Goal: Task Accomplishment & Management: Use online tool/utility

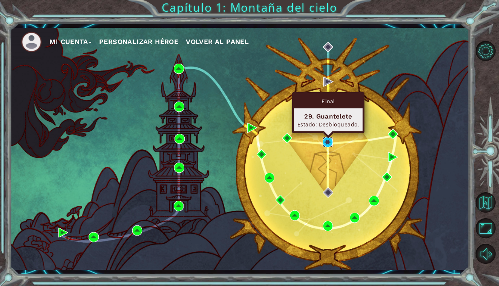
click at [328, 139] on img at bounding box center [327, 142] width 10 height 10
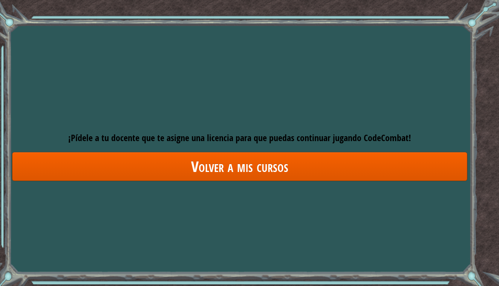
click at [262, 167] on link "Volver a mis cursos" at bounding box center [239, 166] width 455 height 29
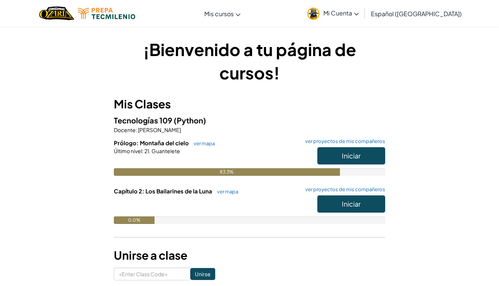
click at [351, 152] on span "Iniciar" at bounding box center [351, 155] width 19 height 9
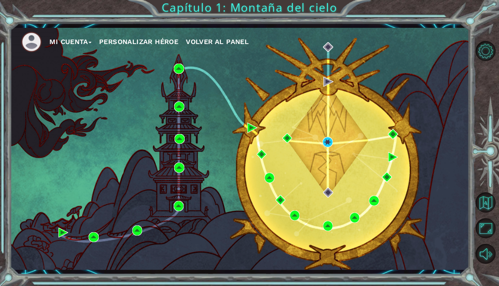
click at [410, 47] on ul "Mi Cuenta Personalizar héroe Volver al panel" at bounding box center [244, 42] width 447 height 21
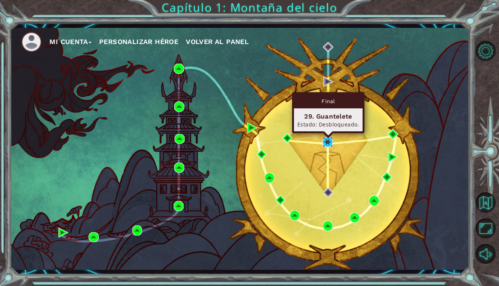
click at [328, 144] on img at bounding box center [327, 142] width 10 height 10
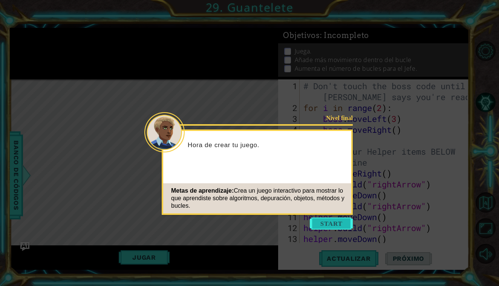
click at [332, 218] on button "Start" at bounding box center [331, 224] width 43 height 12
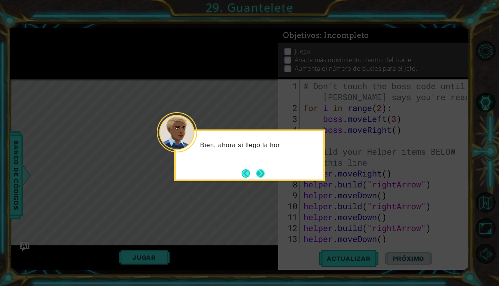
click at [260, 168] on button "Next" at bounding box center [260, 174] width 14 height 14
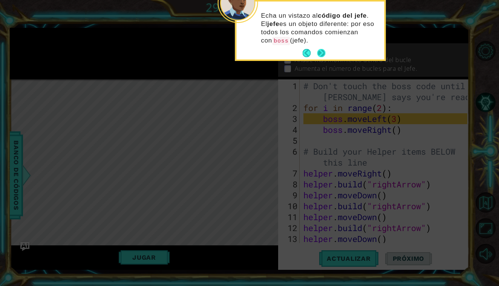
click at [321, 49] on button "Next" at bounding box center [321, 53] width 8 height 8
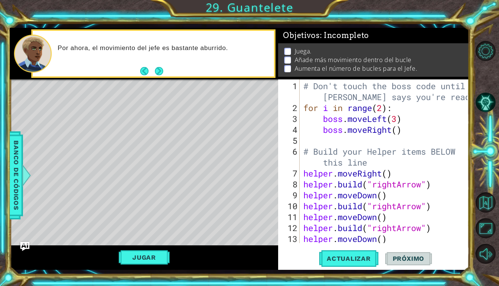
click at [398, 121] on div "# Don't touch the boss code until [PERSON_NAME] says you're ready! for i in ran…" at bounding box center [386, 179] width 169 height 197
click at [398, 129] on div "# Don't touch the boss code until [PERSON_NAME] says you're ready! for i in ran…" at bounding box center [386, 179] width 169 height 197
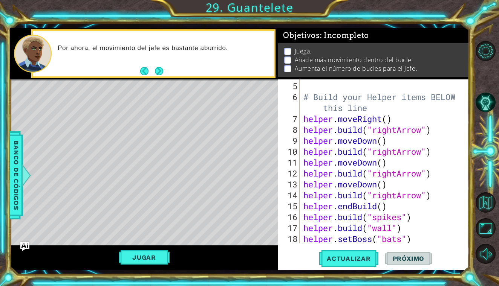
scroll to position [66, 0]
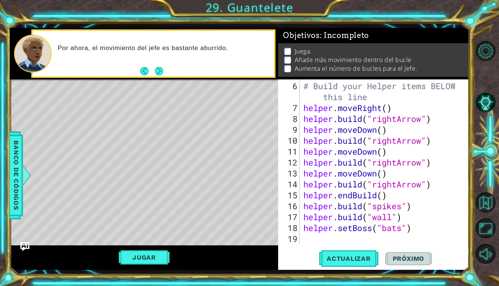
click at [421, 226] on div "# Build your Helper items BELOW this line helper . moveRight ( ) helper . build…" at bounding box center [386, 179] width 169 height 197
type textarea "helper.setBoss("bats")"
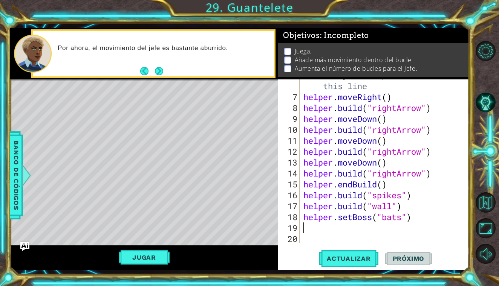
scroll to position [76, 0]
type textarea "h"
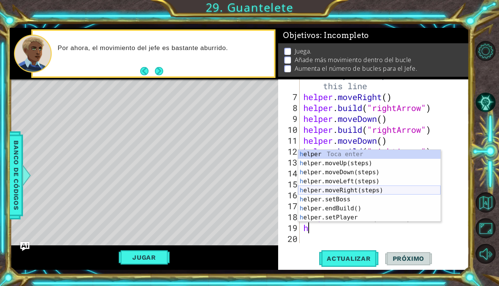
click at [411, 190] on div "h elper Toca enter h elper.moveUp(steps) Toca enter h elper.moveDown(steps) Toc…" at bounding box center [369, 195] width 142 height 90
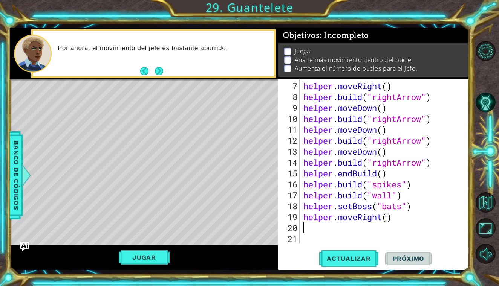
scroll to position [87, 0]
click at [360, 263] on button "Actualizar" at bounding box center [348, 258] width 59 height 19
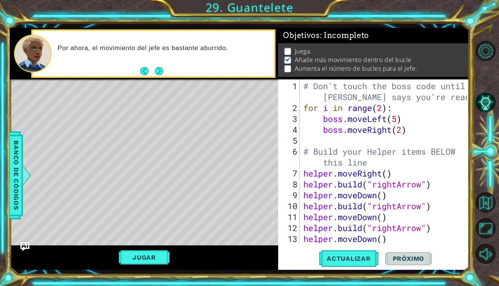
scroll to position [0, 0]
click at [412, 134] on div "# Don't touch the boss code until [PERSON_NAME] says you're ready! for i in ran…" at bounding box center [386, 179] width 169 height 197
type textarea "b"
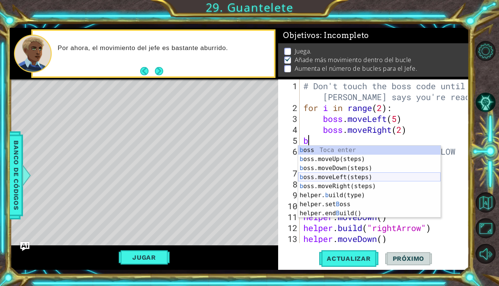
click at [382, 179] on div "b oss Toca enter b oss.moveUp(steps) Toca enter b oss.moveDown(steps) Toca ente…" at bounding box center [369, 191] width 142 height 90
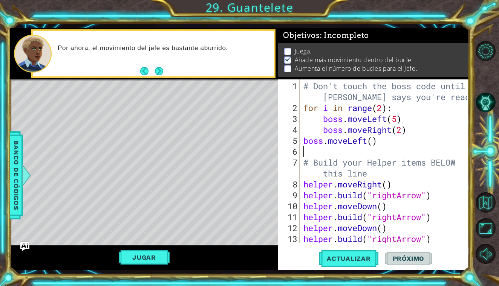
click at [371, 143] on div "# Don't touch the boss code until [PERSON_NAME] says you're ready! for i in ran…" at bounding box center [386, 179] width 169 height 197
type textarea "boss.moveLeft(2)"
click at [366, 256] on span "Actualizar" at bounding box center [348, 259] width 59 height 8
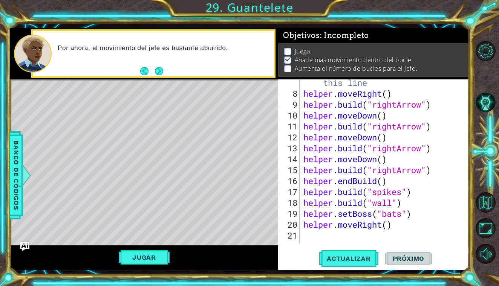
scroll to position [98, 0]
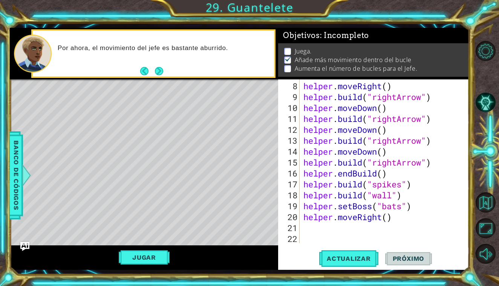
click at [308, 227] on div "helper . moveRight ( ) helper . build ( "rightArrow" ) helper . moveDown ( ) he…" at bounding box center [386, 174] width 169 height 186
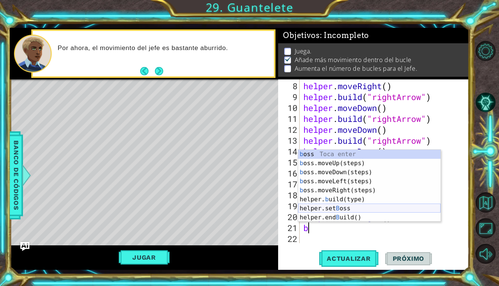
click at [343, 205] on div "b oss Toca enter b oss.moveUp(steps) Toca enter b oss.moveDown(steps) Toca ente…" at bounding box center [369, 195] width 142 height 90
type textarea "helper.setBoss("bats")"
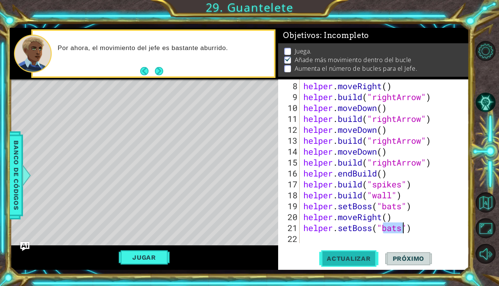
click at [344, 264] on button "Actualizar" at bounding box center [348, 258] width 59 height 19
click at [160, 72] on button "Next" at bounding box center [159, 71] width 9 height 9
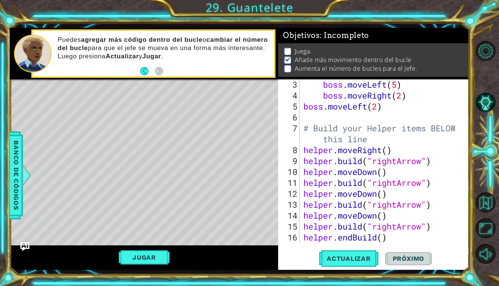
scroll to position [34, 0]
click at [334, 113] on div "boss . moveLeft ( 5 ) boss . moveRight ( 2 ) boss . moveLeft ( 2 ) # Build your…" at bounding box center [386, 172] width 169 height 186
type textarea "b"
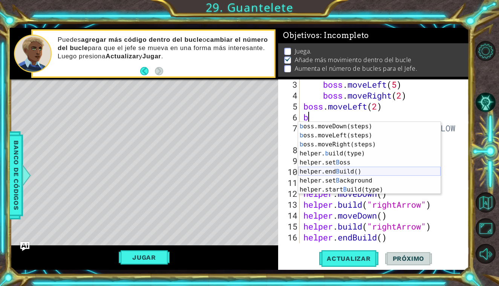
scroll to position [0, 0]
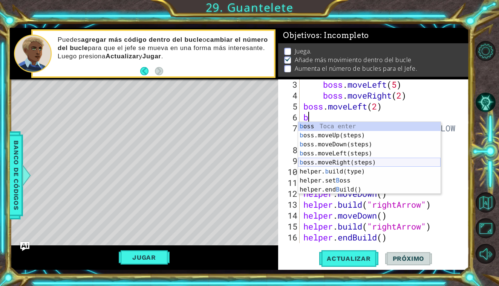
click at [345, 163] on div "b oss Toca enter b oss.moveUp(steps) Toca enter b oss.moveDown(steps) Toca ente…" at bounding box center [369, 167] width 142 height 90
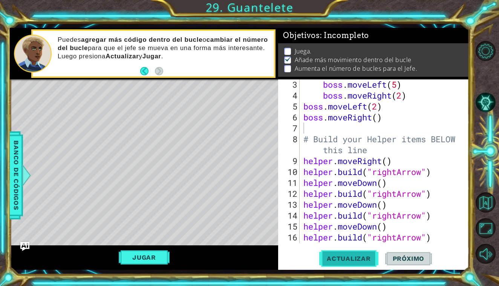
click at [354, 255] on span "Actualizar" at bounding box center [348, 259] width 59 height 8
click at [354, 256] on span "Actualizar" at bounding box center [348, 259] width 59 height 8
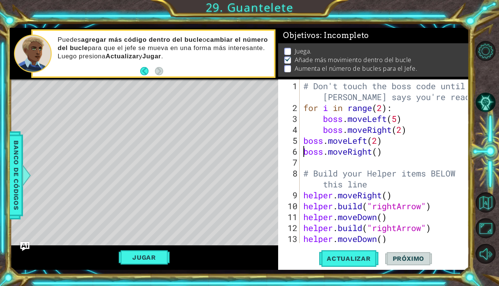
click at [303, 151] on div "# Don't touch the boss code until [PERSON_NAME] says you're ready! for i in ran…" at bounding box center [386, 179] width 169 height 197
click at [303, 142] on div "# Don't touch the boss code until [PERSON_NAME] says you're ready! for i in ran…" at bounding box center [386, 179] width 169 height 197
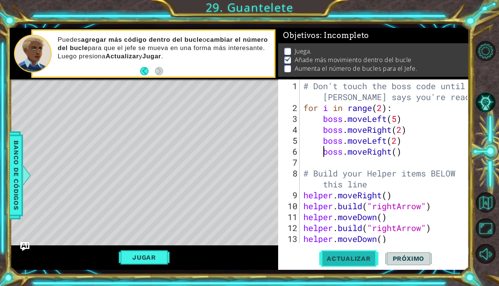
click at [336, 250] on button "Actualizar" at bounding box center [348, 258] width 59 height 19
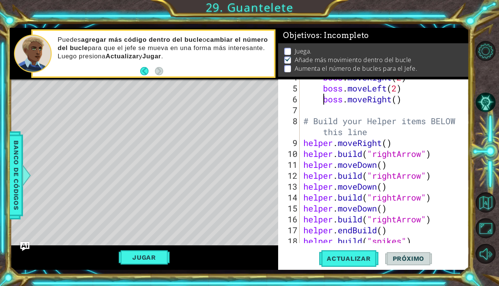
scroll to position [109, 0]
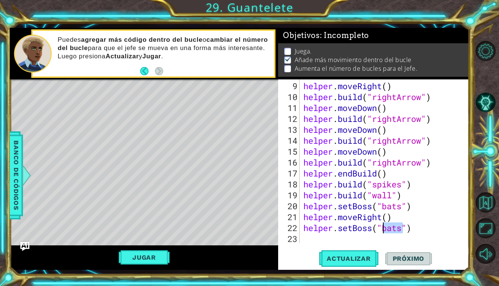
drag, startPoint x: 403, startPoint y: 230, endPoint x: 384, endPoint y: 232, distance: 19.3
click at [384, 232] on div "helper . moveRight ( ) helper . build ( "rightArrow" ) helper . moveDown ( ) he…" at bounding box center [386, 174] width 169 height 186
type textarea "helper.setBoss("2")"
click at [365, 255] on span "Actualizar" at bounding box center [348, 259] width 59 height 8
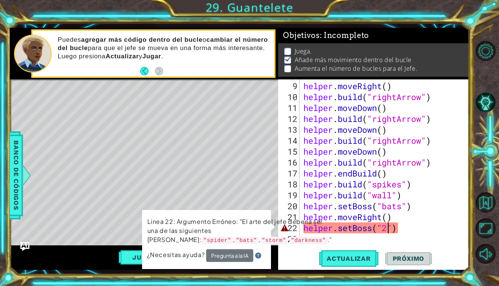
click at [398, 232] on div "helper . moveRight ( ) helper . build ( "rightArrow" ) helper . moveDown ( ) he…" at bounding box center [386, 174] width 169 height 186
click at [401, 228] on div "helper . moveRight ( ) helper . build ( "rightArrow" ) helper . moveDown ( ) he…" at bounding box center [386, 174] width 169 height 186
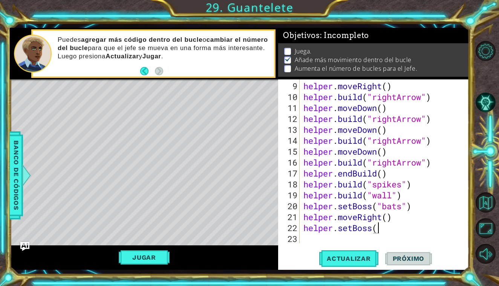
scroll to position [0, 3]
click at [357, 256] on span "Actualizar" at bounding box center [348, 259] width 59 height 8
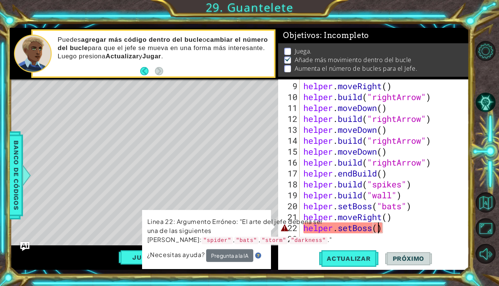
click at [377, 232] on div "helper . moveRight ( ) helper . build ( "rightArrow" ) helper . moveDown ( ) he…" at bounding box center [386, 174] width 169 height 186
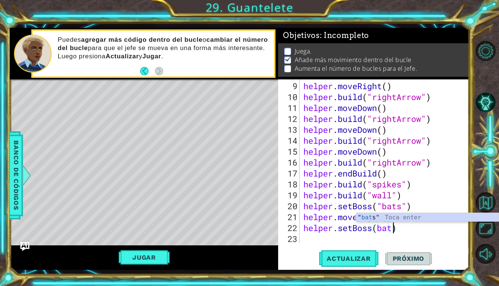
scroll to position [0, 4]
click at [361, 254] on button "Actualizar" at bounding box center [348, 258] width 59 height 19
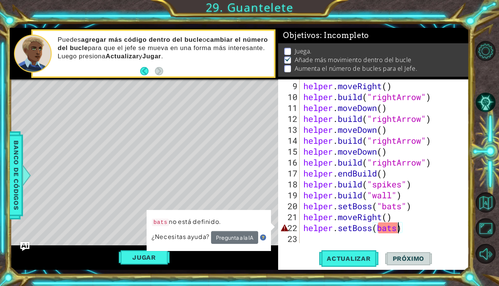
scroll to position [0, 4]
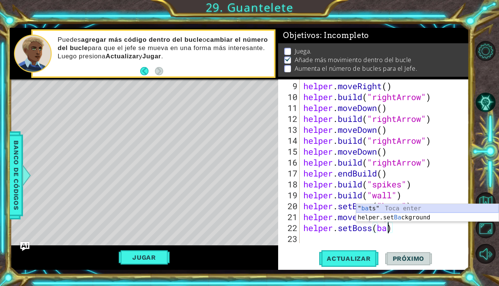
click at [384, 208] on div "" ba ts" Toca enter helper.set Ba ckground Toca enter" at bounding box center [427, 222] width 142 height 36
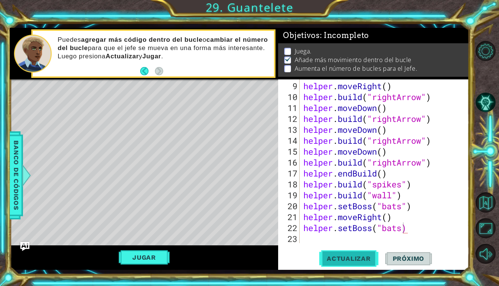
click at [356, 256] on span "Actualizar" at bounding box center [348, 259] width 59 height 8
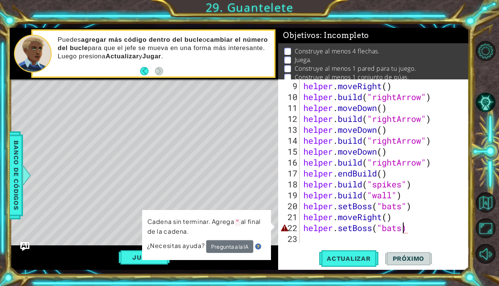
scroll to position [0, 5]
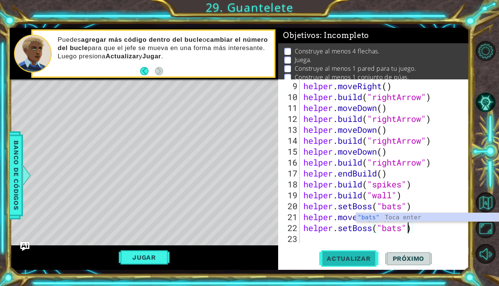
type textarea "helper.setBoss("bats")"
click at [345, 256] on span "Actualizar" at bounding box center [348, 259] width 59 height 8
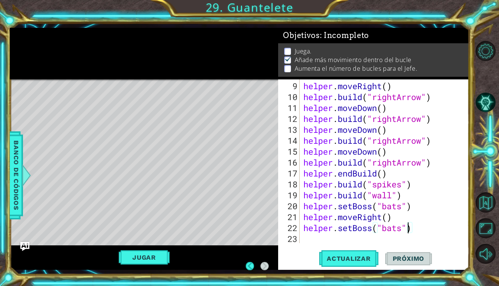
scroll to position [0, 0]
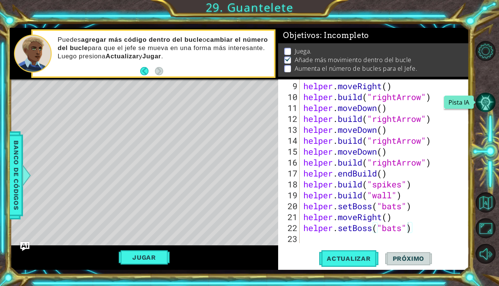
click at [485, 105] on button "Pista IA" at bounding box center [485, 102] width 20 height 20
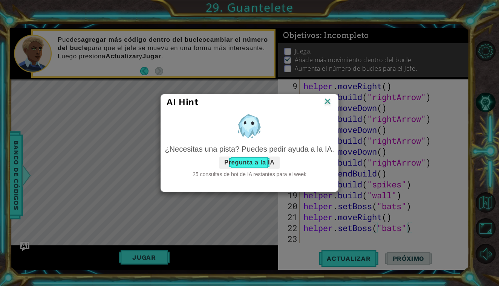
click at [247, 164] on button "Pregunta a la IA" at bounding box center [249, 163] width 60 height 12
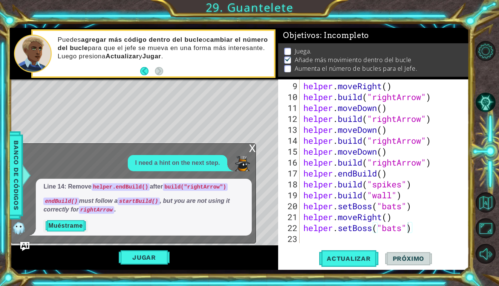
click at [58, 223] on button "Muéstrame" at bounding box center [65, 226] width 44 height 12
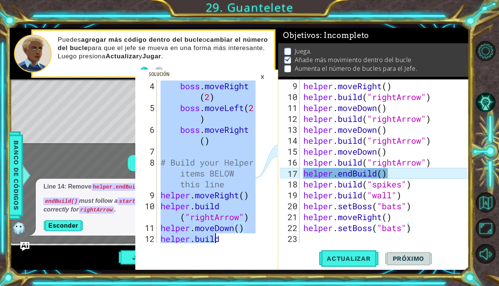
scroll to position [262, 0]
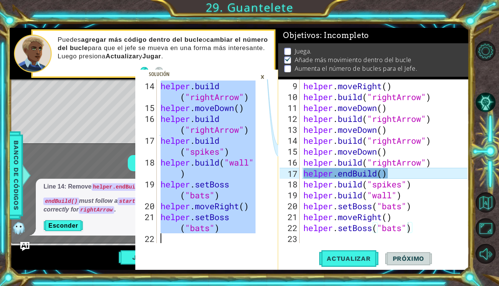
drag, startPoint x: 160, startPoint y: 84, endPoint x: 272, endPoint y: 254, distance: 203.4
click at [264, 256] on div "# Don't touch the boss code until [PERSON_NAME] says you're ready! 14 15 16 17 …" at bounding box center [206, 174] width 143 height 191
type textarea "helper.setBoss("bats")"
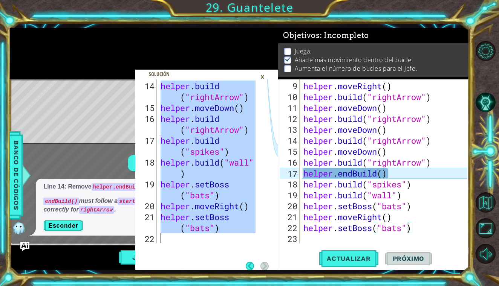
scroll to position [0, 0]
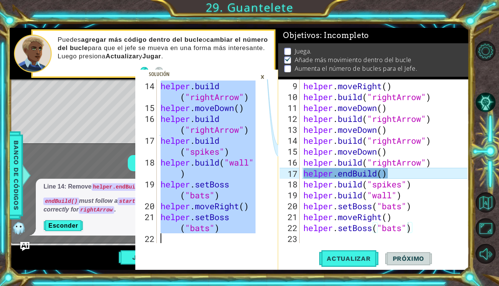
click at [337, 91] on div "helper . moveRight ( ) helper . build ( "rightArrow" ) helper . moveDown ( ) he…" at bounding box center [386, 174] width 169 height 186
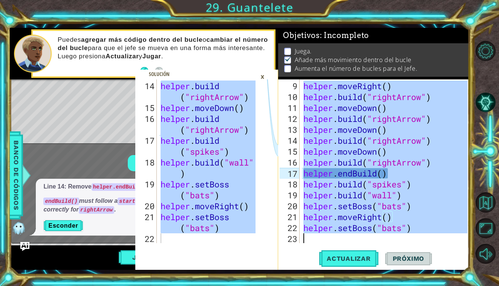
scroll to position [109, 0]
drag, startPoint x: 303, startPoint y: 85, endPoint x: 402, endPoint y: 267, distance: 207.6
click at [402, 267] on div "[DOMAIN_NAME]("rightArrow") 9 10 11 12 13 14 15 16 17 18 19 20 21 22 23 helper …" at bounding box center [373, 174] width 191 height 191
type textarea "helper.setBoss("bats")"
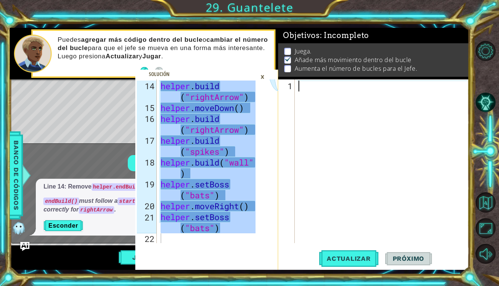
scroll to position [98, 0]
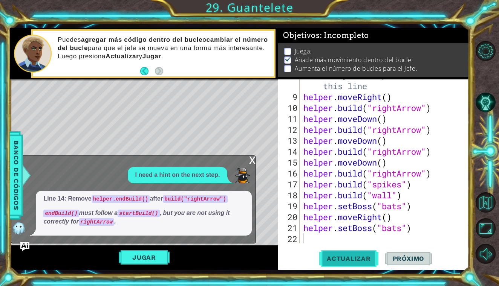
click at [354, 256] on span "Actualizar" at bounding box center [348, 259] width 59 height 8
click at [254, 163] on div "x" at bounding box center [252, 160] width 7 height 8
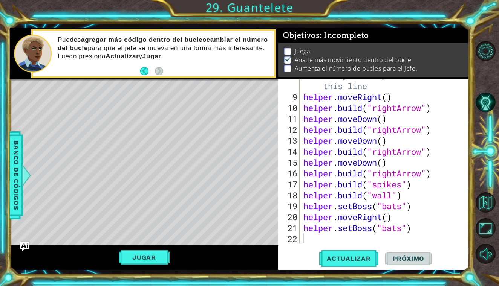
scroll to position [0, 0]
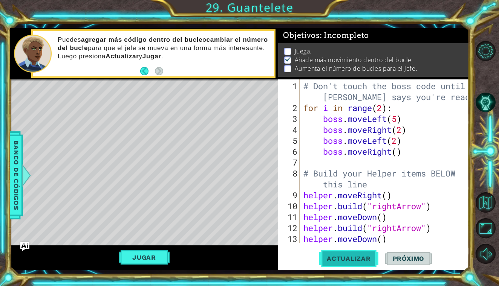
click at [343, 251] on button "Actualizar" at bounding box center [348, 258] width 59 height 19
click at [480, 103] on button "Pista IA" at bounding box center [485, 102] width 20 height 20
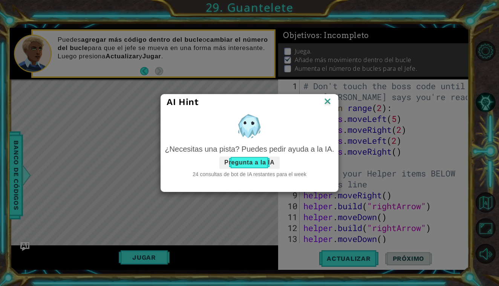
click at [245, 161] on button "Pregunta a la IA" at bounding box center [249, 163] width 60 height 12
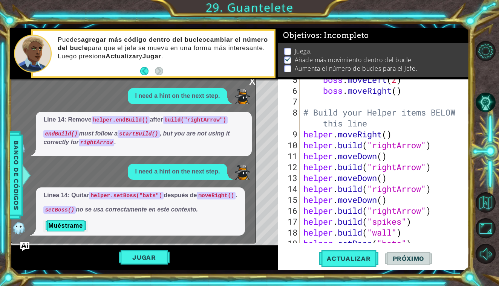
scroll to position [98, 0]
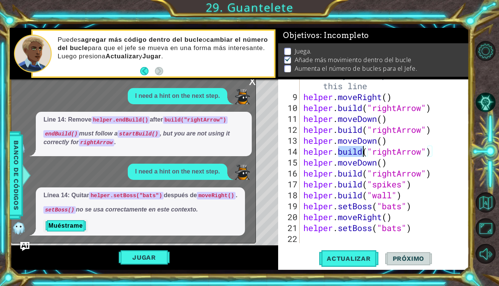
drag, startPoint x: 338, startPoint y: 153, endPoint x: 365, endPoint y: 153, distance: 27.1
click at [365, 153] on div "# Build your Helper items BELOW this line helper . moveRight ( ) helper . build…" at bounding box center [386, 168] width 169 height 197
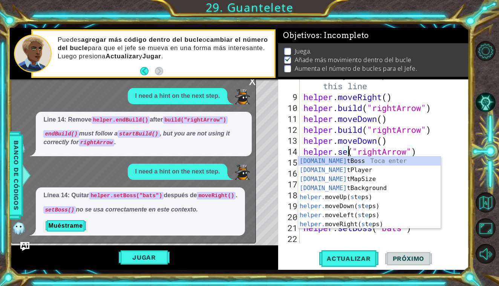
scroll to position [0, 2]
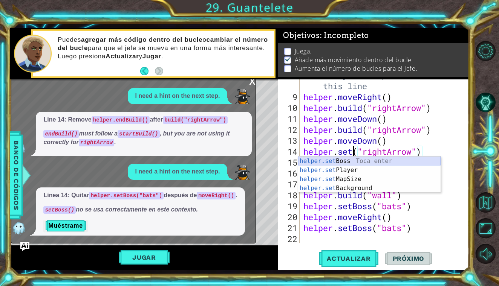
click at [363, 159] on div "helper.set Boss Toca enter helper.set Player Toca enter helper.set MapSize Toca…" at bounding box center [369, 184] width 142 height 54
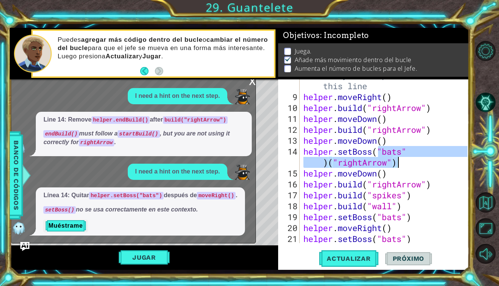
drag, startPoint x: 377, startPoint y: 150, endPoint x: 403, endPoint y: 163, distance: 29.1
click at [403, 163] on div "# Build your Helper items BELOW this line helper . moveRight ( ) helper . build…" at bounding box center [386, 168] width 169 height 197
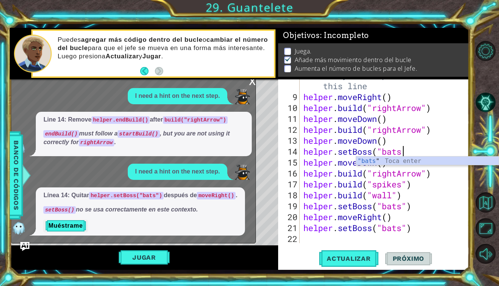
scroll to position [0, 5]
click at [381, 141] on div "# Build your Helper items BELOW this line helper . moveRight ( ) helper . build…" at bounding box center [386, 168] width 169 height 197
click at [375, 142] on div "# Build your Helper items BELOW this line helper . moveRight ( ) helper . build…" at bounding box center [386, 168] width 169 height 197
click at [378, 141] on div "# Build your Helper items BELOW this line helper . moveRight ( ) helper . build…" at bounding box center [386, 168] width 169 height 197
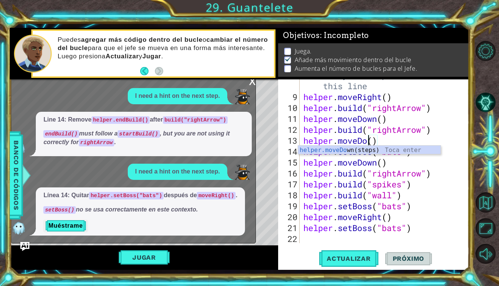
scroll to position [0, 3]
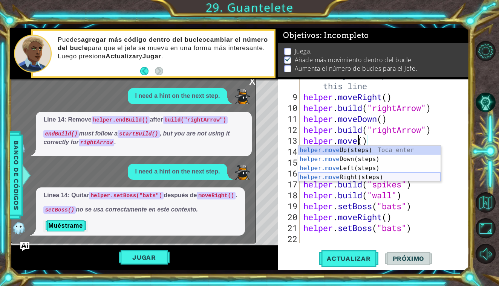
click at [368, 176] on div "helper.move Up(steps) Toca enter helper.move Down(steps) Toca enter helper.move…" at bounding box center [369, 173] width 142 height 54
type textarea "helper.moveRight"
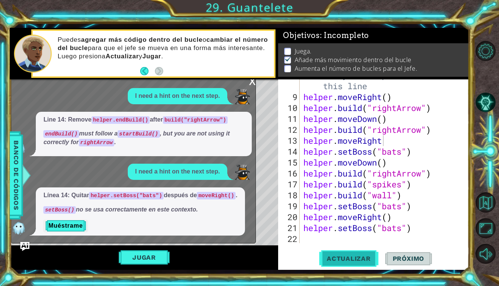
click at [351, 255] on span "Actualizar" at bounding box center [348, 259] width 59 height 8
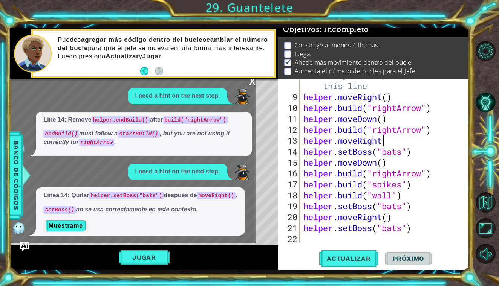
scroll to position [6, 0]
click at [75, 224] on button "Muéstrame" at bounding box center [65, 226] width 44 height 12
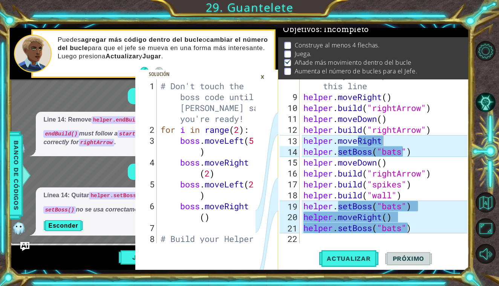
scroll to position [0, 0]
drag, startPoint x: 158, startPoint y: 86, endPoint x: 263, endPoint y: 214, distance: 165.6
click at [268, 217] on div "helper.setBoss("bats") 1 2 3 4 5 6 7 8 # Don't touch the boss code until [PERSO…" at bounding box center [206, 174] width 143 height 191
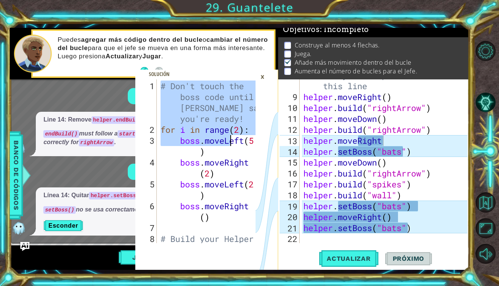
drag, startPoint x: 160, startPoint y: 85, endPoint x: 262, endPoint y: 177, distance: 138.1
click at [262, 177] on div "# Don't touch the boss code until [PERSON_NAME] says you're ready! 1 2 3 4 5 6 …" at bounding box center [206, 174] width 143 height 191
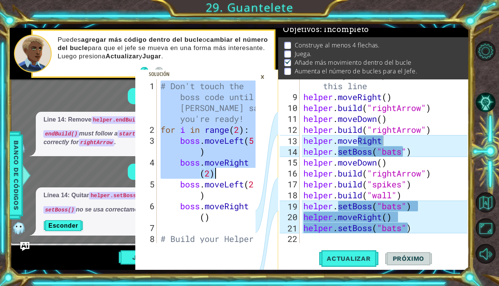
click at [163, 85] on div "# Don't touch the boss code until [PERSON_NAME] says you're ready! for i in ran…" at bounding box center [209, 201] width 101 height 240
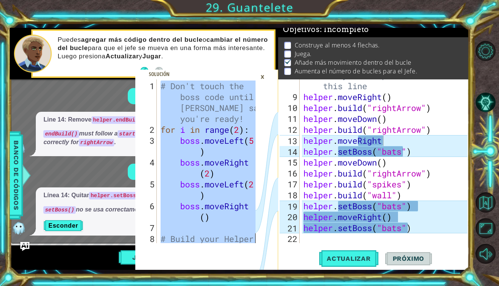
scroll to position [218, 0]
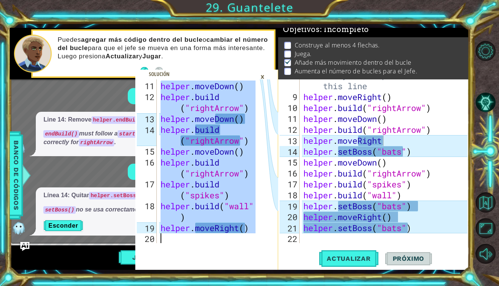
drag, startPoint x: 163, startPoint y: 85, endPoint x: 270, endPoint y: 270, distance: 214.0
click at [270, 270] on div "# Don't touch the boss code until [PERSON_NAME] says you're ready! 11 12 13 14 …" at bounding box center [239, 149] width 459 height 252
type textarea "helper.moveRight()"
click at [305, 93] on div "# Build your Helper items BELOW this line helper . moveRight ( ) helper . build…" at bounding box center [386, 168] width 169 height 197
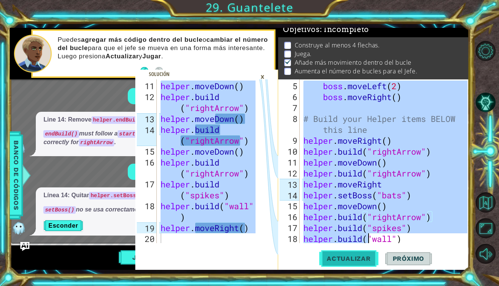
scroll to position [98, 0]
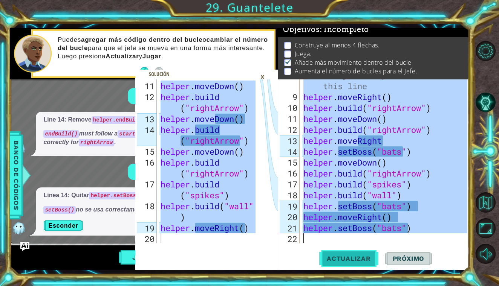
drag, startPoint x: 304, startPoint y: 87, endPoint x: 370, endPoint y: 254, distance: 180.1
click at [370, 254] on div "helper.moveRight() 8 9 10 11 12 13 14 15 16 17 18 19 20 21 22 # Build your Help…" at bounding box center [373, 174] width 191 height 191
type textarea "helper.setBoss("bats")"
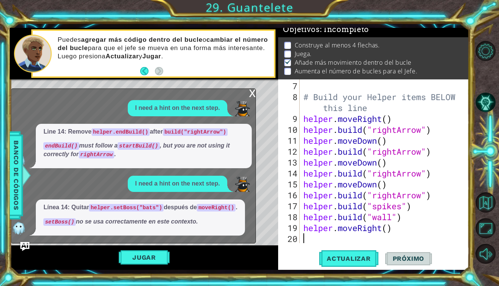
scroll to position [76, 0]
click at [346, 260] on span "Actualizar" at bounding box center [348, 259] width 59 height 8
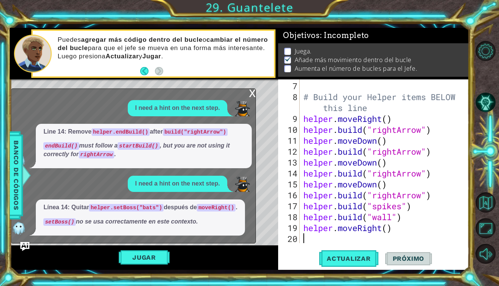
click at [252, 92] on div "x" at bounding box center [252, 93] width 7 height 8
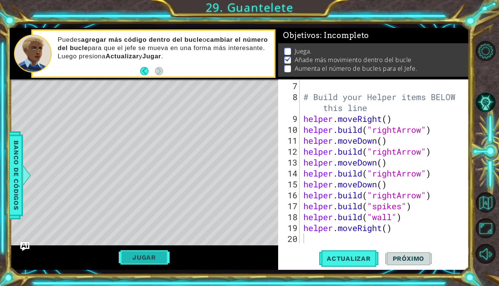
click at [147, 259] on button "Jugar" at bounding box center [144, 257] width 51 height 14
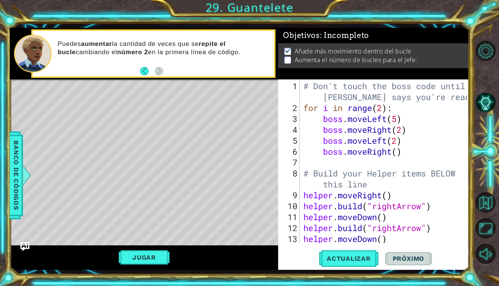
click at [382, 109] on div "# Don't touch the boss code until [PERSON_NAME] says you're ready! for i in ran…" at bounding box center [386, 179] width 169 height 197
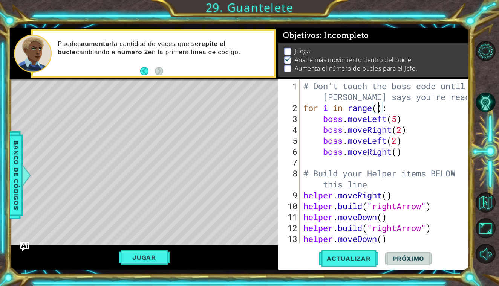
scroll to position [0, 4]
click at [341, 261] on span "Actualizar" at bounding box center [348, 259] width 59 height 8
click at [147, 260] on button "Jugar" at bounding box center [144, 257] width 51 height 14
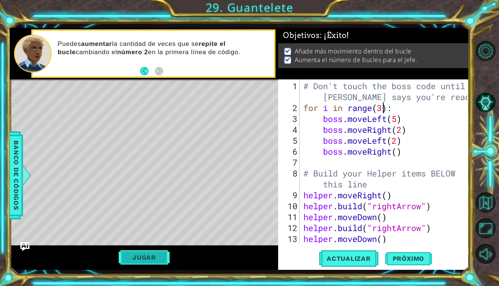
type textarea "boss.moveLeft(2)"
click at [410, 260] on span "Próximo" at bounding box center [408, 259] width 47 height 8
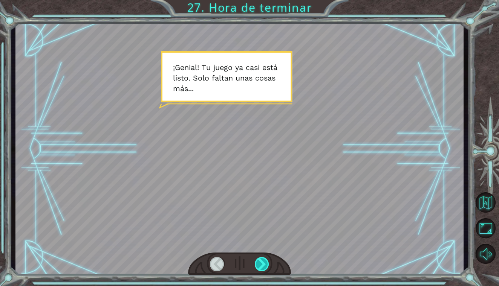
click at [263, 262] on div at bounding box center [262, 264] width 14 height 14
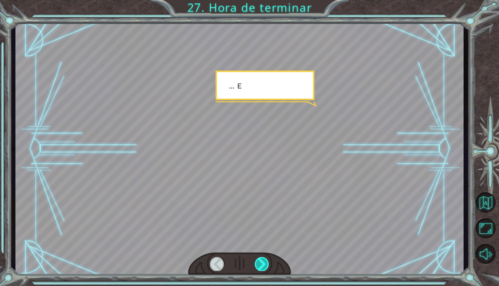
click at [263, 262] on div at bounding box center [262, 264] width 14 height 14
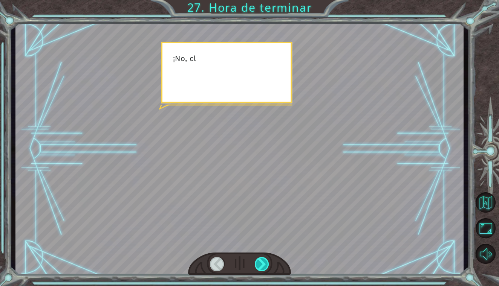
click at [263, 262] on div at bounding box center [262, 264] width 14 height 14
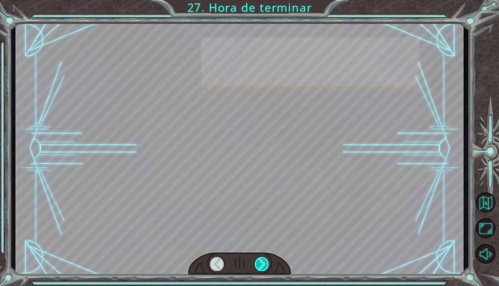
click at [263, 262] on div at bounding box center [262, 264] width 14 height 14
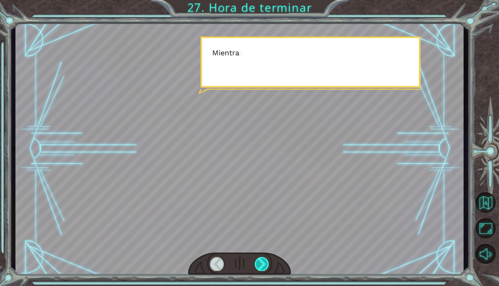
click at [263, 262] on div at bounding box center [262, 264] width 14 height 14
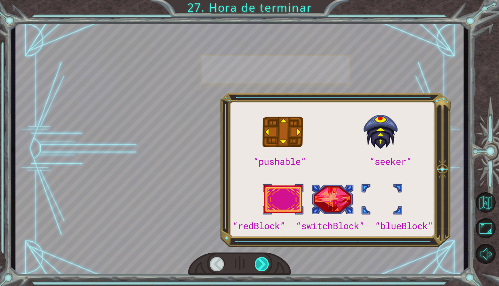
click at [263, 262] on div at bounding box center [262, 264] width 14 height 14
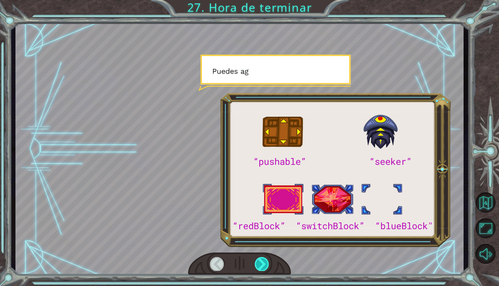
click at [263, 262] on div at bounding box center [262, 264] width 14 height 14
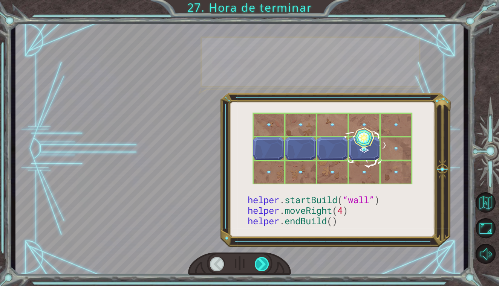
click at [263, 262] on div at bounding box center [262, 264] width 14 height 14
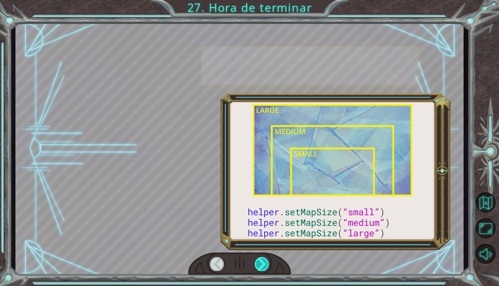
click at [263, 262] on div at bounding box center [262, 264] width 14 height 14
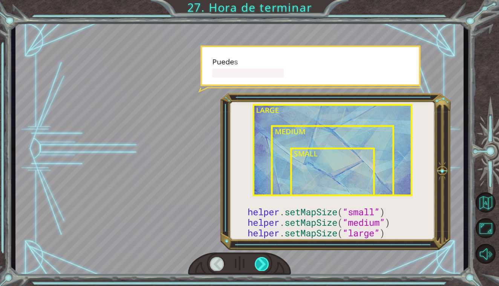
click at [263, 262] on div at bounding box center [262, 264] width 14 height 14
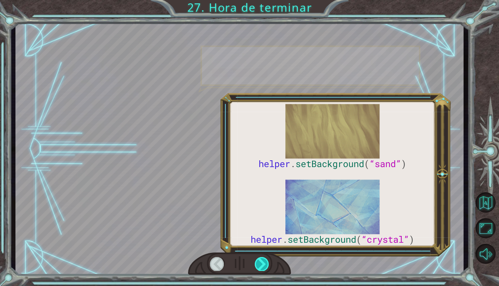
click at [263, 262] on div at bounding box center [262, 264] width 14 height 14
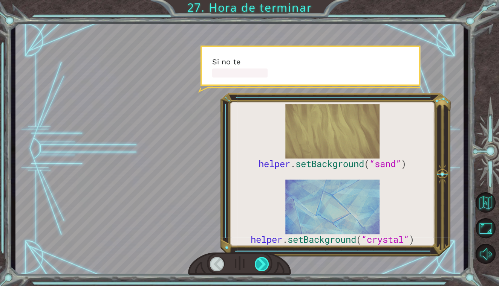
click at [263, 262] on div at bounding box center [262, 264] width 14 height 14
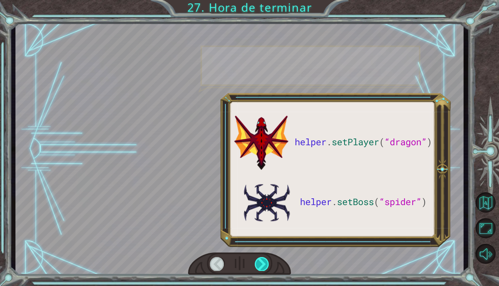
click at [263, 262] on div at bounding box center [262, 264] width 14 height 14
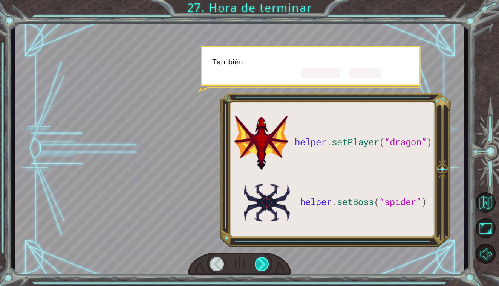
click at [263, 262] on div at bounding box center [262, 264] width 14 height 14
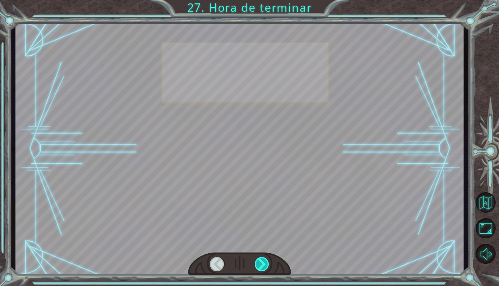
click at [263, 262] on div at bounding box center [262, 264] width 14 height 14
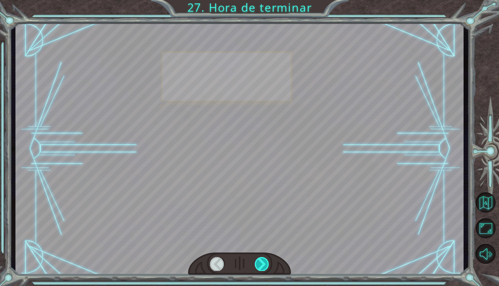
click at [263, 262] on div at bounding box center [262, 264] width 14 height 14
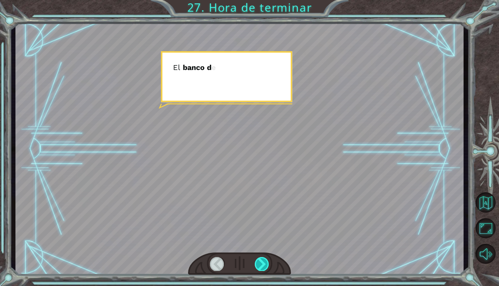
click at [263, 262] on div at bounding box center [262, 264] width 14 height 14
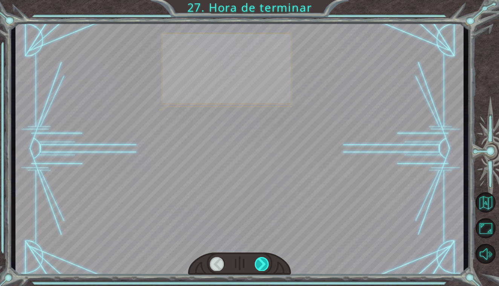
click at [263, 262] on div at bounding box center [262, 264] width 14 height 14
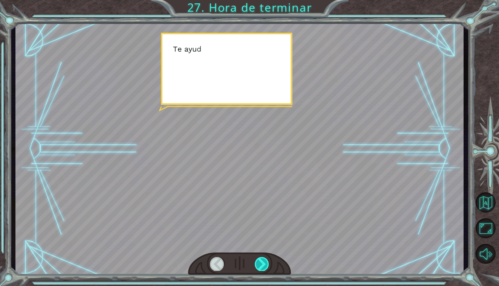
click at [263, 262] on div at bounding box center [262, 264] width 14 height 14
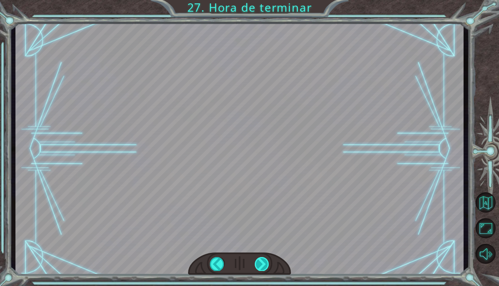
click at [263, 262] on div at bounding box center [262, 264] width 14 height 14
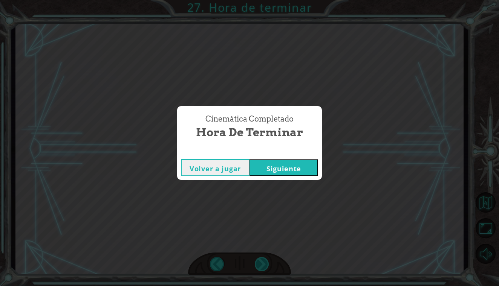
click at [263, 262] on div "Cinemática Completado Hora de terminar Volver a jugar [GEOGRAPHIC_DATA]" at bounding box center [249, 143] width 499 height 286
click at [287, 172] on button "Siguiente" at bounding box center [283, 167] width 69 height 17
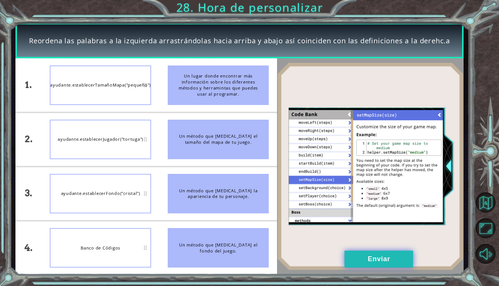
click at [356, 261] on button "Enviar" at bounding box center [378, 259] width 69 height 17
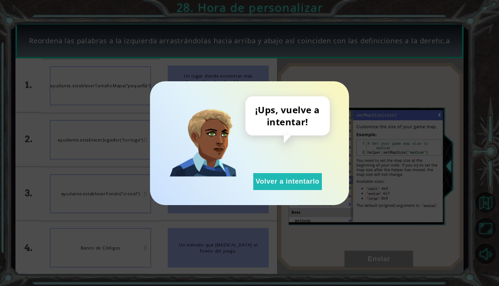
click at [282, 190] on div "¡Ups, vuelve a intentar! Volver a intentarlo" at bounding box center [249, 143] width 199 height 124
click at [280, 180] on button "Volver a intentarlo" at bounding box center [287, 181] width 69 height 17
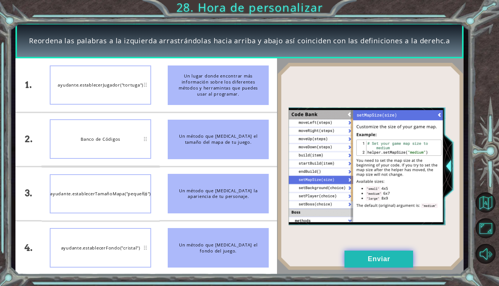
click at [372, 257] on button "Enviar" at bounding box center [378, 259] width 69 height 17
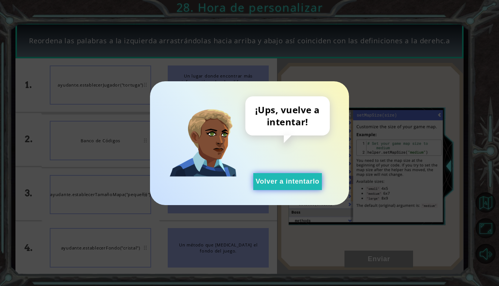
click at [273, 178] on button "Volver a intentarlo" at bounding box center [287, 181] width 69 height 17
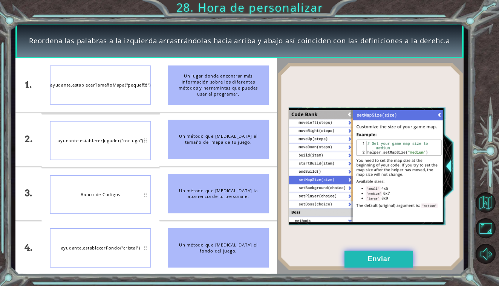
click at [366, 264] on button "Enviar" at bounding box center [378, 259] width 69 height 17
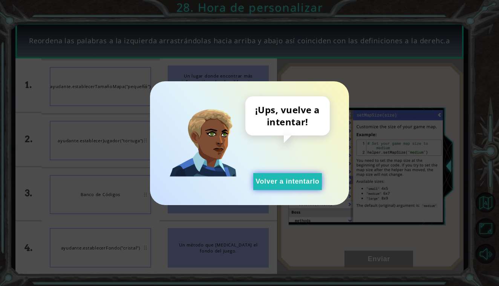
click at [302, 175] on button "Volver a intentarlo" at bounding box center [287, 181] width 69 height 17
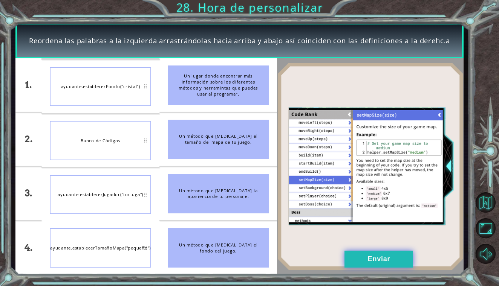
click at [372, 262] on button "Enviar" at bounding box center [378, 259] width 69 height 17
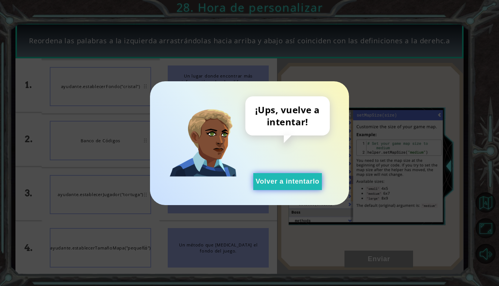
click at [289, 183] on button "Volver a intentarlo" at bounding box center [287, 181] width 69 height 17
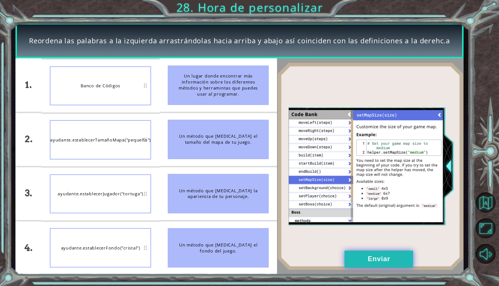
click at [357, 261] on button "Enviar" at bounding box center [378, 259] width 69 height 17
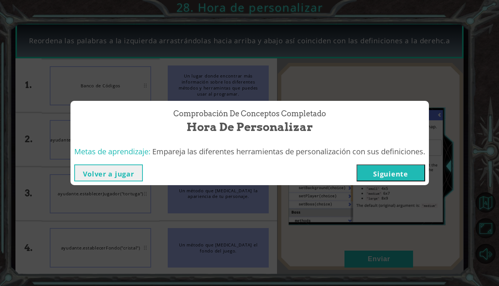
click at [388, 180] on button "Siguiente" at bounding box center [390, 173] width 69 height 17
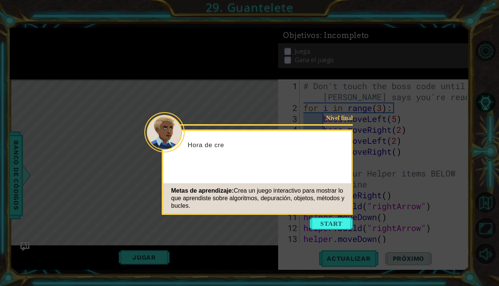
scroll to position [76, 0]
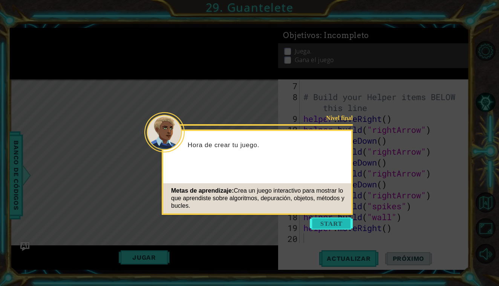
click at [338, 221] on button "Start" at bounding box center [331, 224] width 43 height 12
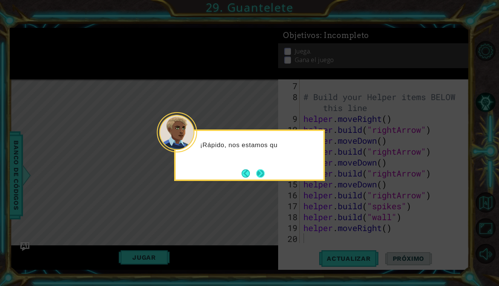
click at [259, 174] on button "Next" at bounding box center [260, 173] width 8 height 8
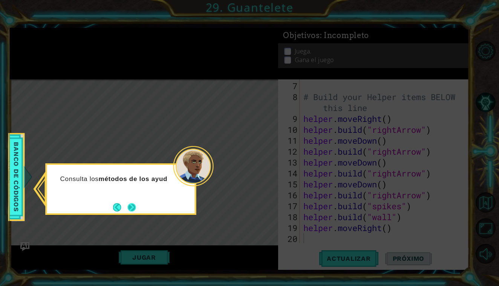
click at [133, 206] on button "Next" at bounding box center [131, 207] width 8 height 8
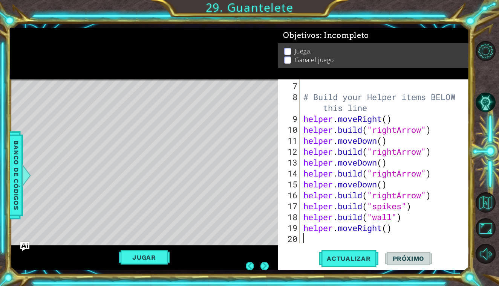
scroll to position [0, 0]
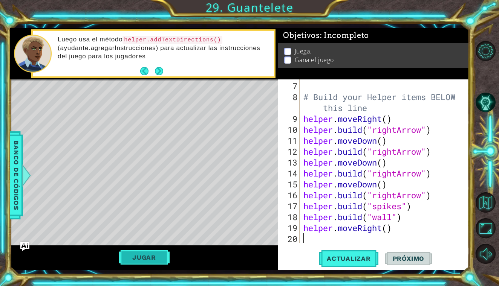
click at [142, 256] on button "Jugar" at bounding box center [144, 257] width 51 height 14
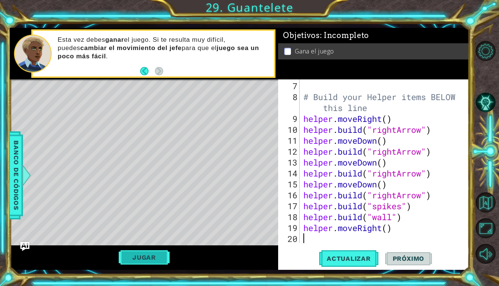
click at [162, 255] on button "Jugar" at bounding box center [144, 257] width 51 height 14
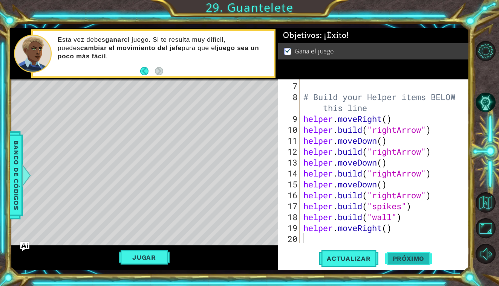
click at [403, 256] on span "Próximo" at bounding box center [408, 259] width 47 height 8
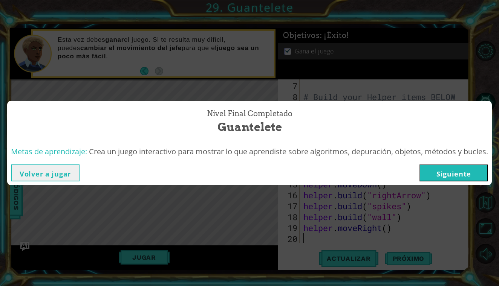
click at [471, 174] on button "Siguiente" at bounding box center [453, 173] width 69 height 17
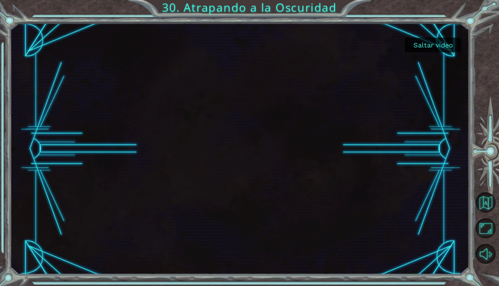
click at [447, 45] on button "Saltar video" at bounding box center [432, 45] width 56 height 15
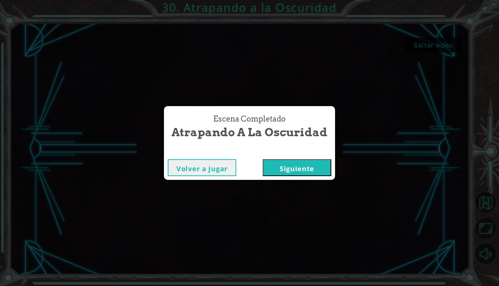
click at [307, 170] on button "Siguiente" at bounding box center [296, 167] width 69 height 17
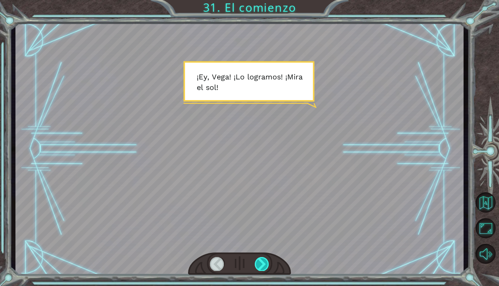
click at [258, 269] on div at bounding box center [262, 264] width 14 height 14
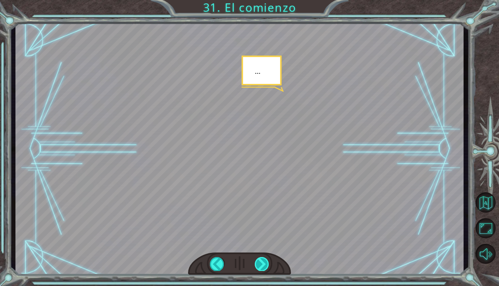
click at [258, 269] on div at bounding box center [262, 264] width 14 height 14
click at [259, 269] on div at bounding box center [262, 264] width 14 height 14
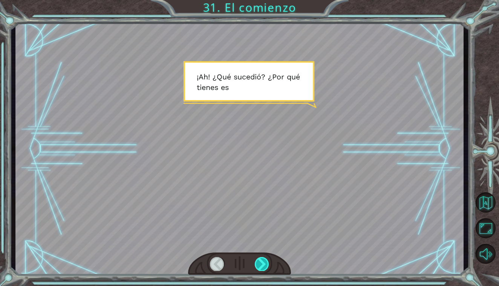
click at [258, 269] on div at bounding box center [262, 264] width 14 height 14
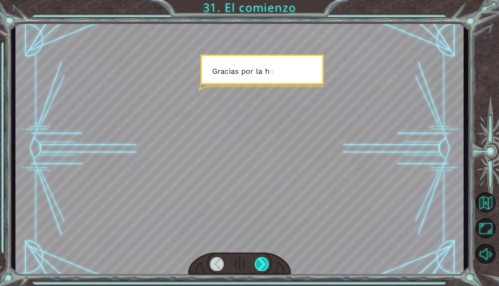
click at [258, 269] on div at bounding box center [262, 264] width 14 height 14
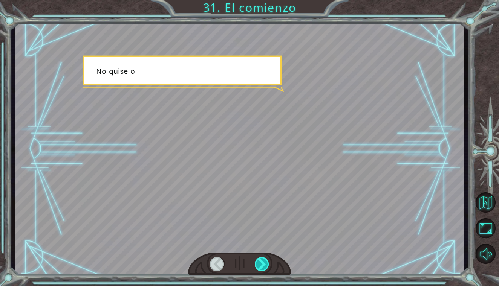
click at [258, 269] on div at bounding box center [262, 264] width 14 height 14
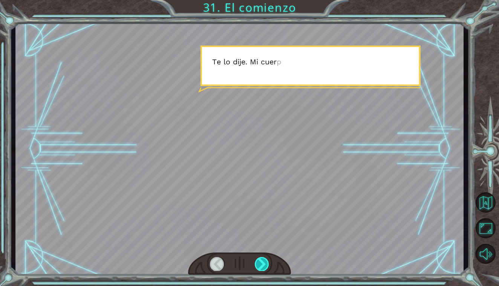
click at [258, 269] on div at bounding box center [262, 264] width 14 height 14
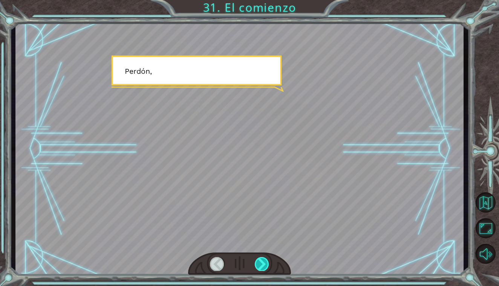
click at [258, 269] on div at bounding box center [262, 264] width 14 height 14
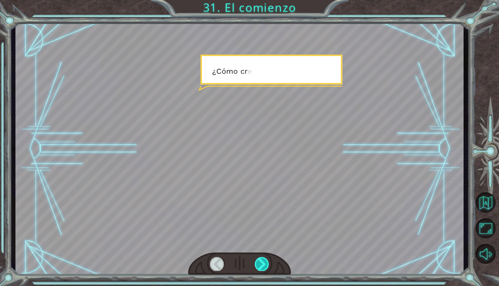
click at [258, 269] on div at bounding box center [262, 264] width 14 height 14
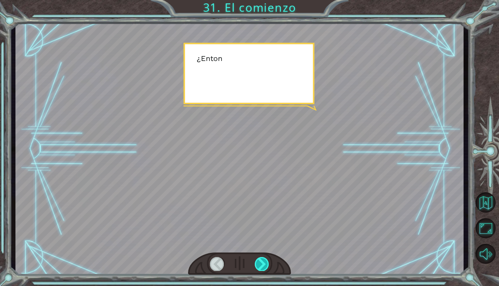
click at [258, 269] on div at bounding box center [262, 264] width 14 height 14
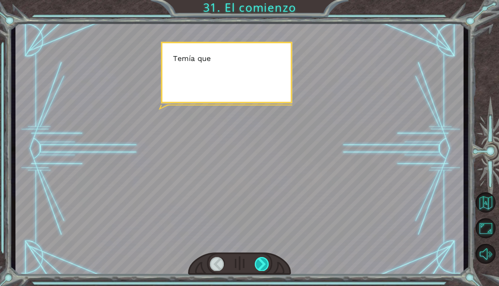
click at [258, 269] on div at bounding box center [262, 264] width 14 height 14
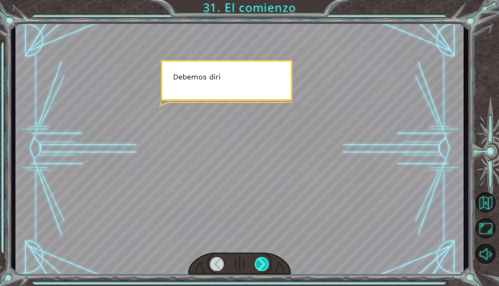
click at [258, 269] on div at bounding box center [262, 264] width 14 height 14
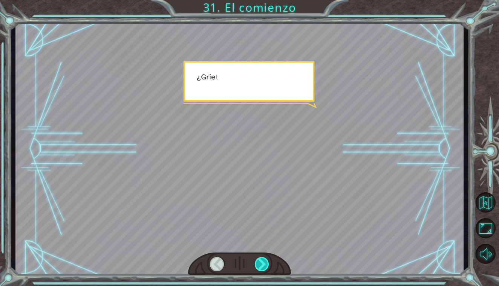
click at [258, 269] on div at bounding box center [262, 264] width 14 height 14
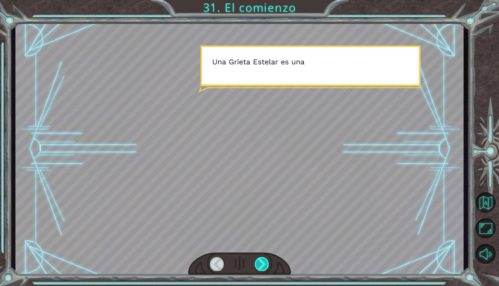
click at [258, 269] on div at bounding box center [262, 264] width 14 height 14
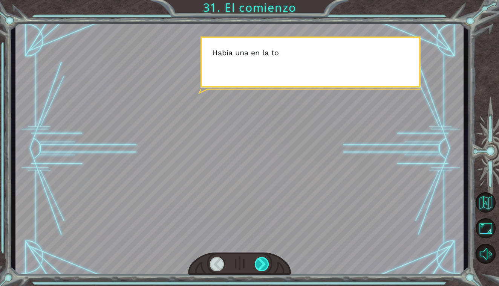
click at [258, 269] on div at bounding box center [262, 264] width 14 height 14
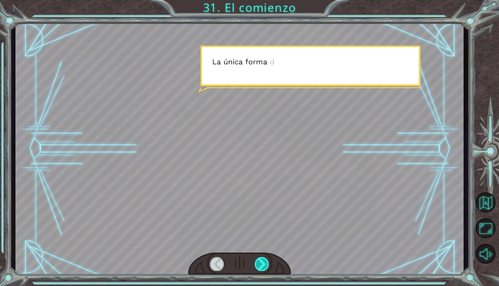
click at [258, 269] on div at bounding box center [262, 264] width 14 height 14
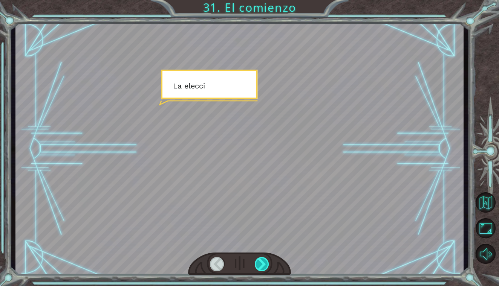
click at [258, 269] on div at bounding box center [262, 264] width 14 height 14
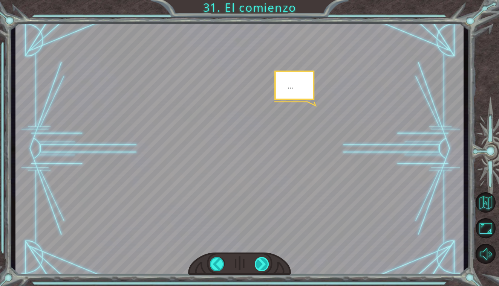
click at [258, 269] on div at bounding box center [262, 264] width 14 height 14
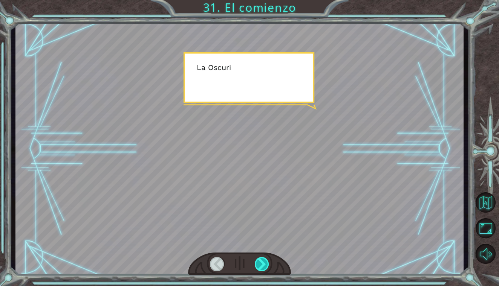
click at [258, 269] on div at bounding box center [262, 264] width 14 height 14
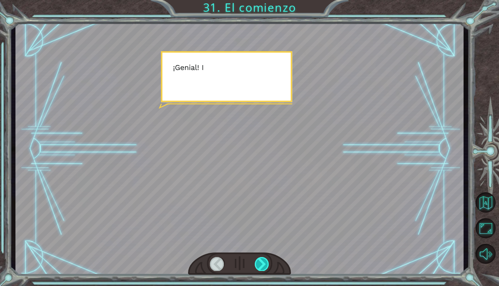
click at [258, 269] on div at bounding box center [262, 264] width 14 height 14
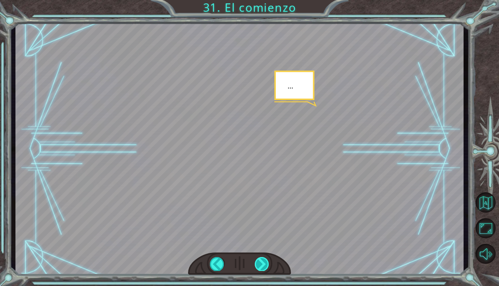
click at [258, 269] on div at bounding box center [262, 264] width 14 height 14
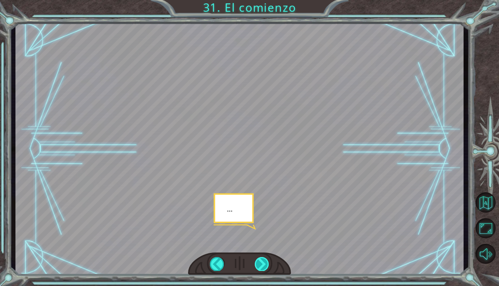
click at [258, 269] on div at bounding box center [262, 264] width 14 height 14
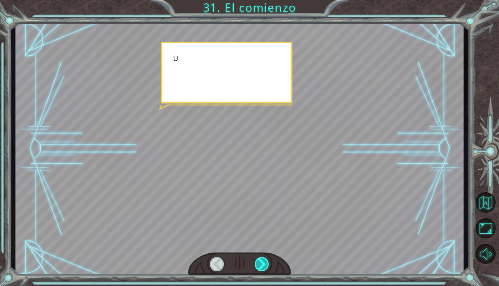
click at [258, 269] on div at bounding box center [262, 264] width 14 height 14
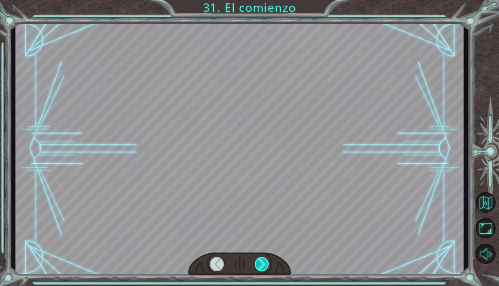
click at [258, 269] on div at bounding box center [262, 264] width 14 height 14
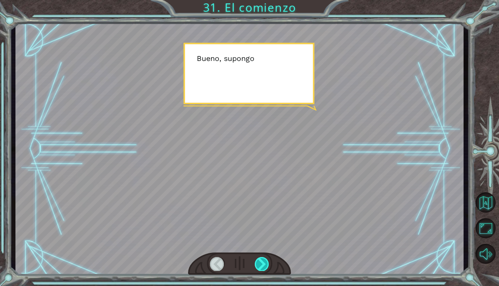
click at [258, 269] on div at bounding box center [262, 264] width 14 height 14
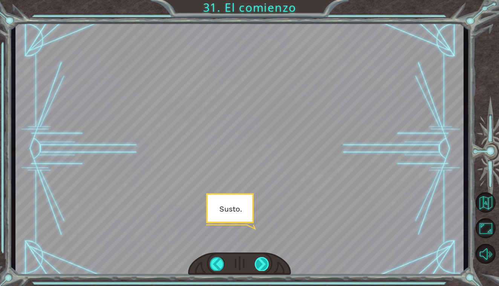
click at [258, 269] on div at bounding box center [262, 264] width 14 height 14
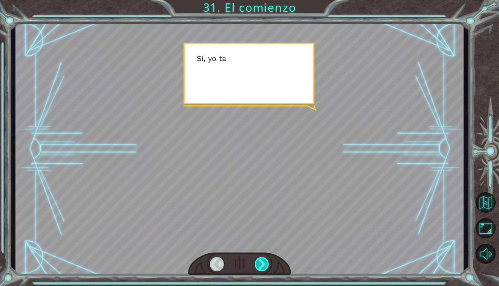
click at [258, 269] on div at bounding box center [262, 264] width 14 height 14
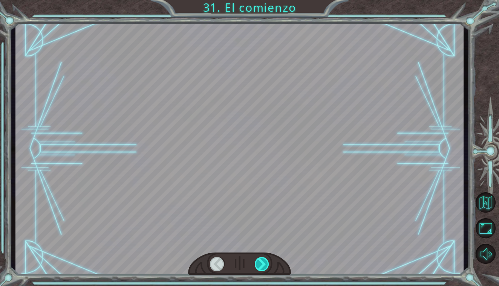
click at [258, 269] on div at bounding box center [262, 264] width 14 height 14
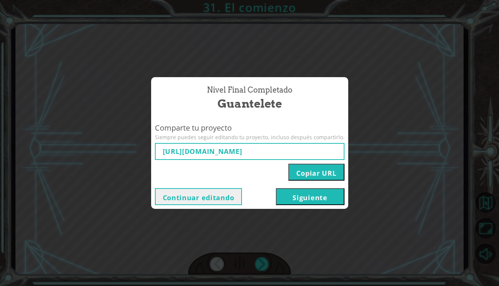
type input "[URL][DOMAIN_NAME]"
click at [307, 200] on button "Siguiente" at bounding box center [310, 196] width 69 height 17
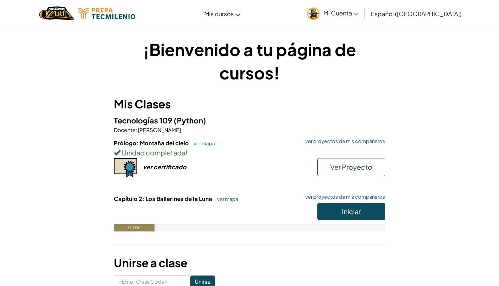
click at [357, 207] on span "Iniciar" at bounding box center [351, 211] width 19 height 9
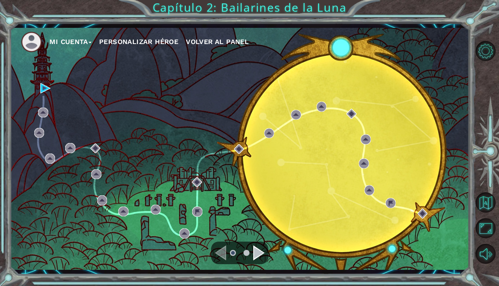
click at [260, 256] on div "Navigate to the next page" at bounding box center [258, 253] width 11 height 15
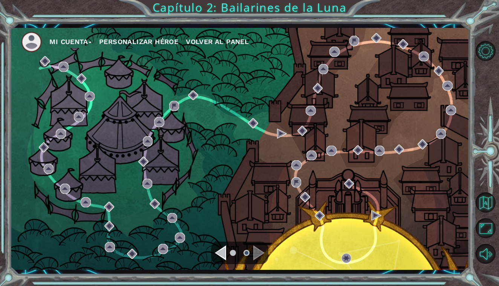
click at [224, 249] on div "Navigate to the previous page" at bounding box center [220, 253] width 11 height 15
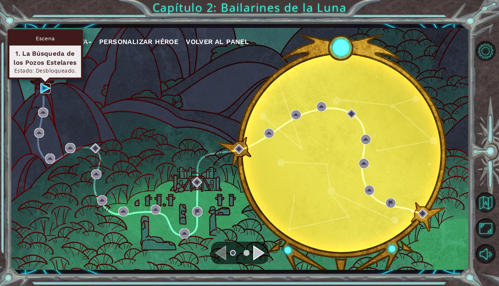
click at [43, 87] on img at bounding box center [45, 88] width 10 height 10
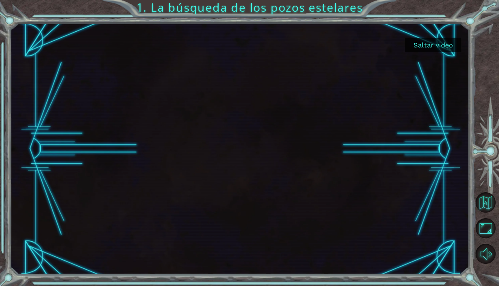
click at [422, 43] on button "Saltar video" at bounding box center [432, 45] width 56 height 15
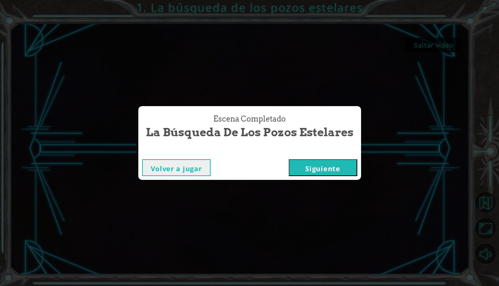
click at [316, 170] on button "Siguiente" at bounding box center [322, 167] width 69 height 17
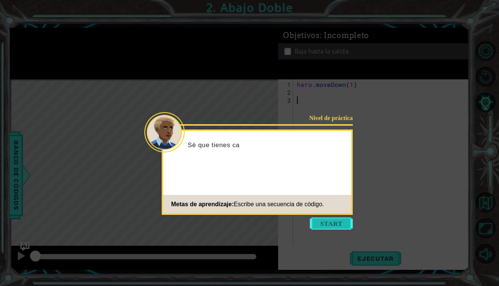
click at [330, 222] on button "Start" at bounding box center [331, 224] width 43 height 12
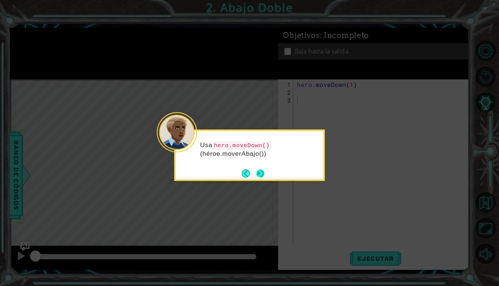
click at [264, 174] on button "Next" at bounding box center [260, 173] width 8 height 8
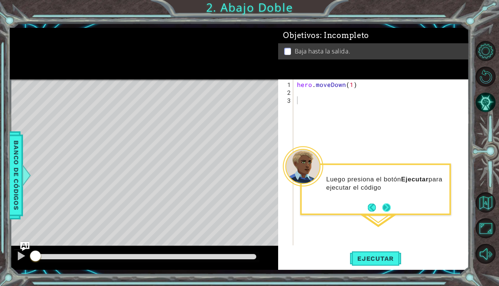
click at [389, 203] on footer at bounding box center [379, 207] width 23 height 11
click at [389, 203] on button "Next" at bounding box center [386, 207] width 8 height 8
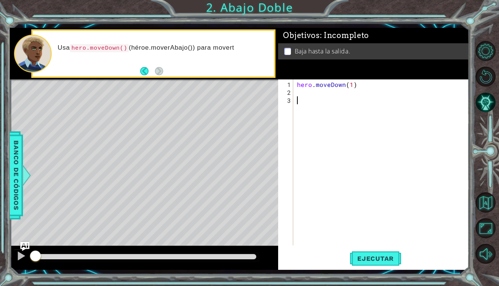
click at [302, 88] on div "hero . moveDown ( 1 )" at bounding box center [382, 172] width 175 height 182
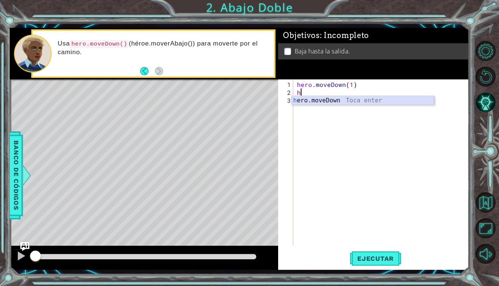
click at [310, 101] on div "h ero.moveDown Toca enter" at bounding box center [362, 109] width 142 height 27
type textarea "he)"
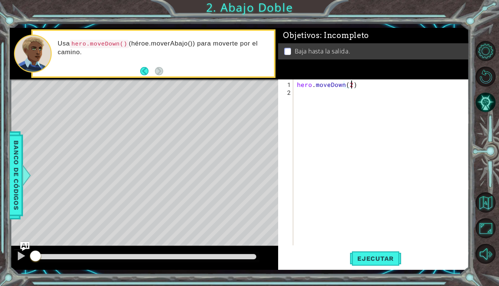
scroll to position [0, 3]
type textarea "hero.moveDown(2)"
click at [369, 258] on span "Ejecutar" at bounding box center [375, 259] width 52 height 8
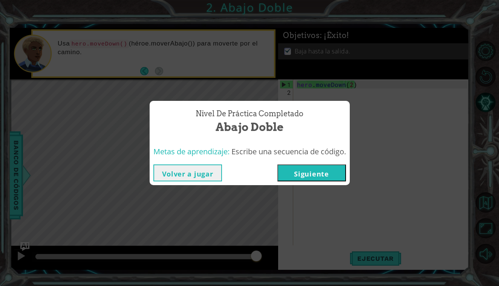
click at [327, 182] on div "Volver a jugar [GEOGRAPHIC_DATA]" at bounding box center [250, 173] width 200 height 24
click at [325, 172] on button "Siguiente" at bounding box center [311, 173] width 69 height 17
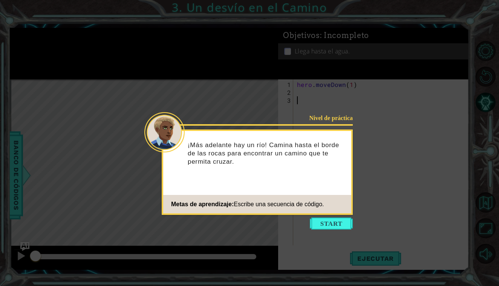
click at [332, 217] on icon at bounding box center [249, 143] width 499 height 286
click at [331, 223] on button "Start" at bounding box center [331, 224] width 43 height 12
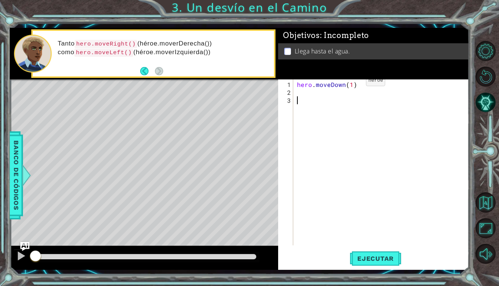
click at [352, 84] on div "hero . moveDown ( 1 )" at bounding box center [382, 172] width 175 height 182
type textarea "hero.moveDown(1)"
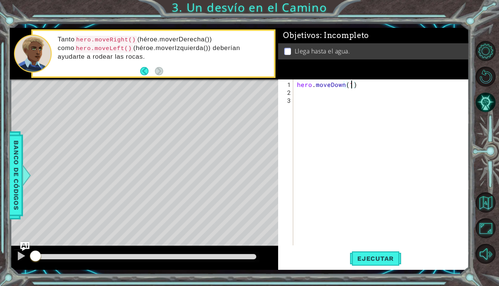
click at [312, 94] on div "hero . moveDown ( 1 )" at bounding box center [382, 172] width 175 height 182
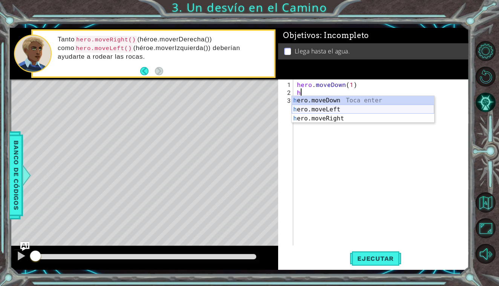
click at [322, 108] on div "h ero.moveDown Toca enter h ero.moveLeft Toca enter h ero.moveRight Toca enter" at bounding box center [362, 118] width 142 height 45
type textarea "hero.moveLeft(1)"
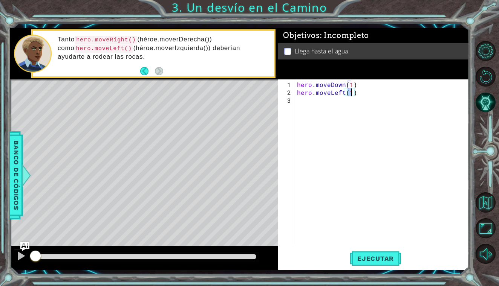
click at [322, 100] on div "hero . moveDown ( 1 ) hero . moveLeft ( 1 )" at bounding box center [382, 172] width 175 height 182
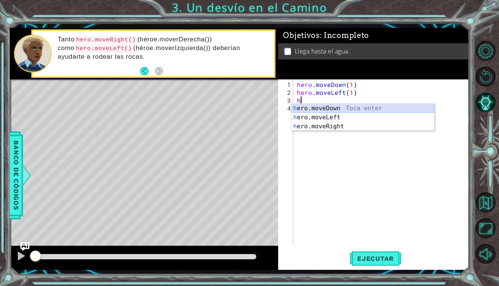
click at [330, 109] on div "h ero.moveDown Toca enter h ero.moveLeft Toca enter h ero.moveRight Toca enter" at bounding box center [362, 126] width 142 height 45
type textarea "hero.moveDown(1)"
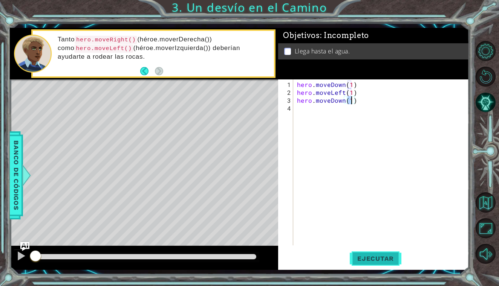
click at [381, 258] on span "Ejecutar" at bounding box center [375, 259] width 52 height 8
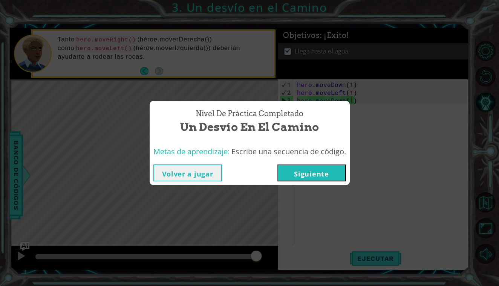
click at [318, 178] on button "Siguiente" at bounding box center [311, 173] width 69 height 17
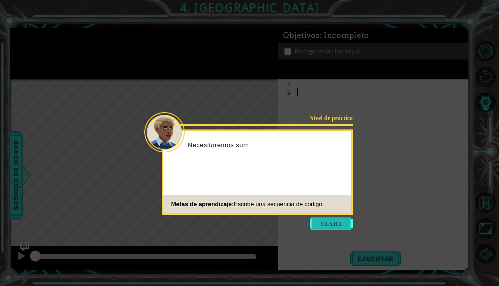
click at [328, 221] on button "Start" at bounding box center [331, 224] width 43 height 12
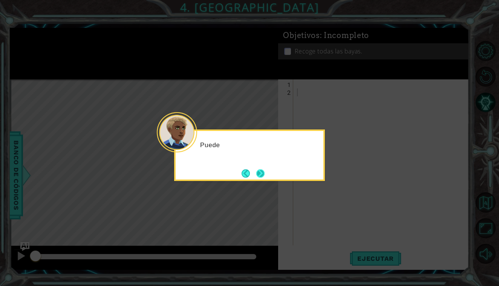
click at [260, 174] on button "Next" at bounding box center [260, 173] width 8 height 8
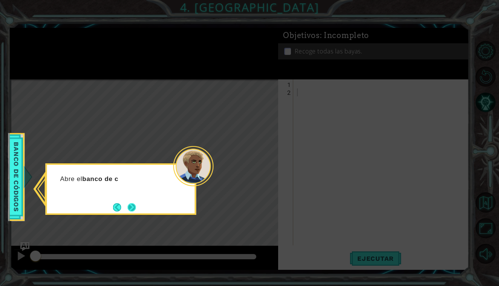
click at [130, 206] on button "Next" at bounding box center [131, 207] width 9 height 9
click at [130, 206] on button "Next" at bounding box center [131, 207] width 8 height 8
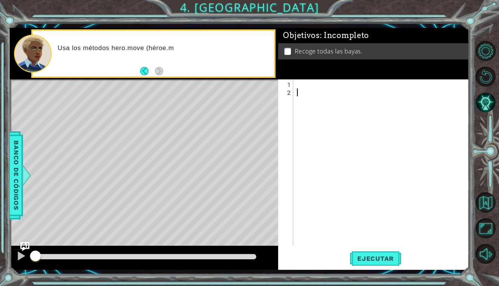
click at [304, 81] on div at bounding box center [382, 172] width 175 height 182
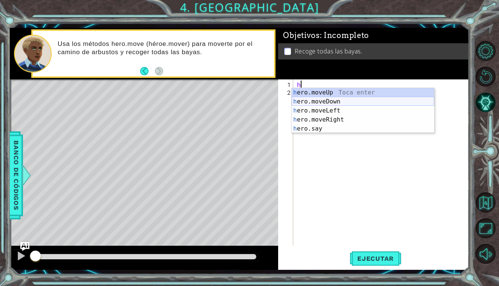
click at [347, 101] on div "h ero.moveUp Toca enter h ero.moveDown Toca enter h ero.moveLeft Toca enter h e…" at bounding box center [362, 119] width 142 height 63
type textarea "hero.moveDown(1)"
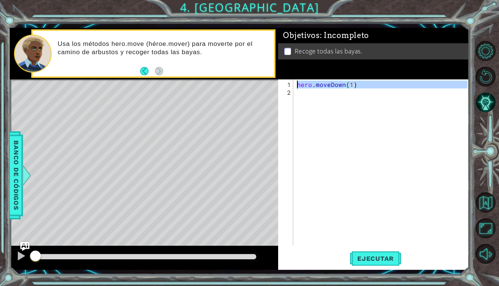
click at [319, 97] on div "hero . moveDown ( 1 )" at bounding box center [382, 172] width 175 height 182
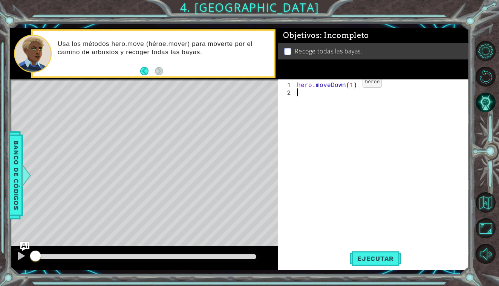
click at [349, 85] on div "hero . moveDown ( 1 )" at bounding box center [382, 172] width 175 height 182
type textarea "hero.moveDown(2)"
click at [339, 89] on div "hero . moveDown ( 2 )" at bounding box center [382, 172] width 175 height 182
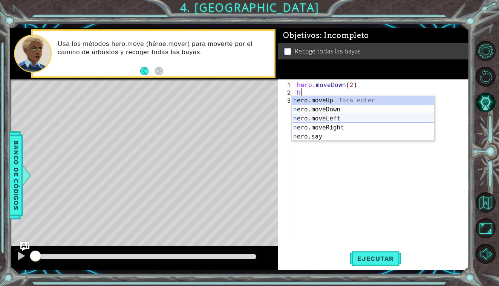
click at [339, 117] on div "h ero.moveUp Toca enter h ero.moveDown Toca enter h ero.moveLeft Toca enter h e…" at bounding box center [362, 127] width 142 height 63
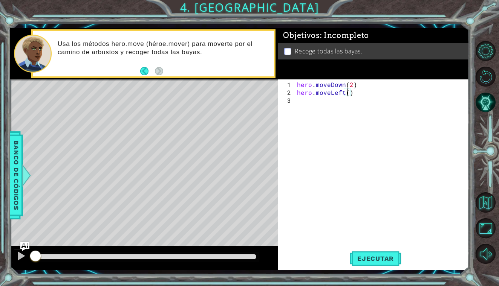
scroll to position [0, 3]
type textarea "hero.moveLeft(2)"
click at [374, 261] on span "Ejecutar" at bounding box center [375, 259] width 52 height 8
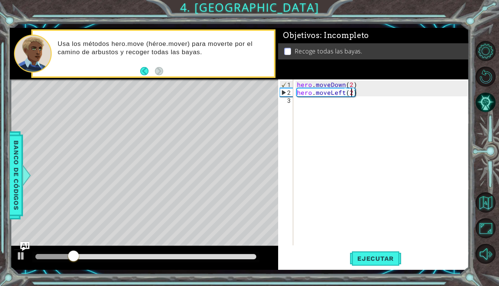
click at [329, 106] on div "hero . moveDown ( 2 ) hero . moveLeft ( 2 )" at bounding box center [382, 172] width 175 height 182
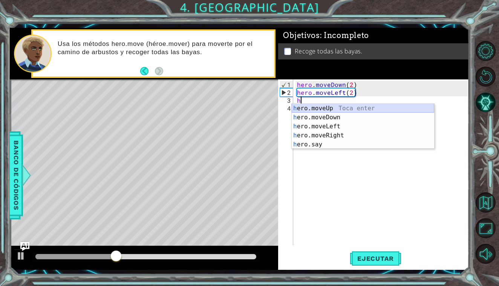
click at [347, 108] on div "h ero.moveUp Toca enter h ero.moveDown Toca enter h ero.moveLeft Toca enter h e…" at bounding box center [362, 135] width 142 height 63
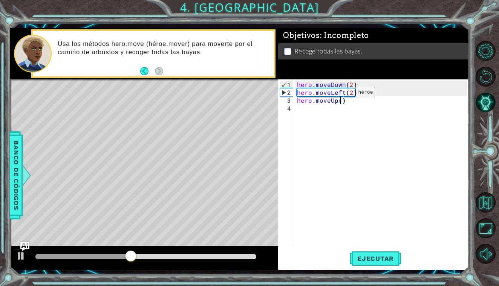
type textarea "hero.moveUp(2)"
click at [342, 108] on div "hero . moveDown ( 2 ) hero . moveLeft ( 2 ) hero . moveUp ( 2 )" at bounding box center [382, 172] width 175 height 182
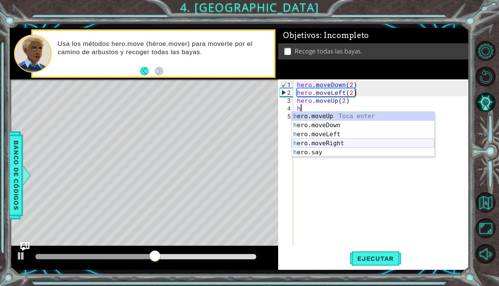
click at [354, 144] on div "h ero.moveUp Toca enter h ero.moveDown Toca enter h ero.moveLeft Toca enter h e…" at bounding box center [362, 143] width 142 height 63
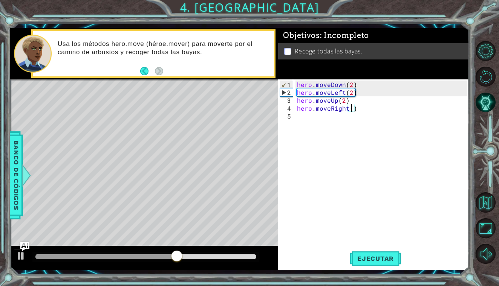
scroll to position [0, 3]
type textarea "hero.moveRight(2)"
click at [380, 256] on span "Ejecutar" at bounding box center [375, 259] width 52 height 8
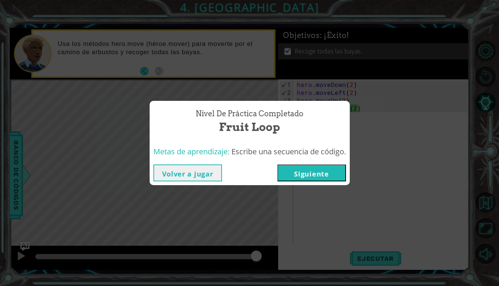
click at [341, 176] on button "Siguiente" at bounding box center [311, 173] width 69 height 17
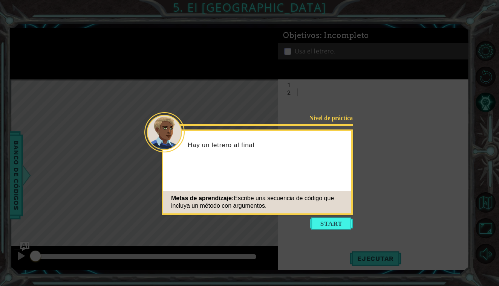
click at [329, 231] on icon at bounding box center [249, 143] width 499 height 286
click at [331, 222] on button "Start" at bounding box center [331, 224] width 43 height 12
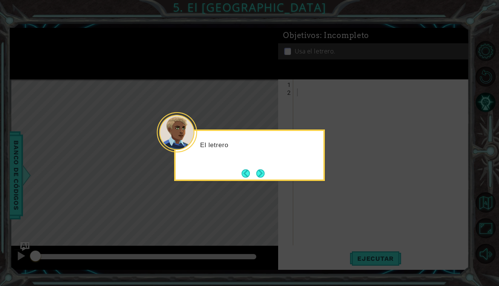
click at [268, 182] on icon at bounding box center [249, 143] width 499 height 286
click at [261, 169] on button "Next" at bounding box center [260, 173] width 9 height 9
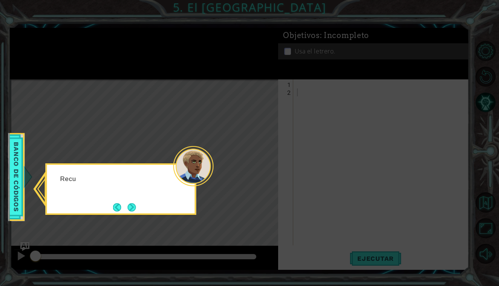
drag, startPoint x: 261, startPoint y: 169, endPoint x: 199, endPoint y: 190, distance: 65.1
click at [249, 169] on icon at bounding box center [249, 143] width 499 height 286
click at [131, 209] on button "Next" at bounding box center [131, 207] width 8 height 8
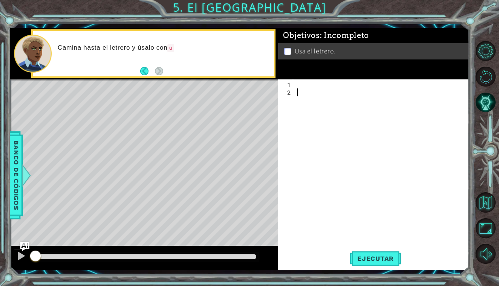
click at [305, 84] on div at bounding box center [382, 172] width 175 height 182
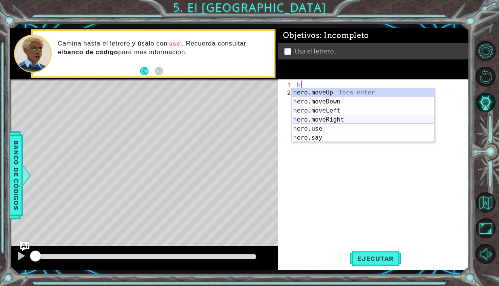
click at [344, 115] on div "h ero.moveUp Toca enter h ero.moveDown Toca enter h ero.moveLeft Toca enter h e…" at bounding box center [362, 124] width 142 height 72
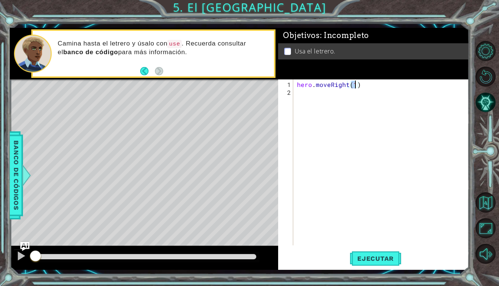
click at [334, 98] on div "hero . moveRight ( 1 )" at bounding box center [382, 172] width 175 height 182
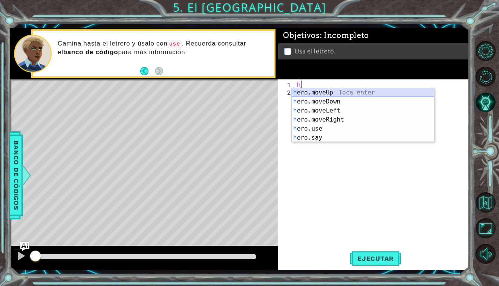
click at [354, 93] on div "h ero.moveUp Toca enter h ero.moveDown Toca enter h ero.moveLeft Toca enter h e…" at bounding box center [362, 124] width 142 height 72
type textarea "hero.moveUp(1)"
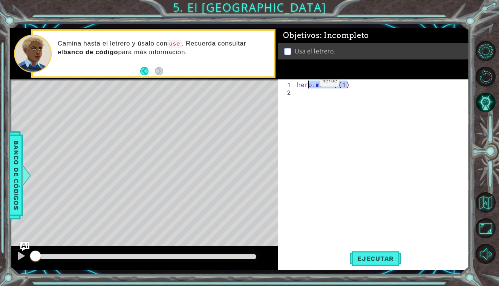
drag, startPoint x: 357, startPoint y: 85, endPoint x: 279, endPoint y: 79, distance: 78.9
click at [279, 79] on div "hero.moveUp(1) 1 2 hero . moveUp ( 1 ) הההההההההההההההההההההההההההההההההההההההה…" at bounding box center [372, 162] width 189 height 166
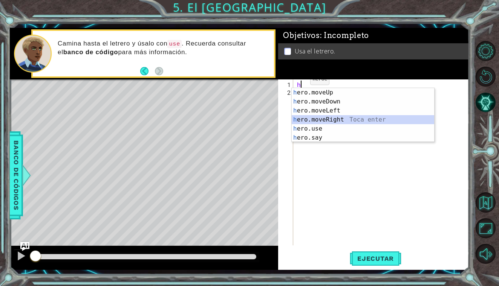
click at [323, 116] on div "h ero.moveUp Toca enter h ero.moveDown Toca enter h ero.moveLeft Toca enter h e…" at bounding box center [362, 124] width 142 height 72
type textarea "hero.moveRight(1)"
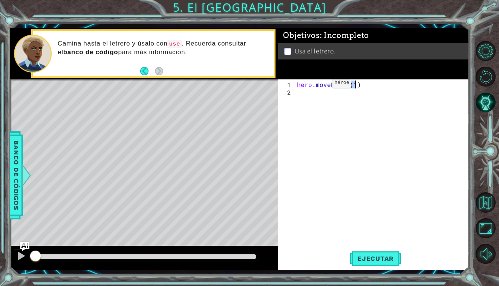
click at [319, 86] on div "hero . moveRight ( 1 )" at bounding box center [382, 172] width 175 height 182
click at [317, 94] on div "hero . moveRight ( 1 )" at bounding box center [382, 172] width 175 height 182
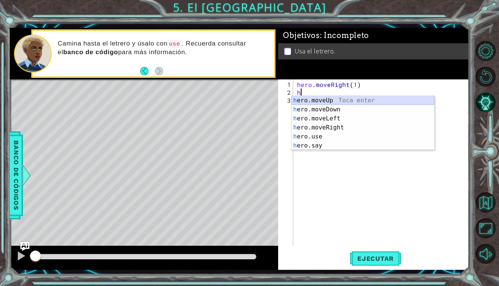
click at [323, 97] on div "h ero.moveUp Toca enter h ero.moveDown Toca enter h ero.moveLeft Toca enter h e…" at bounding box center [362, 132] width 142 height 72
type textarea "hero.moveUp(1)"
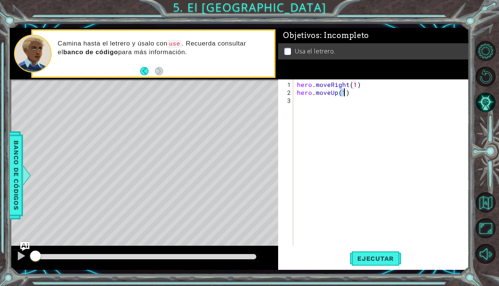
click at [322, 97] on div "hero . moveRight ( 1 ) hero . moveUp ( 1 )" at bounding box center [382, 172] width 175 height 182
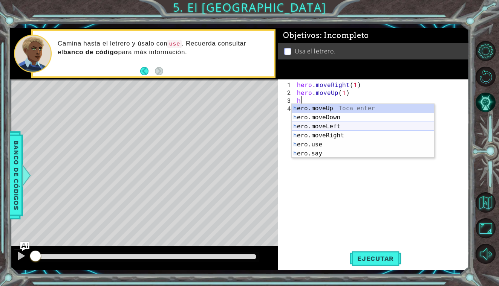
click at [331, 125] on div "h ero.moveUp Toca enter h ero.moveDown Toca enter h ero.moveLeft Toca enter h e…" at bounding box center [362, 140] width 142 height 72
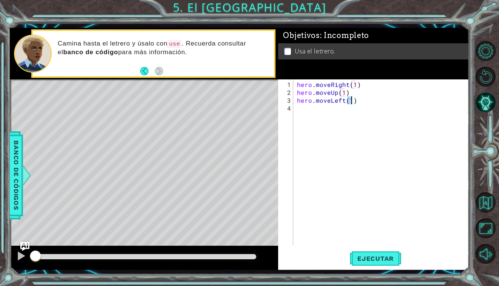
click at [316, 113] on div "hero . moveRight ( 1 ) hero . moveUp ( 1 ) hero . moveLeft ( 1 )" at bounding box center [382, 172] width 175 height 182
type textarea "hero.moveLeft(1)"
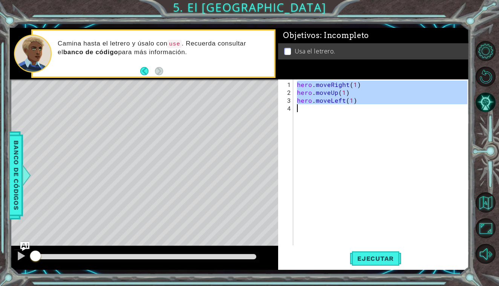
click at [312, 108] on div "hero . moveRight ( 1 ) hero . moveUp ( 1 ) hero . moveLeft ( 1 )" at bounding box center [382, 172] width 175 height 182
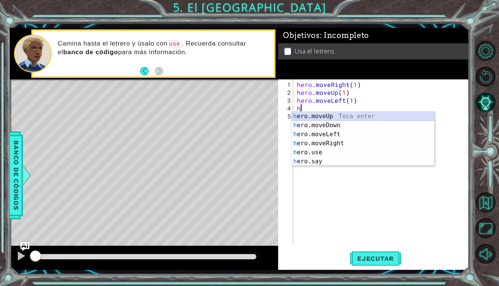
click at [319, 117] on div "h ero.moveUp Toca enter h ero.moveDown Toca enter h ero.moveLeft Toca enter h e…" at bounding box center [362, 148] width 142 height 72
type textarea "hero.moveUp(1)"
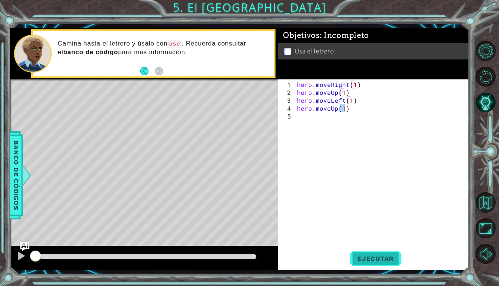
click at [390, 260] on span "Ejecutar" at bounding box center [375, 259] width 52 height 8
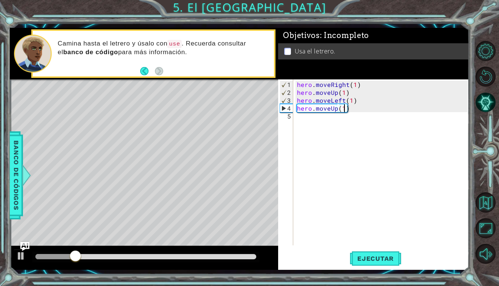
click at [303, 118] on div "hero . moveRight ( 1 ) hero . moveUp ( 1 ) hero . moveLeft ( 1 ) hero . moveUp …" at bounding box center [382, 172] width 175 height 182
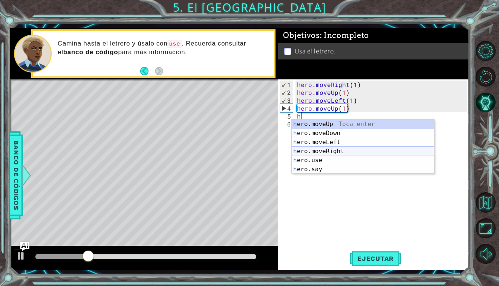
click at [332, 148] on div "h ero.moveUp Toca enter h ero.moveDown Toca enter h ero.moveLeft Toca enter h e…" at bounding box center [362, 156] width 142 height 72
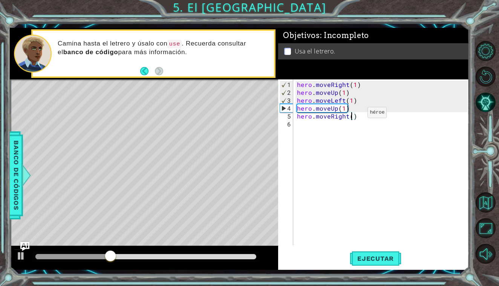
type textarea "hero.moveRight(3)"
click at [325, 121] on div "hero . moveRight ( 1 ) hero . moveUp ( 1 ) hero . moveLeft ( 1 ) hero . moveUp …" at bounding box center [382, 172] width 175 height 182
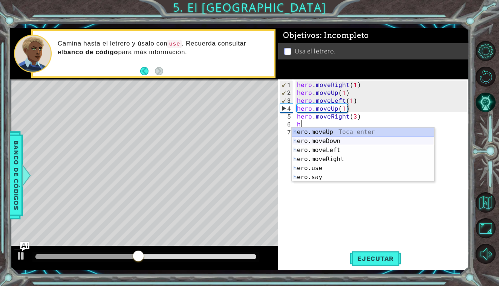
click at [335, 140] on div "h ero.moveUp Toca enter h ero.moveDown Toca enter h ero.moveLeft Toca enter h e…" at bounding box center [362, 164] width 142 height 72
type textarea "hero.moveDown(1)"
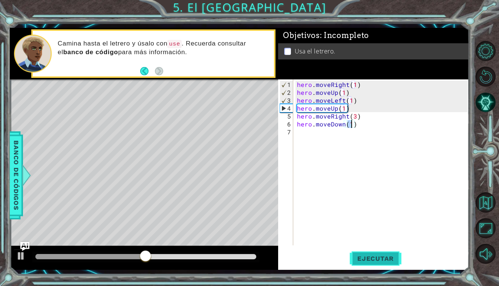
click at [395, 258] on span "Ejecutar" at bounding box center [375, 259] width 52 height 8
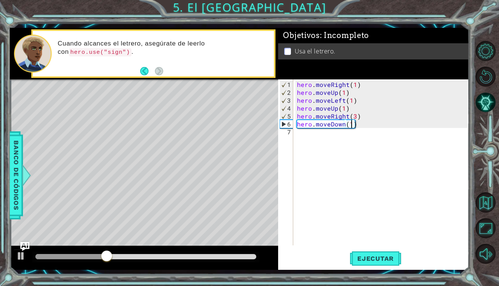
click at [324, 134] on div "hero . moveRight ( 1 ) hero . moveUp ( 1 ) hero . moveLeft ( 1 ) hero . moveUp …" at bounding box center [382, 172] width 175 height 182
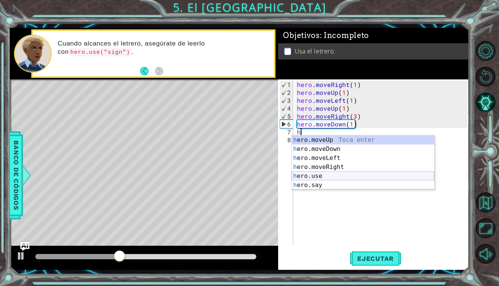
click at [319, 175] on div "h ero.moveUp Toca enter h ero.moveDown Toca enter h ero.moveLeft Toca enter h e…" at bounding box center [362, 172] width 142 height 72
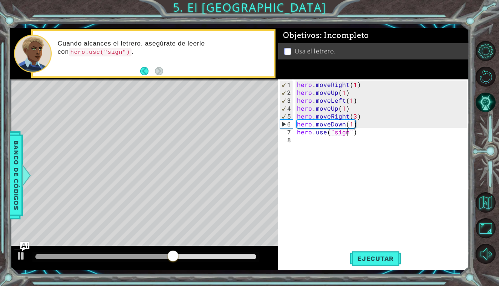
scroll to position [0, 3]
type textarea "hero.use("sign")"
click at [368, 251] on button "Ejecutar" at bounding box center [375, 258] width 52 height 19
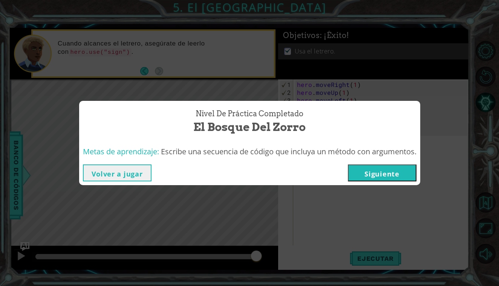
click at [391, 175] on button "Siguiente" at bounding box center [382, 173] width 69 height 17
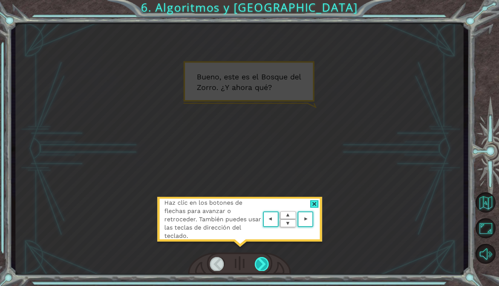
click at [265, 266] on div at bounding box center [262, 264] width 14 height 14
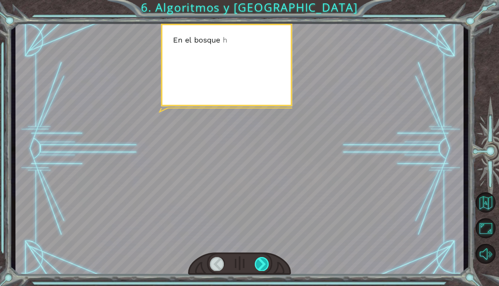
click at [265, 266] on div at bounding box center [262, 264] width 14 height 14
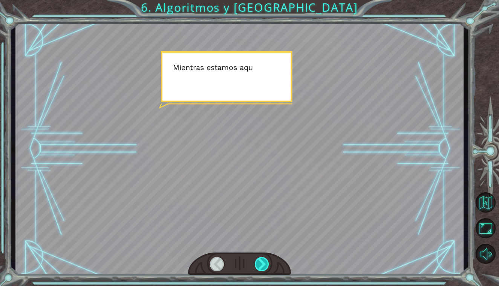
click at [265, 266] on div at bounding box center [262, 264] width 14 height 14
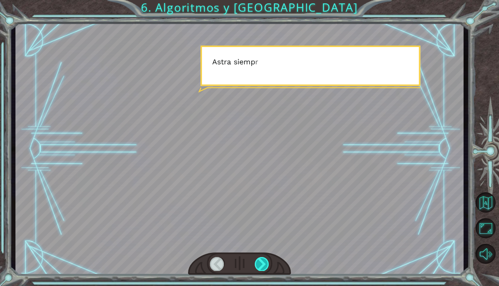
click at [265, 266] on div at bounding box center [262, 264] width 14 height 14
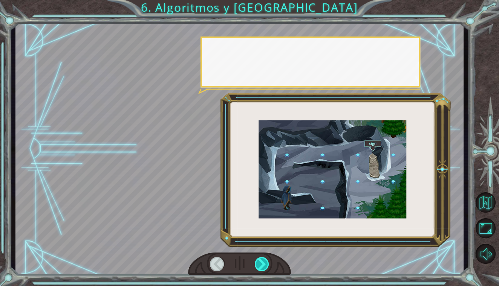
click at [265, 266] on div at bounding box center [262, 264] width 14 height 14
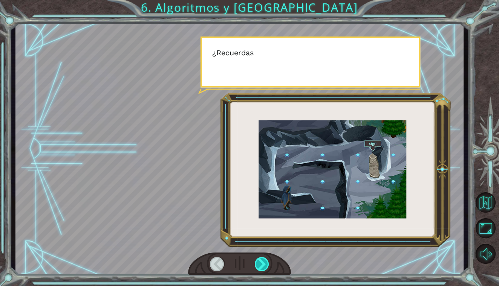
click at [265, 266] on div at bounding box center [262, 264] width 14 height 14
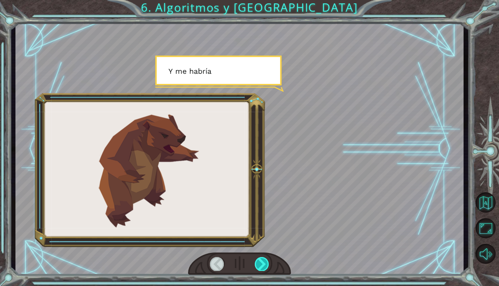
click at [265, 266] on div at bounding box center [262, 264] width 14 height 14
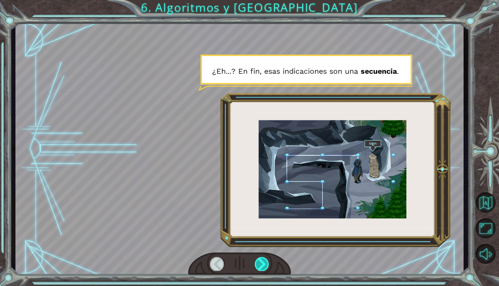
click at [265, 266] on div at bounding box center [262, 264] width 14 height 14
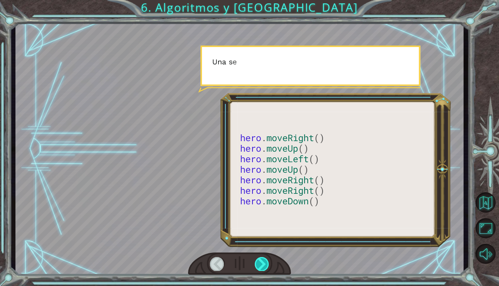
click at [265, 266] on div at bounding box center [262, 264] width 14 height 14
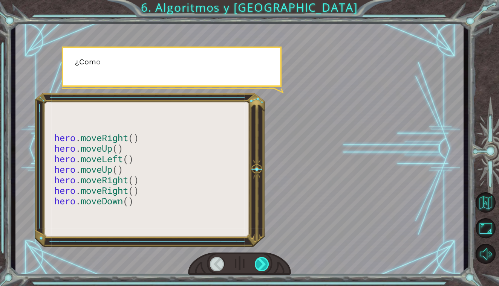
click at [265, 266] on div at bounding box center [262, 264] width 14 height 14
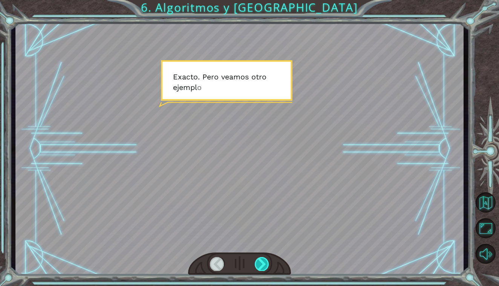
click at [265, 266] on div at bounding box center [262, 264] width 14 height 14
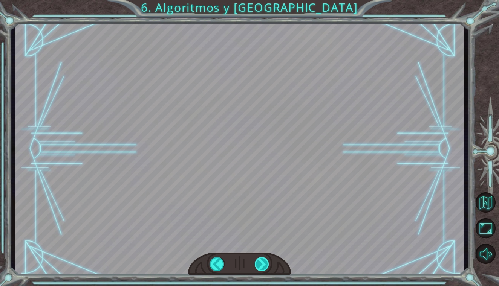
click at [265, 0] on div "hero . moveRight () hero . moveUp () hero . moveLeft () hero . moveUp () hero .…" at bounding box center [249, 0] width 499 height 0
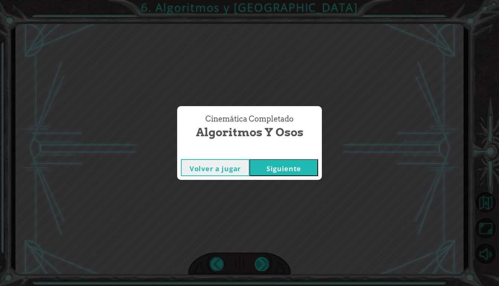
click at [265, 266] on div "Cinemática Completado Algoritmos y Osos Volver a jugar [GEOGRAPHIC_DATA]" at bounding box center [249, 143] width 499 height 286
click at [297, 167] on button "Siguiente" at bounding box center [283, 167] width 69 height 17
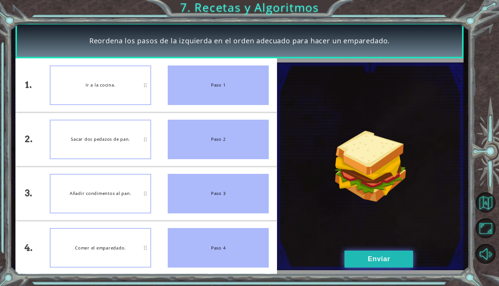
click at [359, 257] on button "Enviar" at bounding box center [378, 259] width 69 height 17
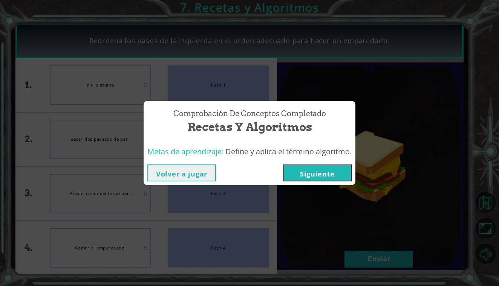
click at [316, 175] on button "Siguiente" at bounding box center [317, 173] width 69 height 17
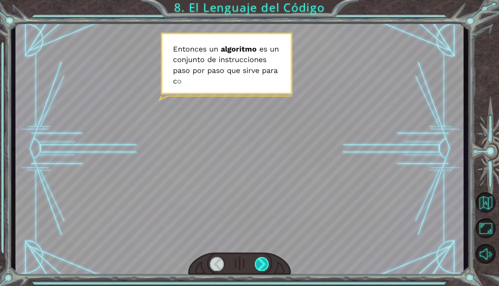
click at [259, 258] on div at bounding box center [262, 264] width 14 height 14
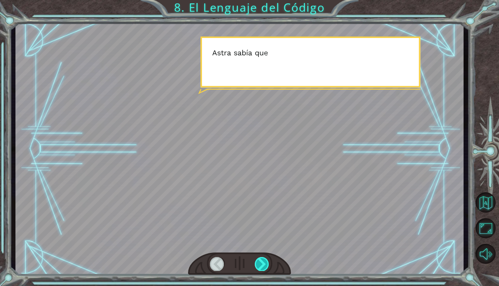
click at [259, 258] on div at bounding box center [262, 264] width 14 height 14
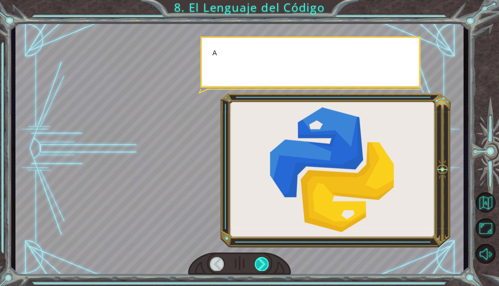
click at [259, 258] on div at bounding box center [262, 264] width 14 height 14
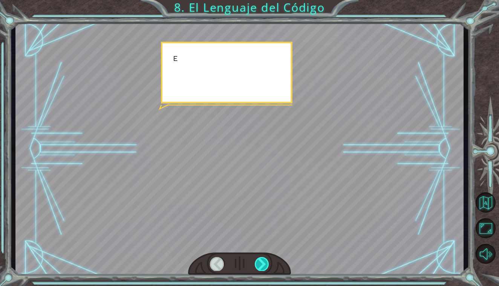
click at [259, 258] on div at bounding box center [262, 264] width 14 height 14
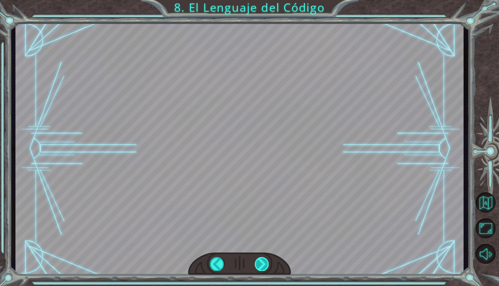
click at [259, 0] on div "E n t o n c e s u n a l g o r i t m o e s u n c o n j u n t o d e i n s t r u c…" at bounding box center [249, 0] width 499 height 0
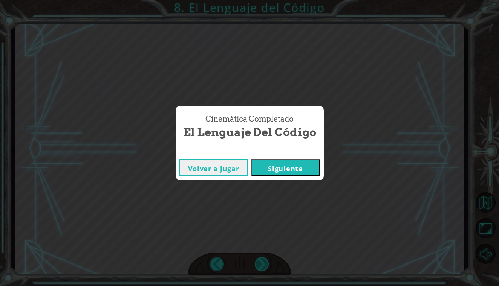
click at [259, 258] on div "Cinemática Completado El Lenguaje del Código Volver a jugar [GEOGRAPHIC_DATA]" at bounding box center [249, 143] width 499 height 286
click at [297, 166] on button "Siguiente" at bounding box center [285, 167] width 69 height 17
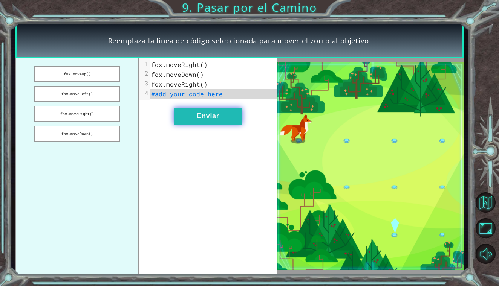
click at [186, 119] on button "Enviar" at bounding box center [208, 116] width 69 height 17
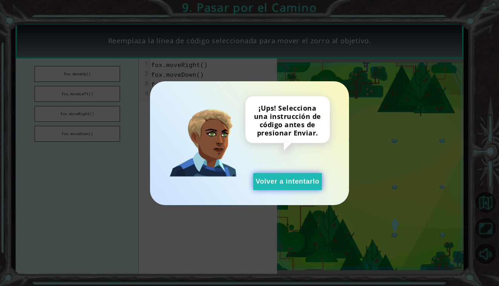
click at [280, 183] on button "Volver a intentarlo" at bounding box center [287, 181] width 69 height 17
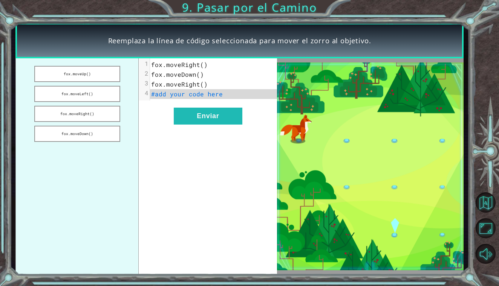
drag, startPoint x: 93, startPoint y: 136, endPoint x: 195, endPoint y: 101, distance: 107.4
click at [195, 101] on div "fox.moveUp() fox.moveLeft() fox.moveRight() fox.moveDown() xxxxxxxxxx 4 1 fox.m…" at bounding box center [145, 166] width 261 height 217
click at [74, 133] on button "fox.moveDown()" at bounding box center [77, 134] width 86 height 16
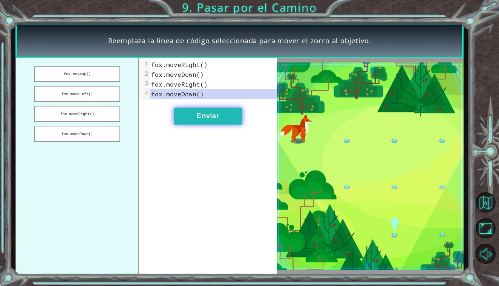
click at [224, 118] on button "Enviar" at bounding box center [208, 116] width 69 height 17
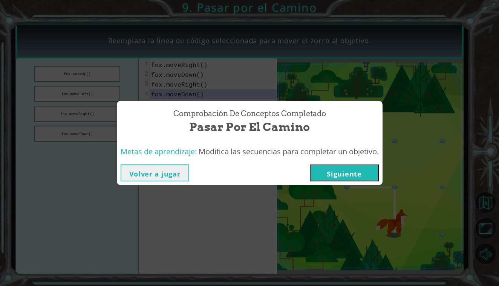
click at [329, 175] on button "Siguiente" at bounding box center [344, 173] width 69 height 17
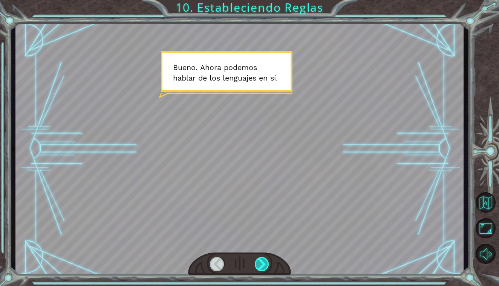
click at [256, 259] on div at bounding box center [262, 264] width 14 height 14
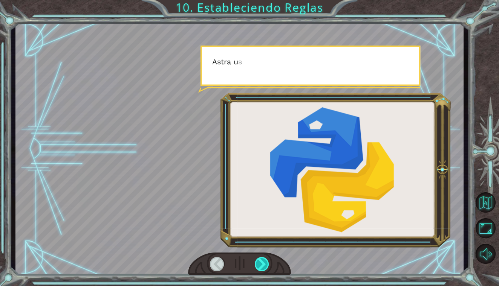
click at [256, 259] on div at bounding box center [262, 264] width 14 height 14
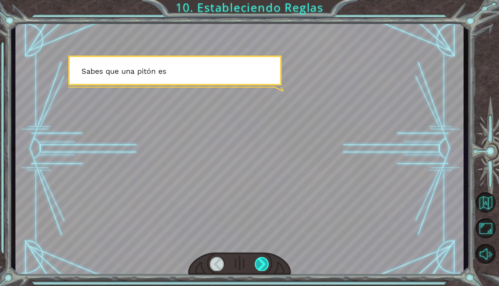
click at [256, 259] on div at bounding box center [262, 264] width 14 height 14
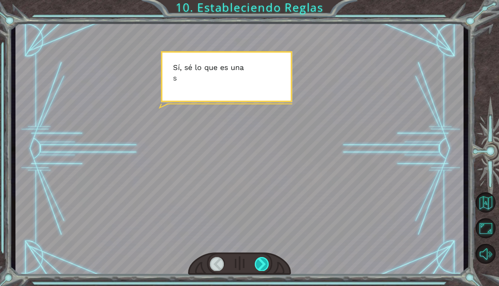
click at [256, 259] on div at bounding box center [262, 264] width 14 height 14
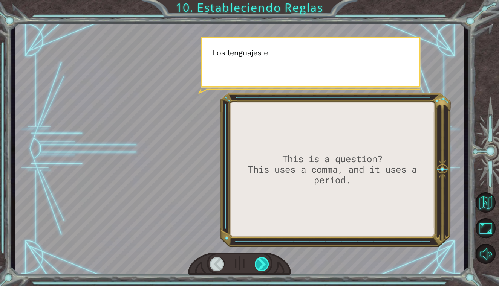
click at [256, 259] on div at bounding box center [262, 264] width 14 height 14
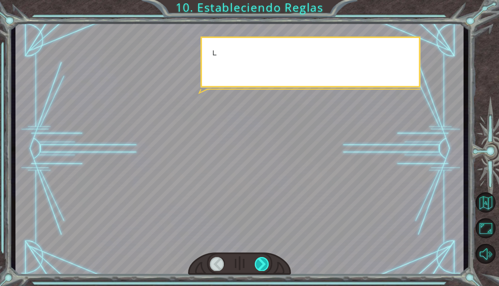
click at [256, 259] on div at bounding box center [262, 264] width 14 height 14
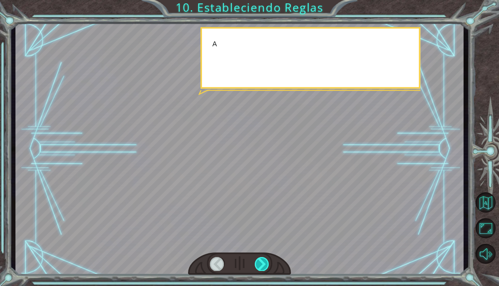
click at [256, 259] on div at bounding box center [262, 264] width 14 height 14
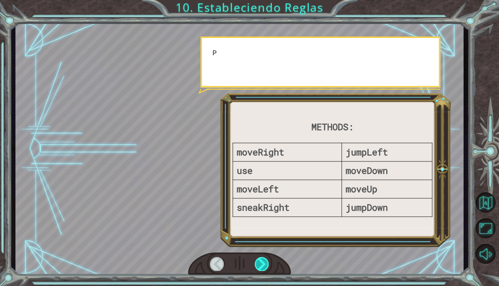
click at [256, 259] on div at bounding box center [262, 264] width 14 height 14
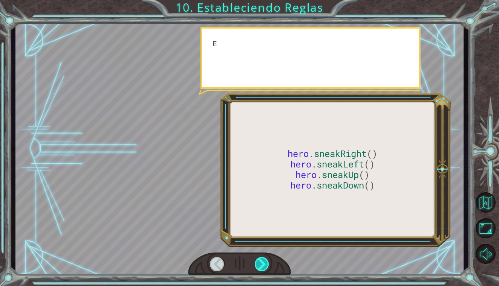
click at [256, 259] on div at bounding box center [262, 264] width 14 height 14
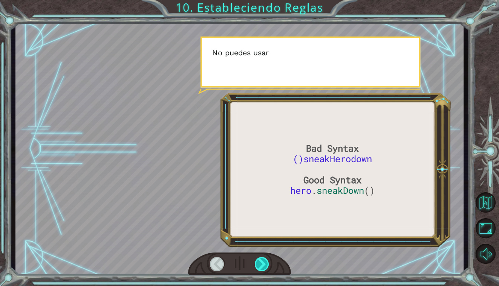
click at [256, 259] on div at bounding box center [262, 264] width 14 height 14
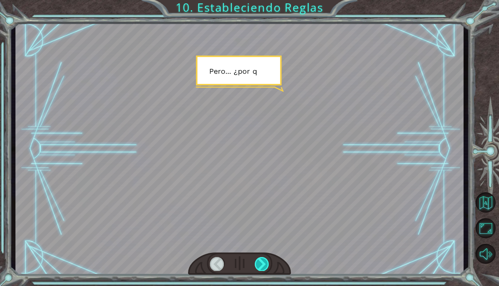
click at [256, 259] on div at bounding box center [262, 264] width 14 height 14
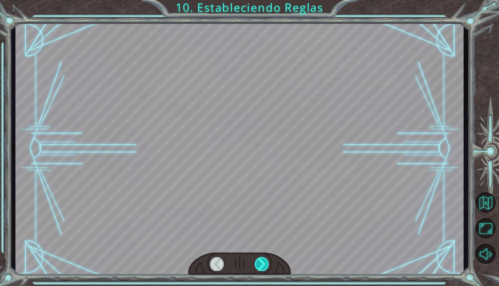
click at [256, 259] on div at bounding box center [262, 264] width 14 height 14
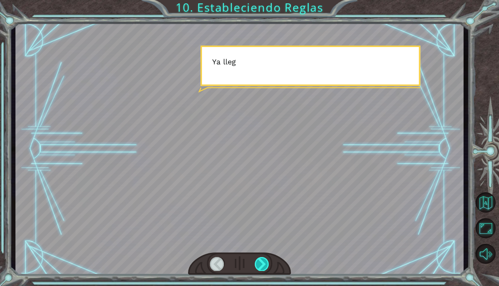
click at [256, 259] on div at bounding box center [262, 264] width 14 height 14
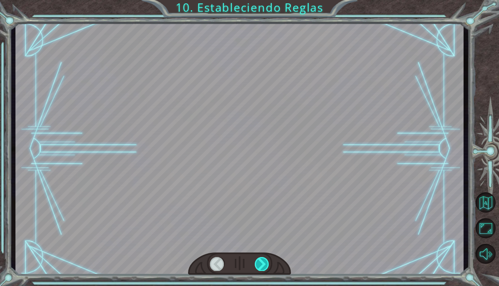
click at [256, 259] on div at bounding box center [262, 264] width 14 height 14
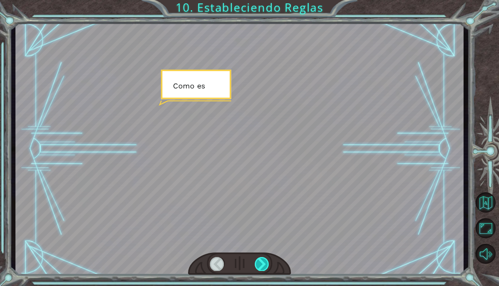
click at [256, 259] on div at bounding box center [262, 264] width 14 height 14
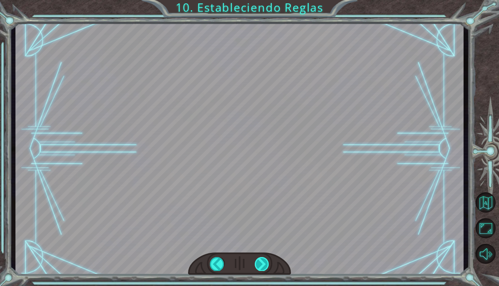
click at [256, 259] on div at bounding box center [262, 264] width 14 height 14
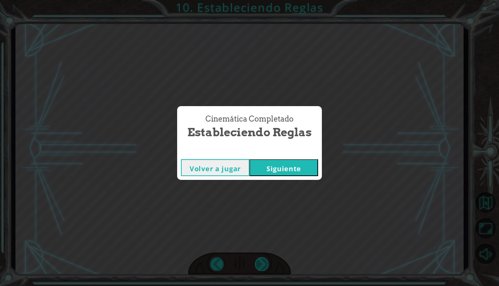
click at [256, 0] on div "Bad Syntax ()sneakHerodown Good Syntax hero . sneakDown () B u e n o . A h o r …" at bounding box center [249, 0] width 499 height 0
click at [256, 259] on div "Cinemática Completado Estableciendo Reglas Volver a jugar [GEOGRAPHIC_DATA]" at bounding box center [249, 143] width 499 height 286
click at [290, 164] on button "Siguiente" at bounding box center [283, 167] width 69 height 17
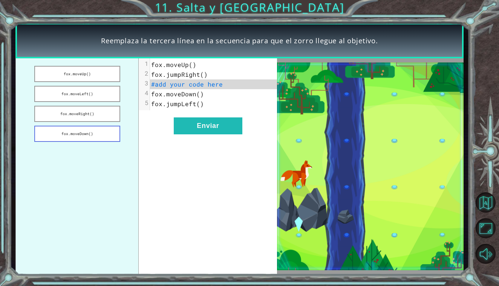
click at [107, 137] on button "fox.moveDown()" at bounding box center [77, 134] width 86 height 16
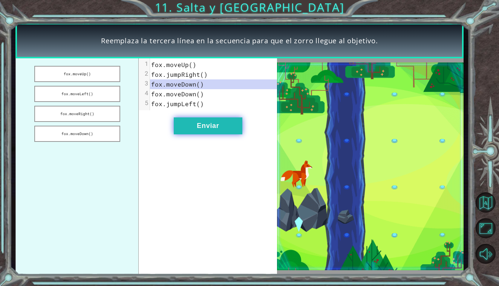
click at [212, 127] on button "Enviar" at bounding box center [208, 125] width 69 height 17
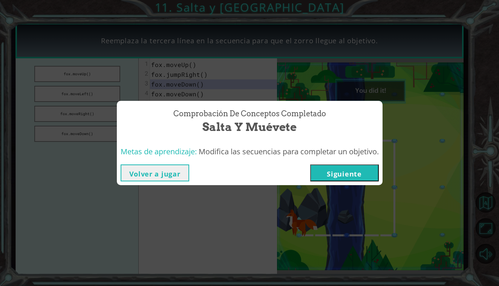
click at [362, 175] on button "Siguiente" at bounding box center [344, 173] width 69 height 17
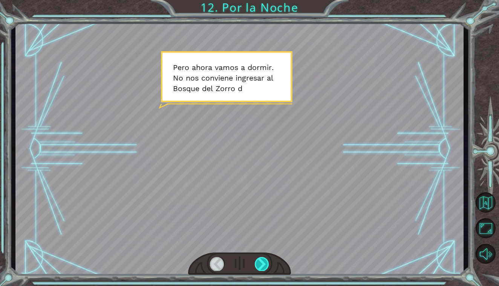
click at [264, 261] on div at bounding box center [262, 264] width 14 height 14
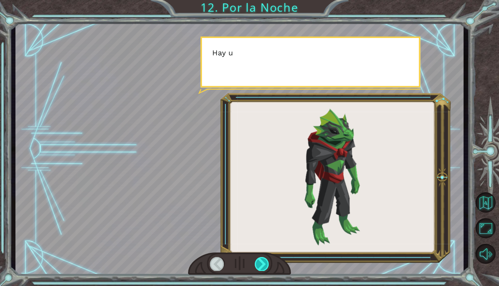
click at [264, 261] on div at bounding box center [262, 264] width 14 height 14
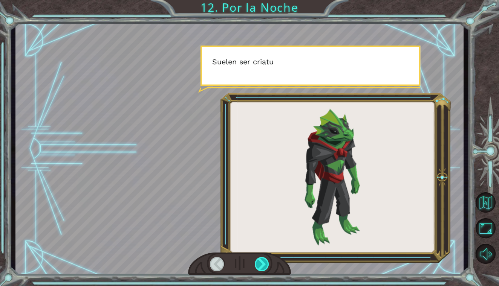
click at [264, 261] on div at bounding box center [262, 264] width 14 height 14
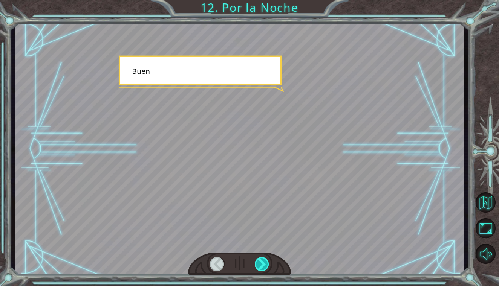
click at [264, 261] on div at bounding box center [262, 264] width 14 height 14
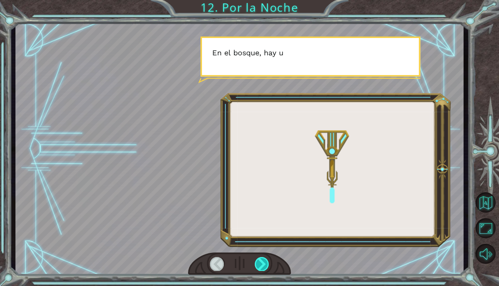
click at [264, 261] on div at bounding box center [262, 264] width 14 height 14
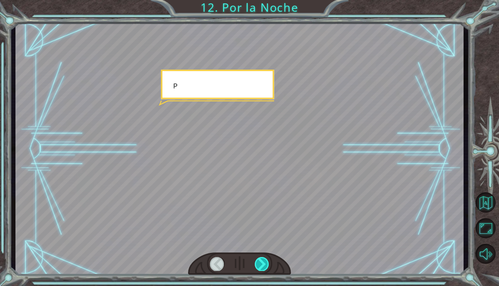
click at [264, 261] on div at bounding box center [262, 264] width 14 height 14
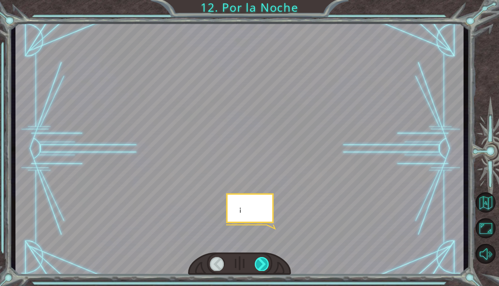
click at [264, 261] on div at bounding box center [262, 264] width 14 height 14
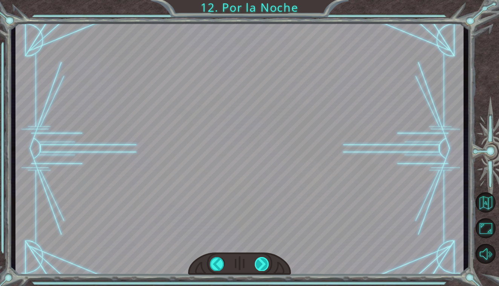
click at [264, 261] on div at bounding box center [262, 264] width 14 height 14
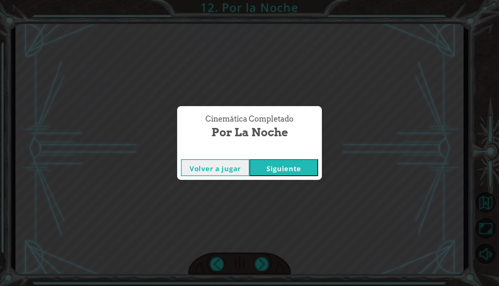
click at [285, 174] on button "Siguiente" at bounding box center [283, 167] width 69 height 17
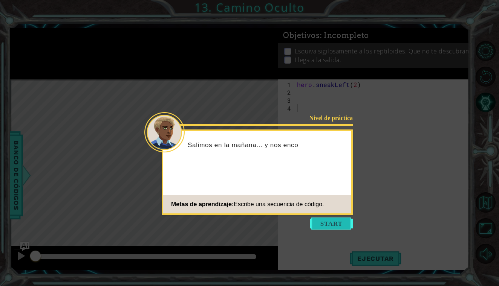
click at [324, 221] on button "Start" at bounding box center [331, 224] width 43 height 12
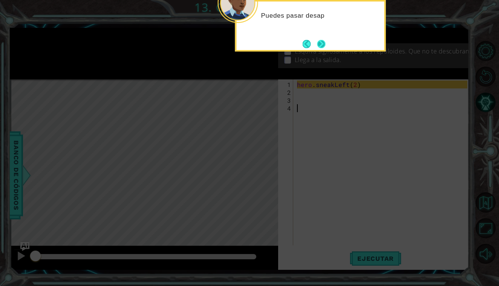
click at [321, 44] on button "Next" at bounding box center [321, 44] width 9 height 9
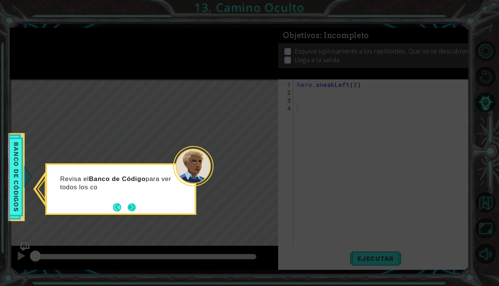
click at [134, 206] on button "Next" at bounding box center [131, 207] width 8 height 8
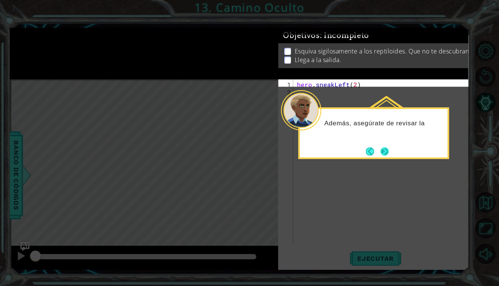
click at [386, 151] on button "Next" at bounding box center [384, 151] width 8 height 8
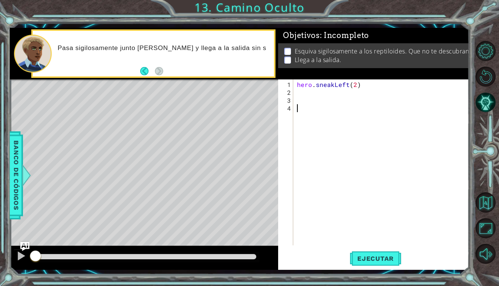
click at [306, 92] on div "hero . sneakLeft ( 2 )" at bounding box center [382, 172] width 175 height 182
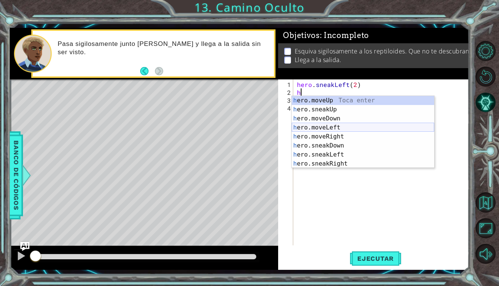
click at [345, 127] on div "h ero.moveUp Toca enter h ero.sneakUp Toca enter h ero.moveDown Toca enter h er…" at bounding box center [362, 141] width 142 height 90
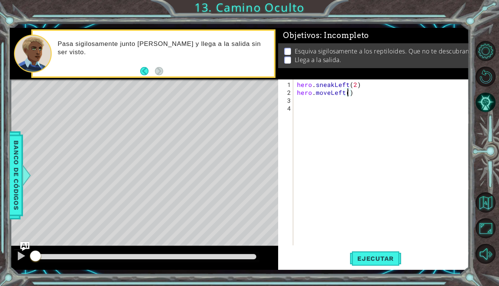
type textarea "hero.moveLeft(2)"
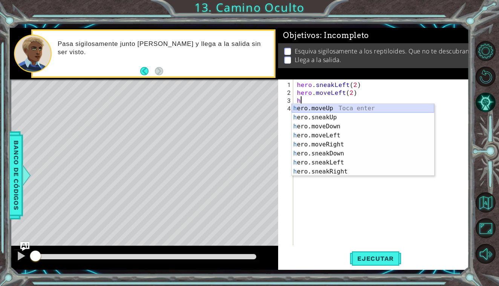
click at [357, 108] on div "h ero.moveUp Toca enter h ero.sneakUp Toca enter h ero.moveDown Toca enter h er…" at bounding box center [362, 149] width 142 height 90
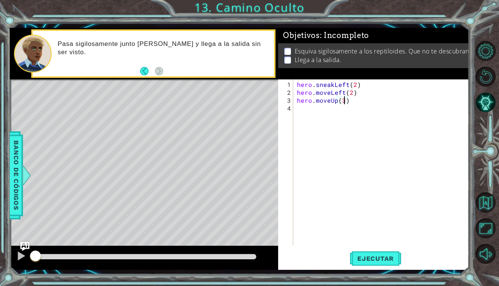
scroll to position [0, 3]
type textarea "hero.moveUp(2)"
click at [373, 265] on button "Ejecutar" at bounding box center [375, 258] width 52 height 19
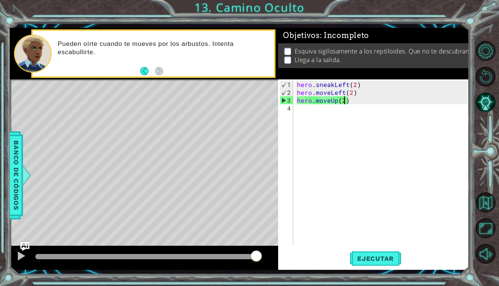
click at [338, 119] on div "hero . sneakLeft ( 2 ) hero . moveLeft ( 2 ) hero . moveUp ( 2 )" at bounding box center [382, 172] width 175 height 182
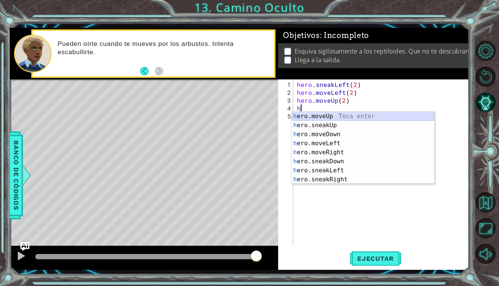
click at [342, 115] on div "h ero.moveUp Toca enter h ero.sneakUp Toca enter h ero.moveDown Toca enter h er…" at bounding box center [362, 157] width 142 height 90
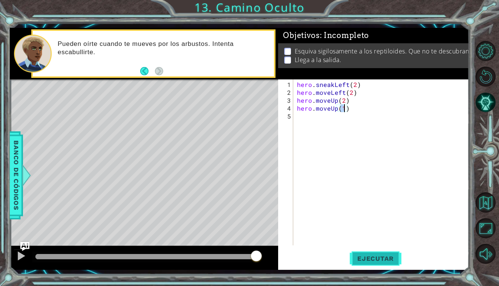
click at [372, 260] on span "Ejecutar" at bounding box center [375, 259] width 52 height 8
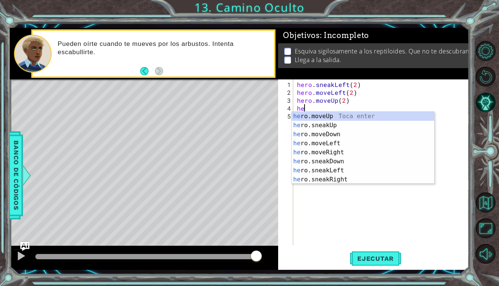
type textarea "h"
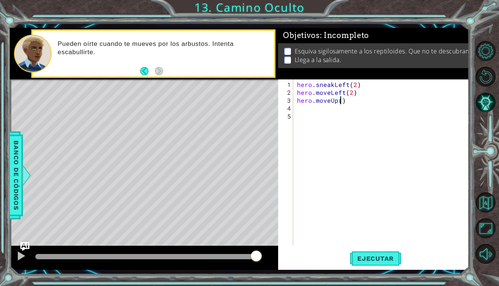
scroll to position [0, 3]
click at [376, 265] on button "Ejecutar" at bounding box center [375, 258] width 52 height 19
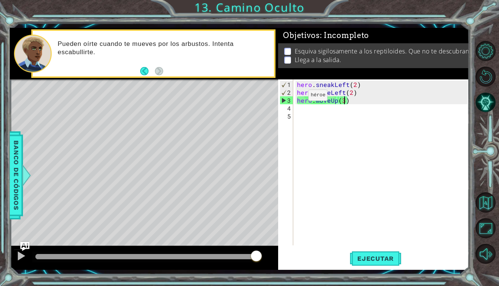
click at [295, 97] on div "hero . sneakLeft ( 2 ) hero . moveLeft ( 2 ) hero . moveUp ( 3 )" at bounding box center [380, 162] width 171 height 166
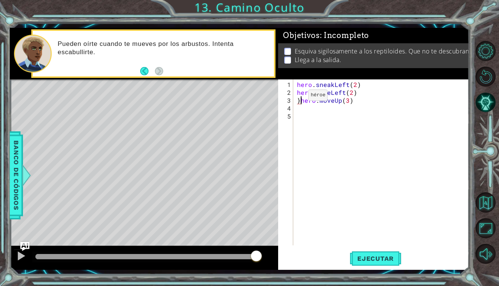
type textarea "hero.moveUp(3)"
click at [303, 102] on div "hero . sneakLeft ( 2 ) hero . moveLeft ( 2 ) hero . moveUp ( 3 )" at bounding box center [382, 172] width 175 height 182
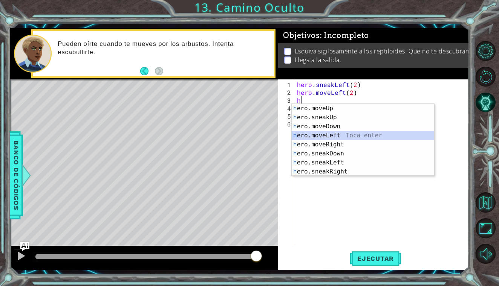
click at [337, 137] on div "h ero.moveUp Toca enter h ero.sneakUp Toca enter h ero.moveDown Toca enter h er…" at bounding box center [362, 149] width 142 height 90
type textarea "hero.moveLeft(1)"
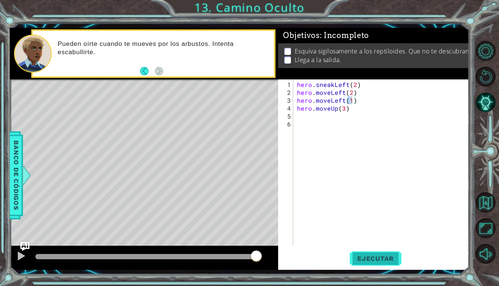
click at [385, 263] on button "Ejecutar" at bounding box center [375, 258] width 52 height 19
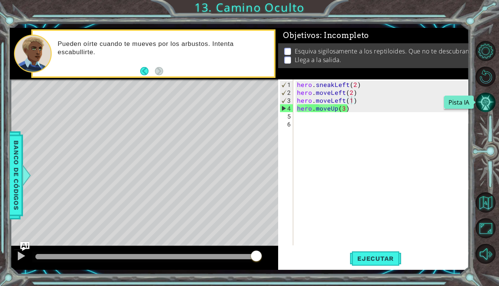
click at [486, 103] on button "Pista IA" at bounding box center [485, 102] width 20 height 20
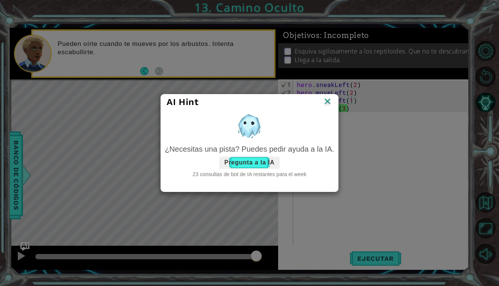
click at [268, 167] on button "Pregunta a la IA" at bounding box center [249, 163] width 60 height 12
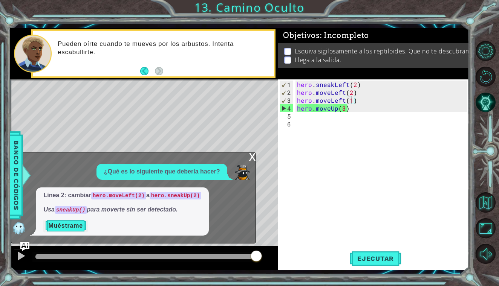
click at [72, 223] on button "Muéstrame" at bounding box center [65, 226] width 44 height 12
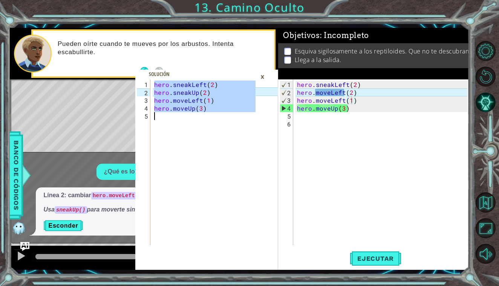
drag, startPoint x: 155, startPoint y: 87, endPoint x: 221, endPoint y: 116, distance: 72.5
click at [221, 116] on div "hero . sneakLeft ( 2 ) hero . sneakUp ( 2 ) hero . moveLeft ( 1 ) hero . moveUp…" at bounding box center [206, 172] width 107 height 182
type textarea "hero.moveUp(3)"
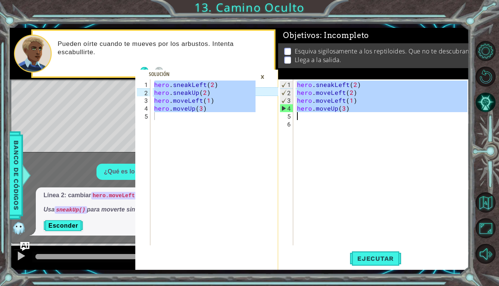
drag, startPoint x: 298, startPoint y: 85, endPoint x: 349, endPoint y: 118, distance: 60.5
click at [349, 118] on div "hero . sneakLeft ( 2 ) hero . moveLeft ( 2 ) hero . moveLeft ( 1 ) hero . moveU…" at bounding box center [382, 172] width 175 height 182
type textarea "hero.moveUp(3)"
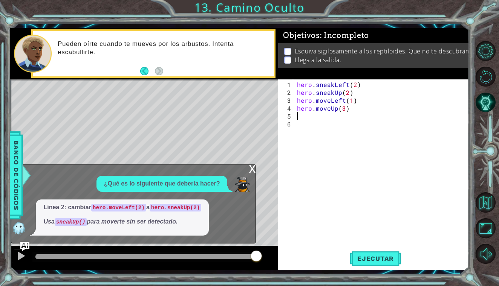
click at [366, 249] on div "1 2 3 4 5 6 hero . sneakLeft ( 2 ) hero . sneakUp ( 2 ) hero . moveLeft ( 1 ) h…" at bounding box center [373, 174] width 191 height 191
click at [368, 263] on button "Ejecutar" at bounding box center [375, 258] width 52 height 19
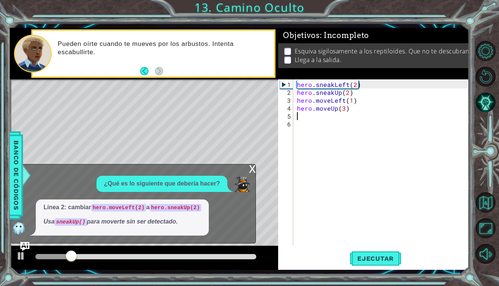
click at [250, 171] on div "x" at bounding box center [252, 169] width 7 height 8
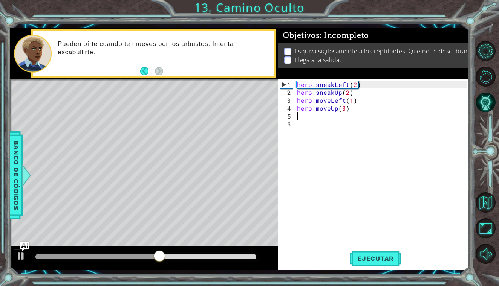
click at [310, 112] on div "hero . sneakLeft ( 2 ) hero . sneakUp ( 2 ) hero . moveLeft ( 1 ) hero . moveUp…" at bounding box center [382, 172] width 175 height 182
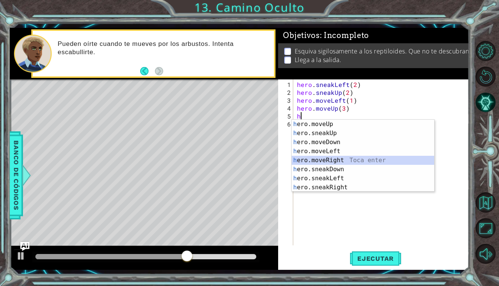
click at [342, 157] on div "h ero.moveUp Toca enter h ero.sneakUp Toca enter h ero.moveDown Toca enter h er…" at bounding box center [362, 165] width 142 height 90
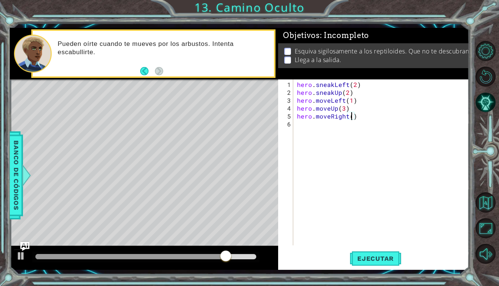
scroll to position [0, 3]
click at [370, 263] on button "Ejecutar" at bounding box center [375, 258] width 52 height 19
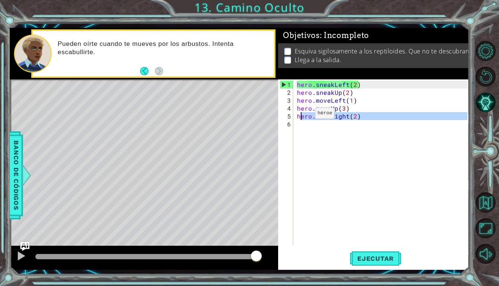
drag, startPoint x: 368, startPoint y: 120, endPoint x: 297, endPoint y: 116, distance: 71.3
click at [297, 116] on div "hero . sneakLeft ( 2 ) hero . sneakUp ( 2 ) hero . moveLeft ( 1 ) hero . moveUp…" at bounding box center [382, 172] width 175 height 182
type textarea "hero.moveRight(2)"
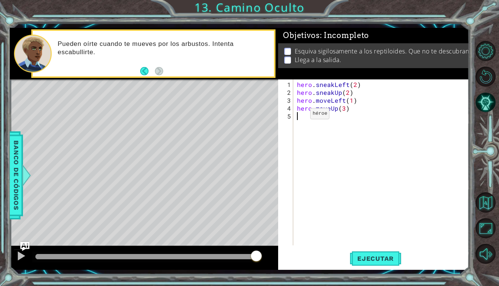
scroll to position [0, 0]
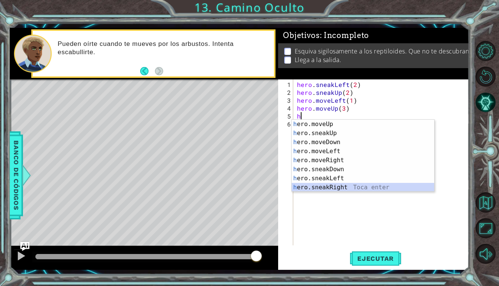
click at [318, 183] on div "h ero.moveUp Toca enter h ero.sneakUp Toca enter h ero.moveDown Toca enter h er…" at bounding box center [362, 165] width 142 height 90
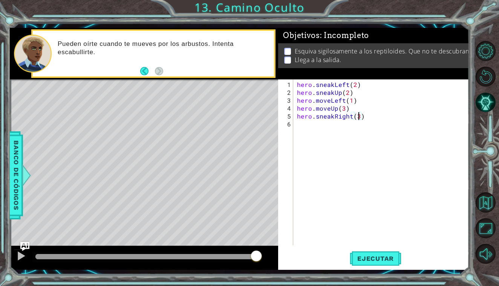
scroll to position [0, 4]
type textarea "hero.sneakRight(3)"
click at [367, 257] on span "Ejecutar" at bounding box center [375, 259] width 52 height 8
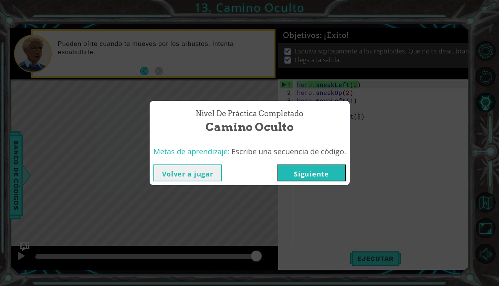
click at [334, 168] on button "Siguiente" at bounding box center [311, 173] width 69 height 17
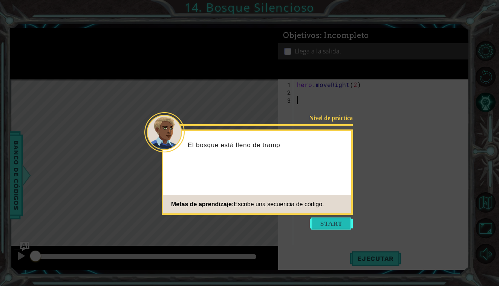
click at [328, 220] on button "Start" at bounding box center [331, 224] width 43 height 12
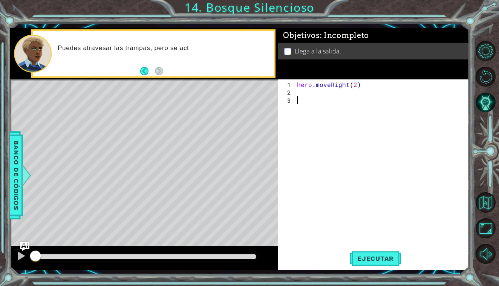
click at [304, 96] on div "hero . moveRight ( 2 )" at bounding box center [382, 172] width 175 height 182
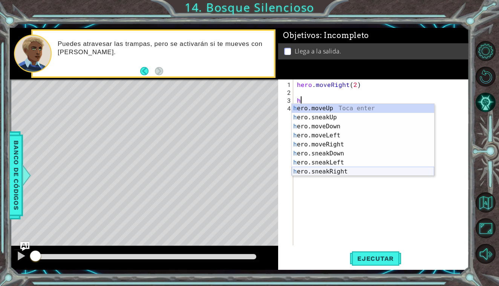
click at [341, 170] on div "h ero.moveUp Toca enter h ero.sneakUp Toca enter h ero.moveDown Toca enter h er…" at bounding box center [362, 149] width 142 height 90
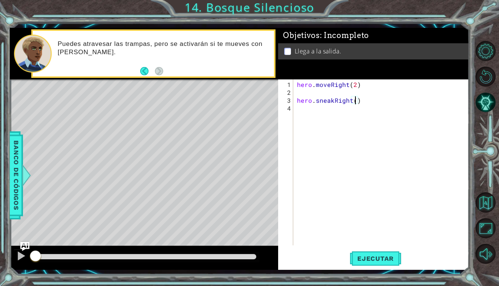
scroll to position [0, 4]
type textarea "hero.sneakRight(2)"
click at [368, 253] on button "Ejecutar" at bounding box center [375, 258] width 52 height 19
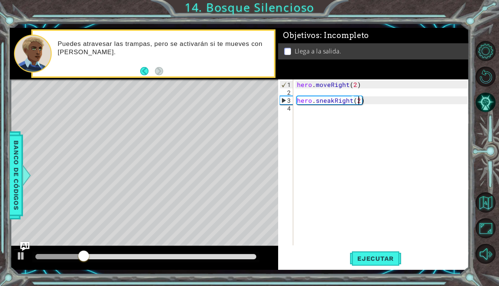
click at [312, 108] on div "hero . moveRight ( 2 ) hero . sneakRight ( 2 )" at bounding box center [382, 172] width 175 height 182
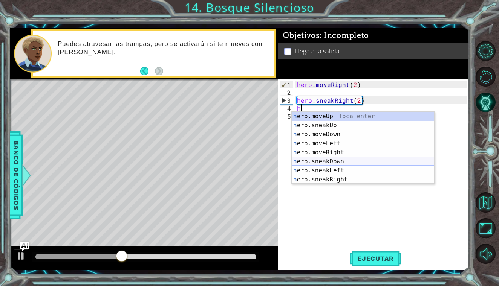
click at [344, 163] on div "h ero.moveUp Toca enter h ero.sneakUp Toca enter h ero.moveDown Toca enter h er…" at bounding box center [362, 157] width 142 height 90
type textarea "hero.sneakDown(1)"
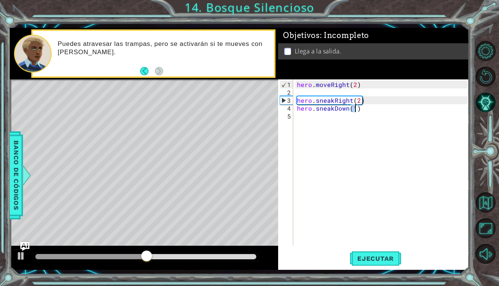
click at [328, 121] on div "hero . moveRight ( 2 ) hero . sneakRight ( 2 ) hero . sneakDown ( 1 )" at bounding box center [382, 172] width 175 height 182
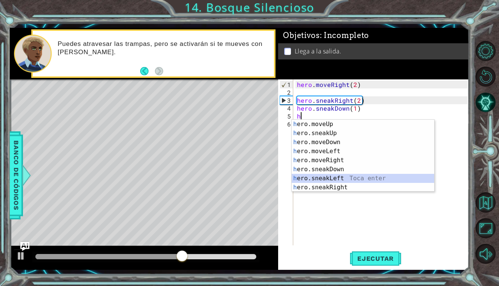
click at [346, 183] on div "h ero.moveUp Toca enter h ero.sneakUp Toca enter h ero.moveDown Toca enter h er…" at bounding box center [362, 165] width 142 height 90
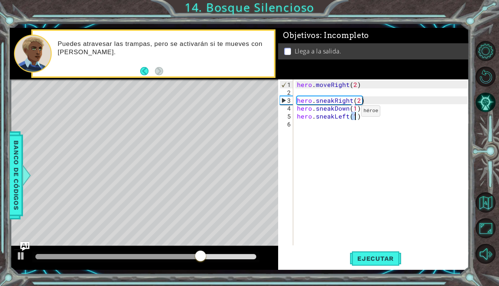
click at [348, 114] on div "hero . moveRight ( 2 ) hero . sneakRight ( 2 ) hero . sneakDown ( 1 ) hero . sn…" at bounding box center [382, 172] width 175 height 182
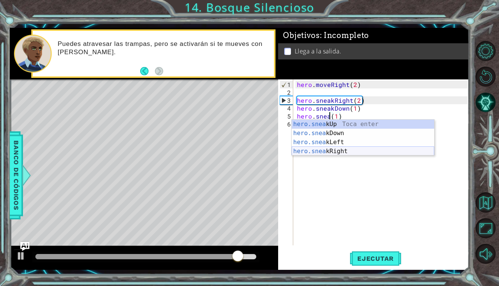
click at [342, 154] on div "hero.snea kUp Toca enter hero.snea kDown Toca enter hero.snea kLeft Toca enter …" at bounding box center [362, 147] width 142 height 54
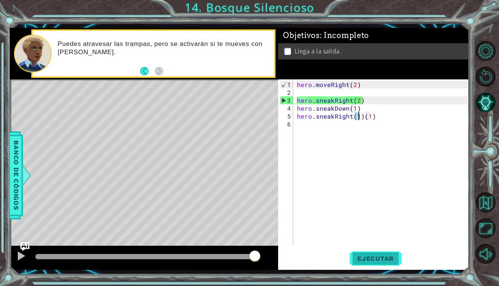
click at [366, 259] on span "Ejecutar" at bounding box center [375, 259] width 52 height 8
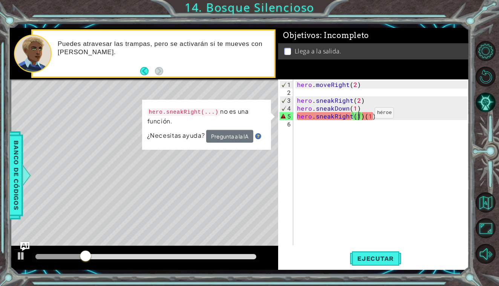
click at [362, 116] on div "hero . moveRight ( 2 ) hero . sneakRight ( 2 ) hero . sneakDown ( 1 ) hero . sn…" at bounding box center [382, 172] width 175 height 182
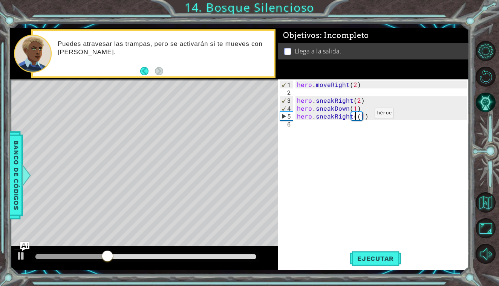
type textarea "hero.sneakRight(1)"
click at [304, 139] on div "hero . moveRight ( 2 ) hero . sneakRight ( 2 ) hero . sneakDown ( 1 ) hero . sn…" at bounding box center [382, 172] width 175 height 182
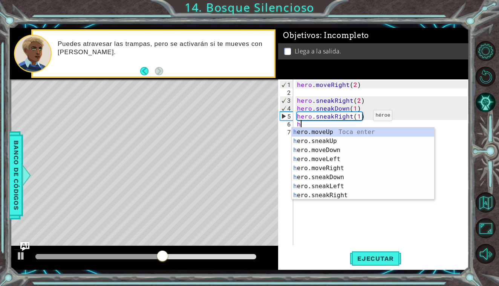
click at [360, 119] on div "hero . moveRight ( 2 ) hero . sneakRight ( 2 ) hero . sneakDown ( 1 ) hero . sn…" at bounding box center [382, 172] width 175 height 182
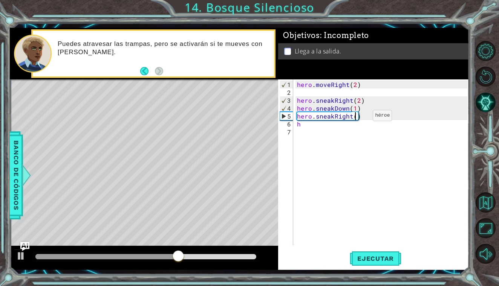
type textarea "hero.sneakRight(2)"
click at [335, 130] on div "hero . moveRight ( 2 ) hero . sneakRight ( 2 ) hero . sneakDown ( 1 ) hero . sn…" at bounding box center [382, 172] width 175 height 182
click at [324, 126] on div "hero . moveRight ( 2 ) hero . sneakRight ( 2 ) hero . sneakDown ( 1 ) hero . sn…" at bounding box center [382, 172] width 175 height 182
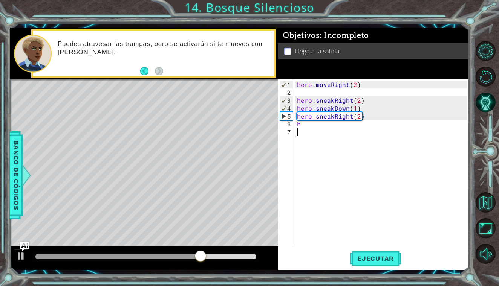
type textarea "h"
click at [372, 261] on span "Ejecutar" at bounding box center [375, 259] width 52 height 8
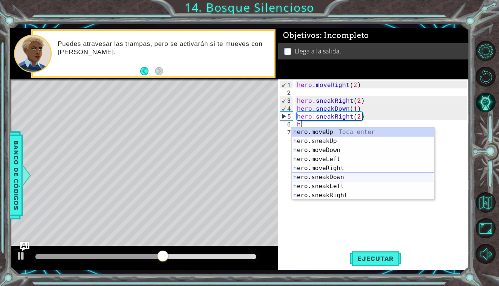
type textarea "h"
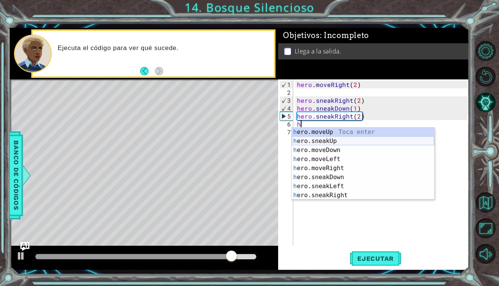
click at [340, 142] on div "h ero.moveUp Toca enter h ero.sneakUp Toca enter h ero.moveDown Toca enter h er…" at bounding box center [362, 173] width 142 height 90
type textarea "hero.sneakUp(1)"
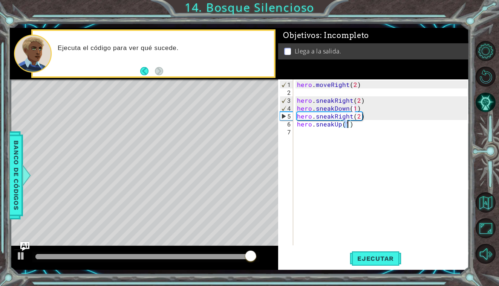
click at [323, 133] on div "hero . moveRight ( 2 ) hero . sneakRight ( 2 ) hero . sneakDown ( 1 ) hero . sn…" at bounding box center [382, 172] width 175 height 182
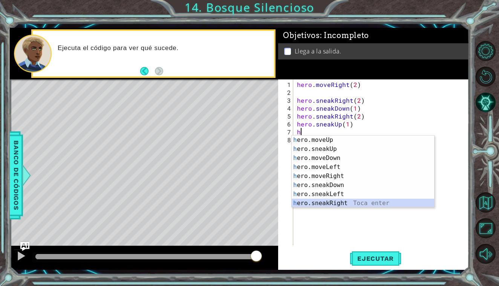
click at [337, 202] on div "h ero.moveUp Toca enter h ero.sneakUp Toca enter h ero.moveDown Toca enter h er…" at bounding box center [362, 181] width 142 height 90
type textarea "hero.sneakRight(1)"
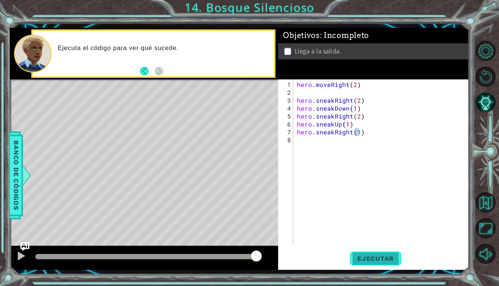
click at [368, 259] on span "Ejecutar" at bounding box center [375, 259] width 52 height 8
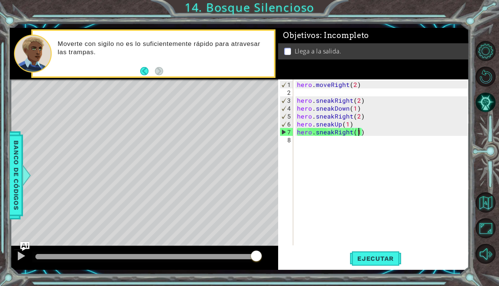
click at [327, 149] on div "hero . moveRight ( 2 ) hero . sneakRight ( 2 ) hero . sneakDown ( 1 ) hero . sn…" at bounding box center [382, 172] width 175 height 182
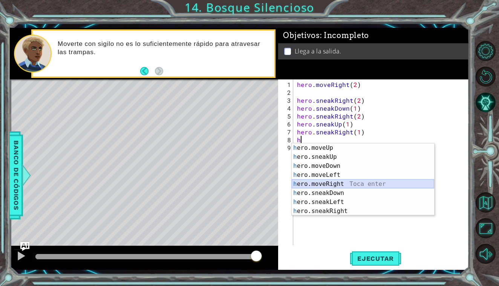
click at [334, 184] on div "h ero.moveUp Toca enter h ero.sneakUp Toca enter h ero.moveDown Toca enter h er…" at bounding box center [362, 188] width 142 height 90
type textarea "hero.moveRight(1)"
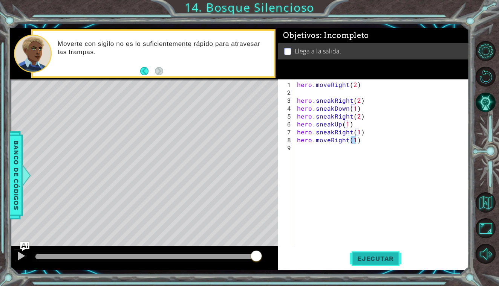
click at [357, 264] on button "Ejecutar" at bounding box center [375, 258] width 52 height 19
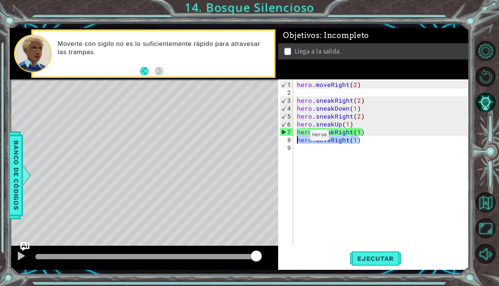
drag, startPoint x: 377, startPoint y: 142, endPoint x: 295, endPoint y: 139, distance: 82.5
click at [295, 139] on div "hero.moveRight(1) 1 2 3 4 5 6 7 8 9 hero . moveRight ( 2 ) hero . sneakRight ( …" at bounding box center [372, 162] width 189 height 166
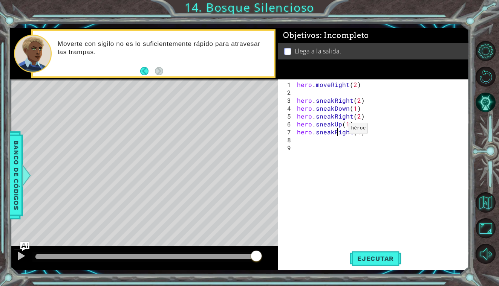
click at [336, 131] on div "hero . moveRight ( 2 ) hero . sneakRight ( 2 ) hero . sneakDown ( 1 ) hero . sn…" at bounding box center [382, 172] width 175 height 182
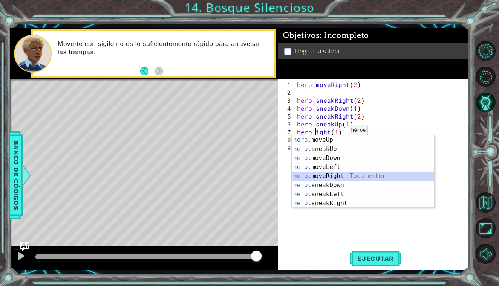
click at [337, 172] on div "hero. moveUp Toca enter hero. sneakUp Toca enter hero. moveDown Toca enter hero…" at bounding box center [362, 181] width 142 height 90
type textarea "hero.moveRight(1)(1)"
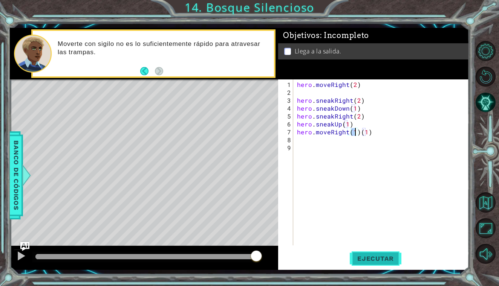
click at [365, 261] on span "Ejecutar" at bounding box center [375, 259] width 52 height 8
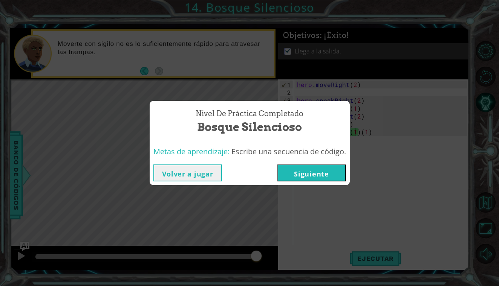
click at [320, 168] on button "Siguiente" at bounding box center [311, 173] width 69 height 17
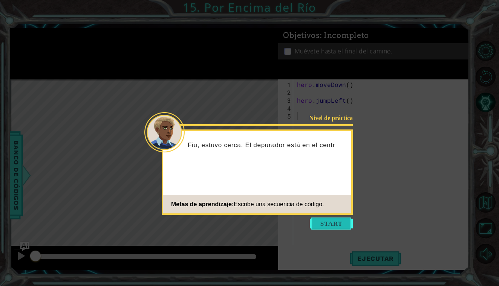
click at [317, 221] on button "Start" at bounding box center [331, 224] width 43 height 12
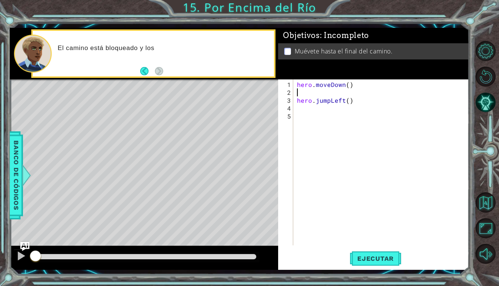
click at [323, 94] on div "hero . moveDown ( ) hero . jumpLeft ( )" at bounding box center [382, 172] width 175 height 182
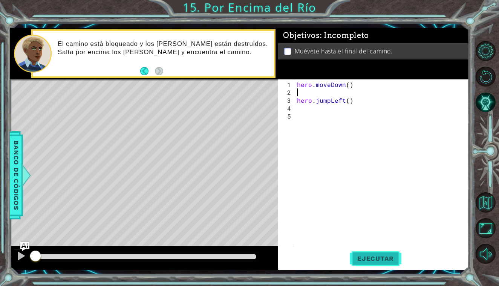
click at [387, 250] on button "Ejecutar" at bounding box center [375, 258] width 52 height 19
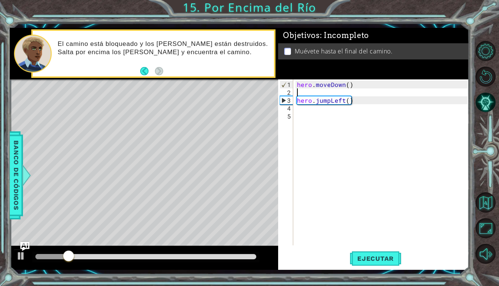
click at [313, 112] on div "hero . moveDown ( ) hero . jumpLeft ( )" at bounding box center [382, 172] width 175 height 182
click at [308, 110] on div "hero . moveDown ( ) hero . jumpLeft ( )" at bounding box center [382, 172] width 175 height 182
type textarea "h"
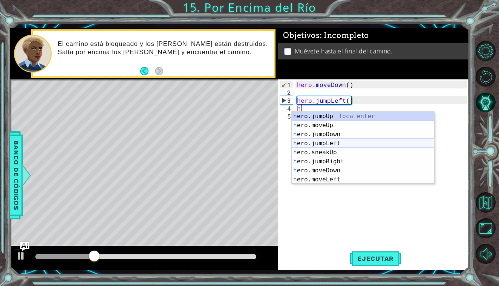
click at [337, 144] on div "h ero.jumpUp Toca enter h ero.moveUp Toca enter h ero.jumpDown Toca enter h ero…" at bounding box center [362, 157] width 142 height 90
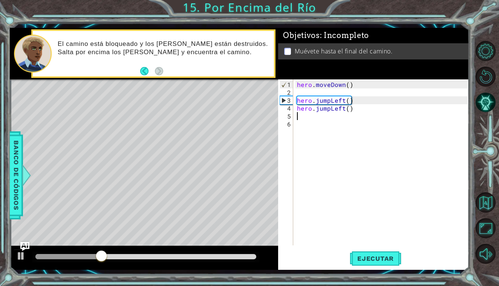
type textarea "h"
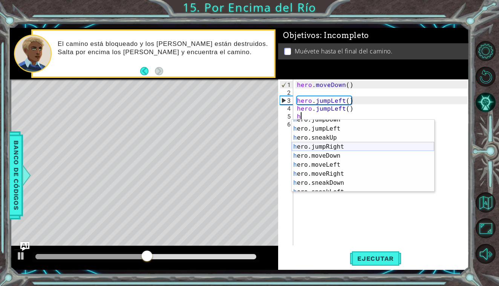
scroll to position [20, 0]
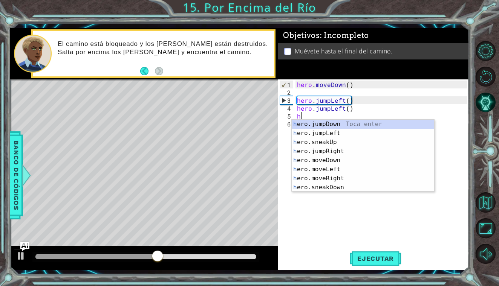
click at [341, 123] on div "h ero.jumpDown Toca enter h ero.jumpLeft Toca enter h ero.sneakUp Toca enter h …" at bounding box center [362, 165] width 142 height 90
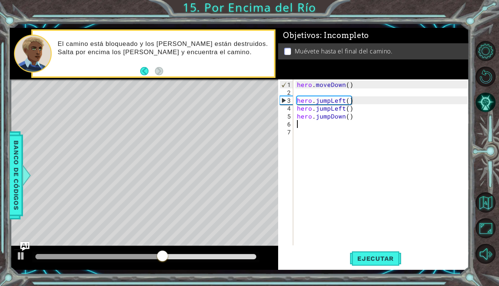
click at [362, 248] on div "1 2 3 4 5 6 7 hero . moveDown ( ) hero . jumpLeft ( ) hero . jumpLeft ( ) hero …" at bounding box center [373, 174] width 191 height 191
click at [368, 256] on span "Ejecutar" at bounding box center [375, 259] width 52 height 8
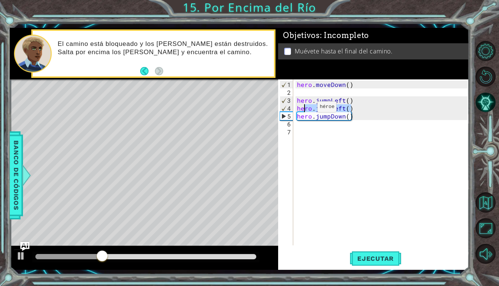
drag, startPoint x: 359, startPoint y: 110, endPoint x: 304, endPoint y: 110, distance: 54.6
click at [304, 110] on div "hero . moveDown ( ) hero . jumpLeft ( ) hero . jumpLeft ( ) hero . jumpDown ( )" at bounding box center [382, 172] width 175 height 182
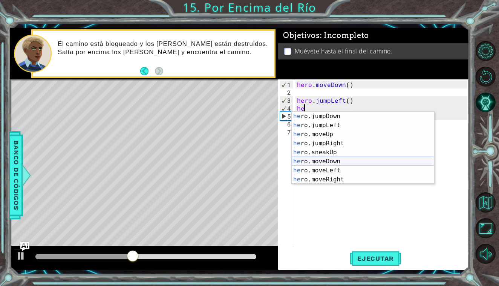
scroll to position [19, 0]
click at [340, 157] on div "he ro.jumpLeft Toca enter he ro.moveUp Toca enter he ro.jumpRight Toca enter he…" at bounding box center [362, 156] width 142 height 90
type textarea "hero.moveLeft(1)"
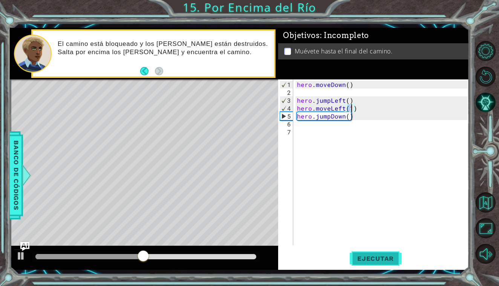
click at [372, 262] on span "Ejecutar" at bounding box center [375, 259] width 52 height 8
click at [312, 127] on div "hero . moveDown ( ) hero . jumpLeft ( ) hero . moveLeft ( 1 ) hero . jumpDown (…" at bounding box center [382, 172] width 175 height 182
click at [310, 126] on div "hero . moveDown ( ) hero . jumpLeft ( ) hero . moveLeft ( 1 ) hero . jumpDown (…" at bounding box center [382, 172] width 175 height 182
type textarea "h"
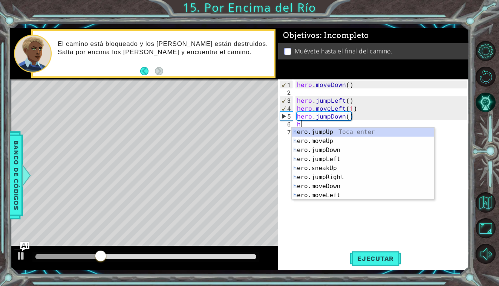
scroll to position [0, 0]
click at [339, 177] on div "h ero.jumpUp Toca enter h ero.moveUp Toca enter h ero.jumpDown Toca enter h ero…" at bounding box center [362, 173] width 142 height 90
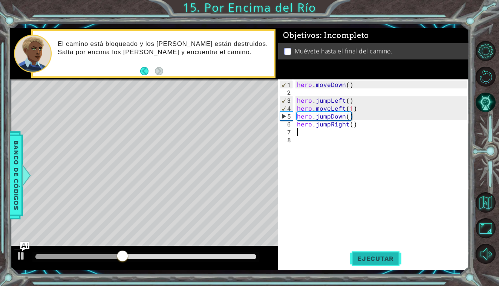
click at [372, 253] on button "Ejecutar" at bounding box center [375, 258] width 52 height 19
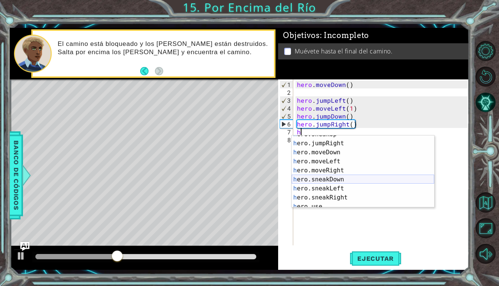
scroll to position [54, 0]
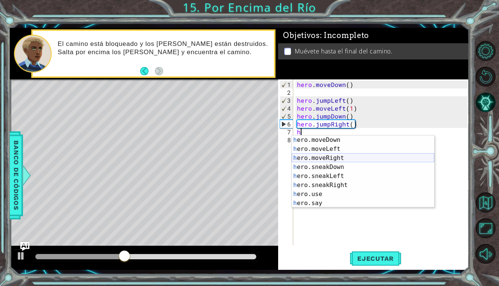
click at [341, 156] on div "h ero.moveDown Toca enter h ero.moveLeft Toca enter h ero.moveRight Toca enter …" at bounding box center [362, 181] width 142 height 90
type textarea "hero.moveRight(1)"
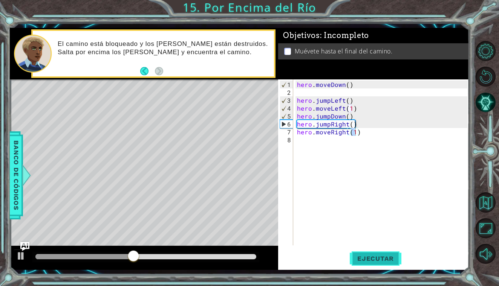
click at [388, 258] on span "Ejecutar" at bounding box center [375, 259] width 52 height 8
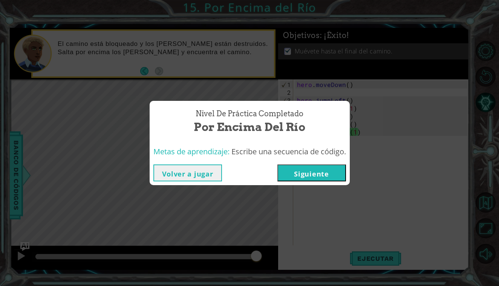
click at [311, 169] on button "Siguiente" at bounding box center [311, 173] width 69 height 17
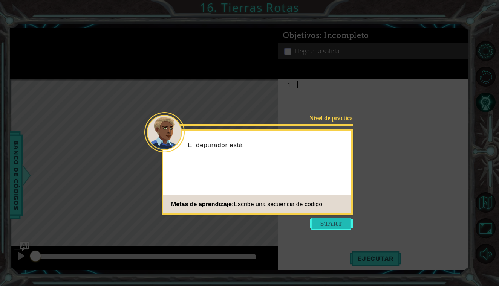
click at [341, 229] on button "Start" at bounding box center [331, 224] width 43 height 12
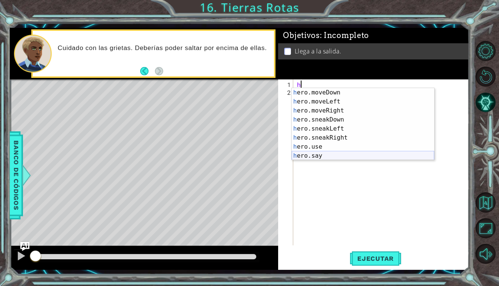
scroll to position [54, 0]
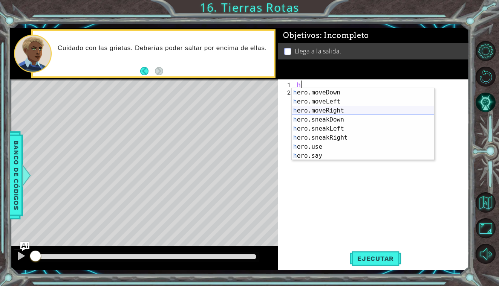
click at [337, 109] on div "h ero.moveDown Toca enter h ero.moveLeft Toca enter h ero.moveRight Toca enter …" at bounding box center [362, 133] width 142 height 90
type textarea "hero.moveRight(1)"
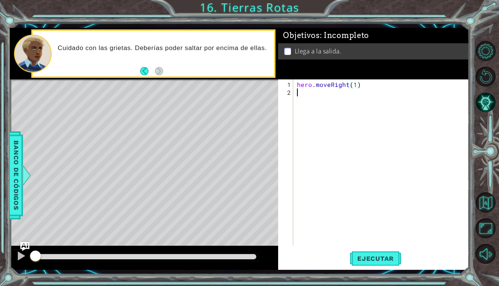
click at [311, 96] on div "hero . moveRight ( 1 )" at bounding box center [382, 172] width 175 height 182
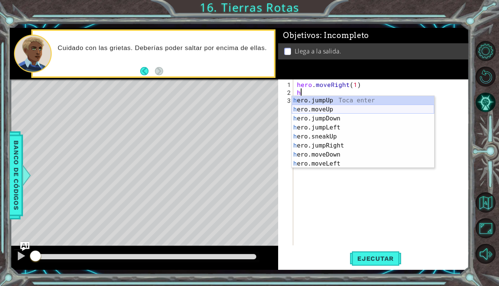
click at [325, 110] on div "h ero.jumpUp Toca enter h ero.moveUp Toca enter h ero.jumpDown Toca enter h ero…" at bounding box center [362, 141] width 142 height 90
type textarea "hero.moveUp(1)"
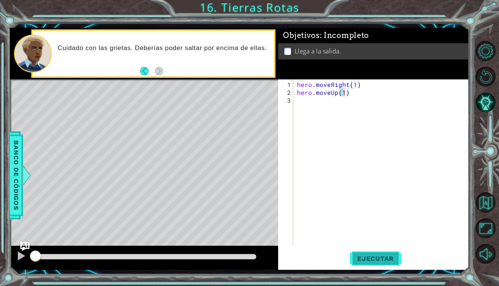
click at [377, 251] on button "Ejecutar" at bounding box center [375, 258] width 52 height 19
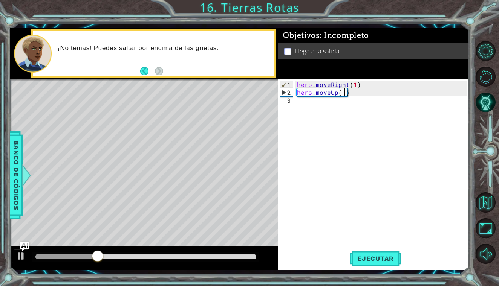
click at [304, 104] on div "hero . moveRight ( 1 ) hero . moveUp ( 1 )" at bounding box center [382, 172] width 175 height 182
drag, startPoint x: 353, startPoint y: 95, endPoint x: 294, endPoint y: 96, distance: 58.8
click at [294, 96] on div "1 2 3 hero . moveRight ( 1 ) hero . moveUp ( 1 ) הההההההההההההההההההההההההההההה…" at bounding box center [372, 162] width 189 height 166
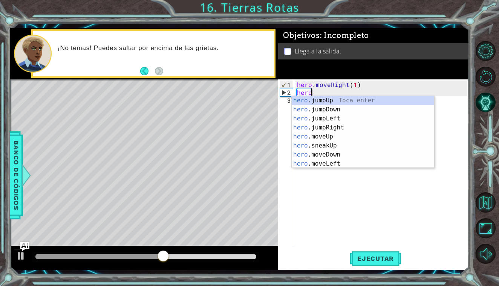
type textarea "h"
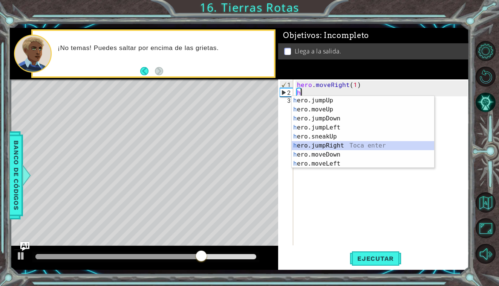
click at [336, 147] on div "h ero.jumpUp Toca enter h ero.moveUp Toca enter h ero.jumpDown Toca enter h ero…" at bounding box center [362, 141] width 142 height 90
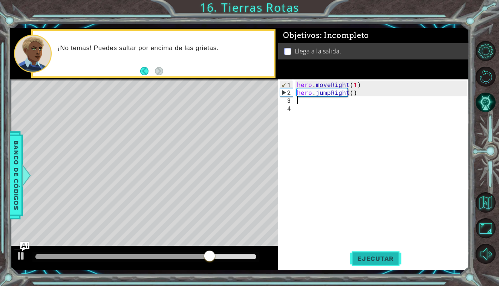
click at [376, 254] on button "Ejecutar" at bounding box center [375, 258] width 52 height 19
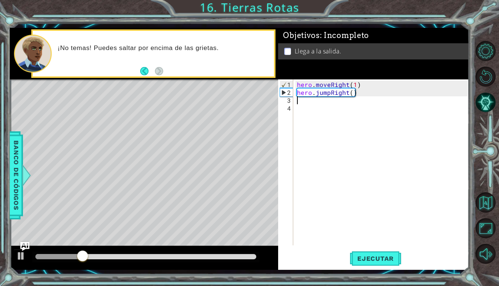
type textarea "h"
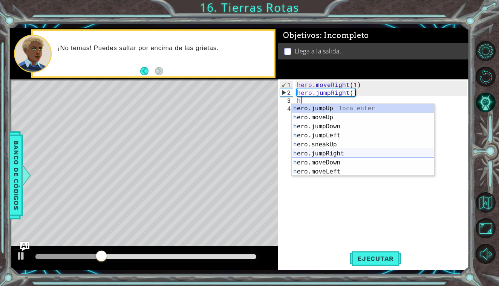
click at [343, 152] on div "h ero.jumpUp Toca enter h ero.moveUp Toca enter h ero.jumpDown Toca enter h ero…" at bounding box center [362, 149] width 142 height 90
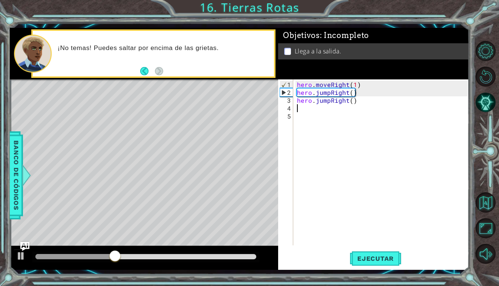
type textarea "h"
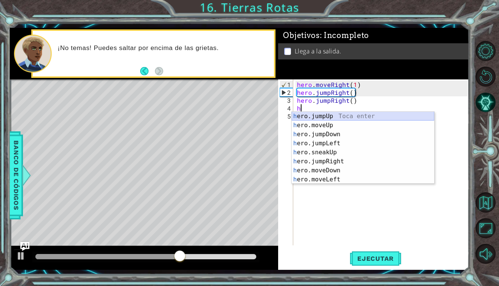
click at [341, 116] on div "h ero.jumpUp Toca enter h ero.moveUp Toca enter h ero.jumpDown Toca enter h ero…" at bounding box center [362, 157] width 142 height 90
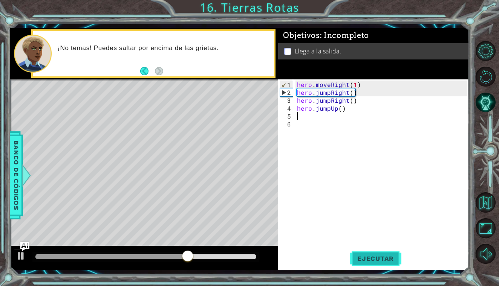
click at [378, 258] on span "Ejecutar" at bounding box center [375, 259] width 52 height 8
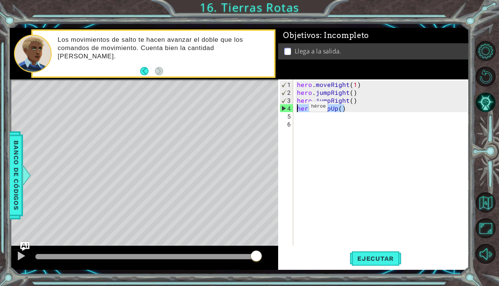
drag, startPoint x: 348, startPoint y: 110, endPoint x: 296, endPoint y: 109, distance: 52.0
click at [296, 109] on div "hero . moveRight ( 1 ) hero . jumpRight ( ) hero . jumpRight ( ) hero . jumpUp …" at bounding box center [382, 172] width 175 height 182
type textarea "hero.jumpUp()"
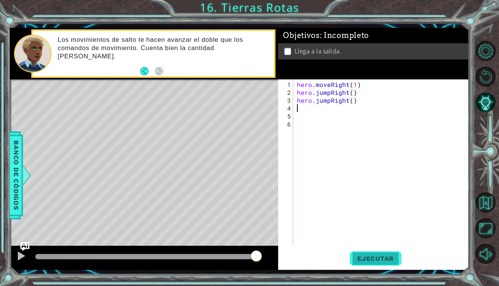
click at [368, 252] on button "Ejecutar" at bounding box center [375, 258] width 52 height 19
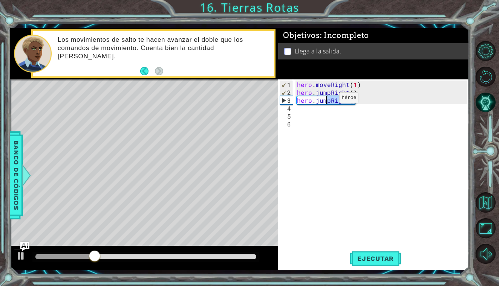
drag, startPoint x: 366, startPoint y: 101, endPoint x: 326, endPoint y: 101, distance: 40.3
click at [326, 101] on div "hero . moveRight ( 1 ) hero . jumpRight ( ) hero . jumpRight ( )" at bounding box center [382, 172] width 175 height 182
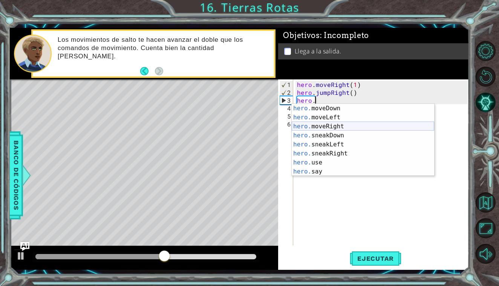
click at [342, 123] on div "hero. moveDown Toca enter hero. moveLeft Toca enter hero. moveRight Toca enter …" at bounding box center [362, 149] width 142 height 90
type textarea "hero.moveRight(1)"
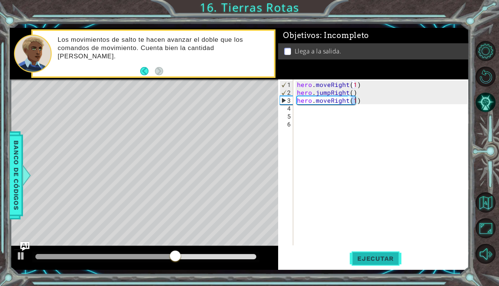
click at [388, 261] on span "Ejecutar" at bounding box center [375, 259] width 52 height 8
click at [317, 114] on div "hero . moveRight ( 1 ) hero . jumpRight ( ) hero . moveRight ( 1 )" at bounding box center [382, 172] width 175 height 182
click at [306, 108] on div "hero . moveRight ( 1 ) hero . jumpRight ( ) hero . moveRight ( 1 )" at bounding box center [382, 172] width 175 height 182
type textarea "h"
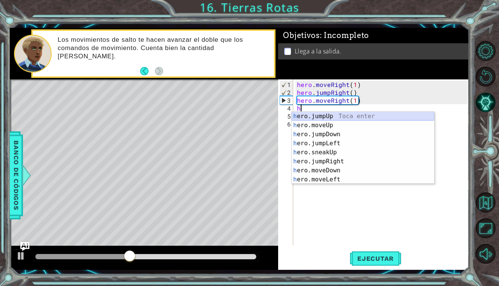
click at [330, 115] on div "h ero.jumpUp Toca enter h ero.moveUp Toca enter h ero.jumpDown Toca enter h ero…" at bounding box center [362, 157] width 142 height 90
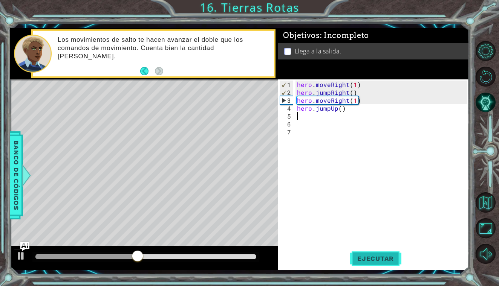
click at [377, 254] on button "Ejecutar" at bounding box center [375, 258] width 52 height 19
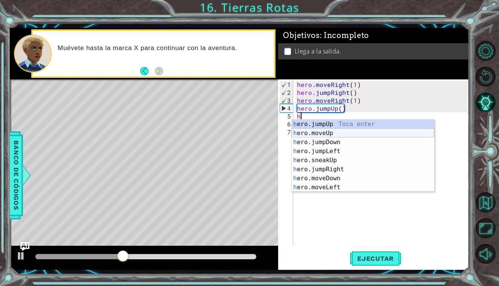
click at [333, 133] on div "h ero.jumpUp Toca enter h ero.moveUp Toca enter h ero.jumpDown Toca enter h ero…" at bounding box center [362, 165] width 142 height 90
type textarea "hero.moveUp(1)"
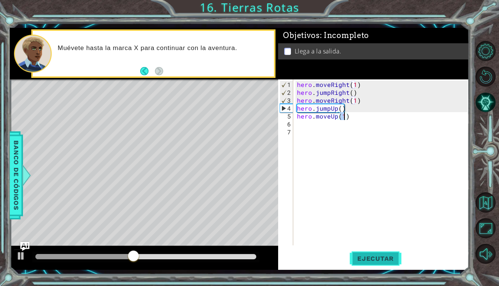
click at [362, 256] on span "Ejecutar" at bounding box center [375, 259] width 52 height 8
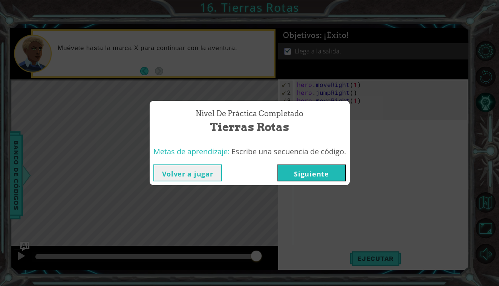
click at [318, 177] on button "Siguiente" at bounding box center [311, 173] width 69 height 17
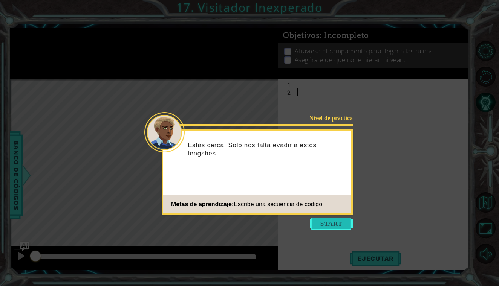
click at [325, 224] on button "Start" at bounding box center [331, 224] width 43 height 12
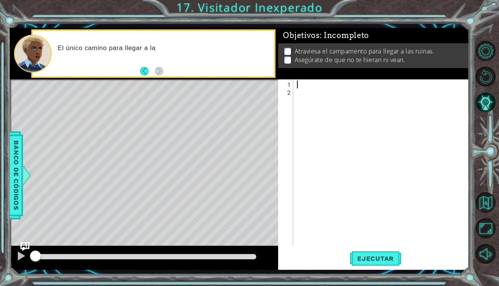
click at [311, 83] on div at bounding box center [382, 172] width 175 height 182
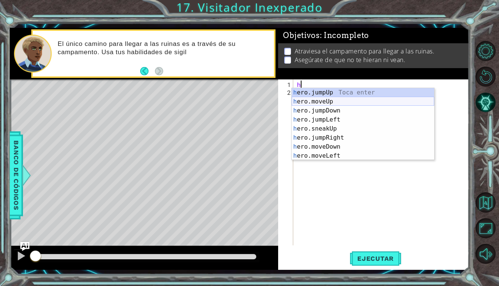
click at [319, 98] on div "h ero.jumpUp Toca enter h ero.moveUp Toca enter h ero.jumpDown Toca enter h ero…" at bounding box center [362, 133] width 142 height 90
type textarea "hero.moveUp(1)"
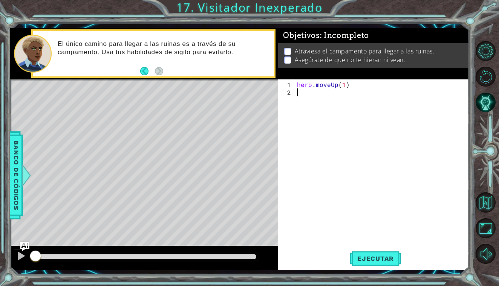
click at [314, 90] on div "hero . moveUp ( 1 )" at bounding box center [382, 172] width 175 height 182
type textarea "h"
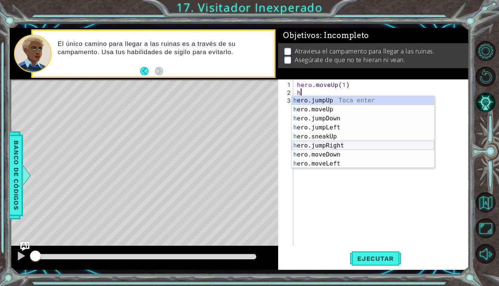
click at [340, 146] on div "h ero.jumpUp Toca enter h ero.moveUp Toca enter h ero.jumpDown Toca enter h ero…" at bounding box center [362, 141] width 142 height 90
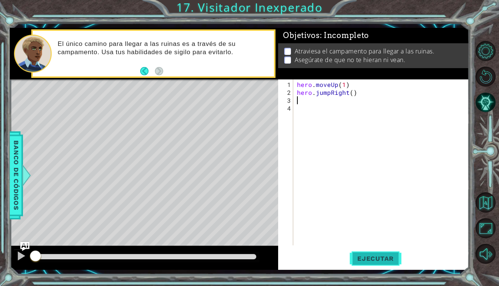
click at [376, 258] on span "Ejecutar" at bounding box center [375, 259] width 52 height 8
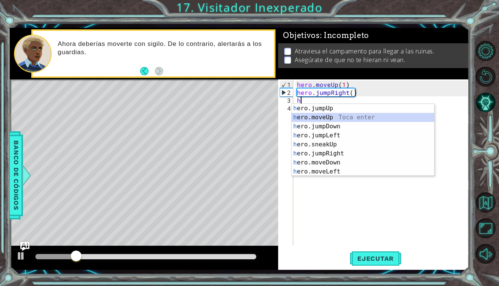
click at [333, 121] on div "h ero.jumpUp Toca enter h ero.moveUp Toca enter h ero.jumpDown Toca enter h ero…" at bounding box center [362, 149] width 142 height 90
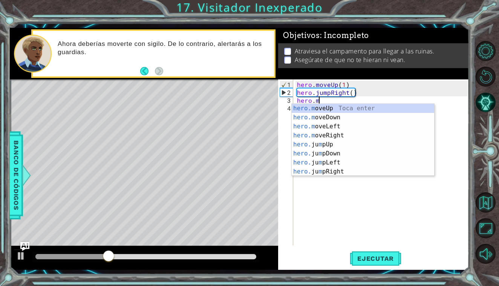
type textarea "hero."
click at [355, 120] on div "hero. jumpUp Toca enter hero. jumpDown Toca enter hero. jumpLeft Toca enter her…" at bounding box center [362, 149] width 142 height 90
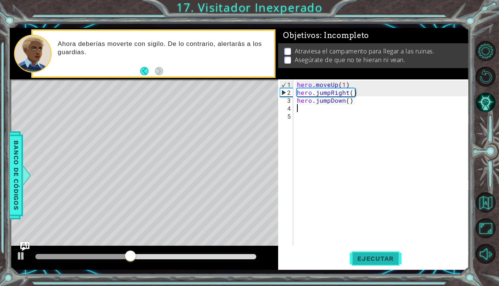
click at [371, 253] on button "Ejecutar" at bounding box center [375, 258] width 52 height 19
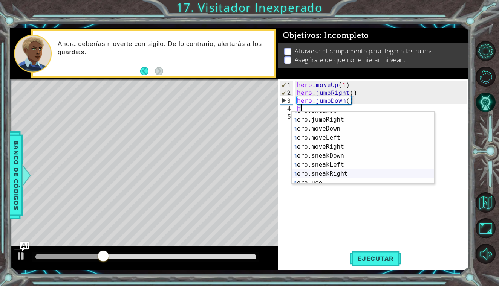
scroll to position [52, 0]
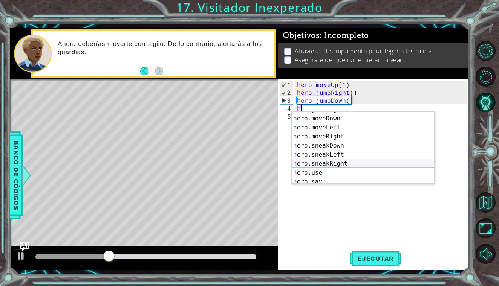
click at [352, 161] on div "h ero.jumpRight Toca enter h ero.moveDown Toca enter h ero.moveLeft Toca enter …" at bounding box center [362, 150] width 142 height 90
type textarea "hero.sneakRight(1)"
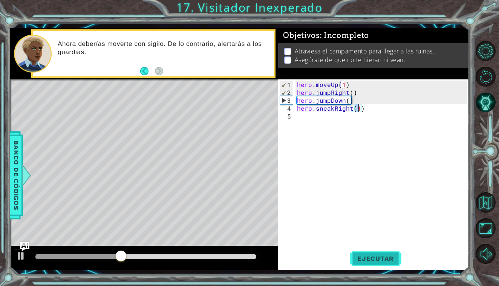
click at [369, 252] on button "Ejecutar" at bounding box center [375, 258] width 52 height 19
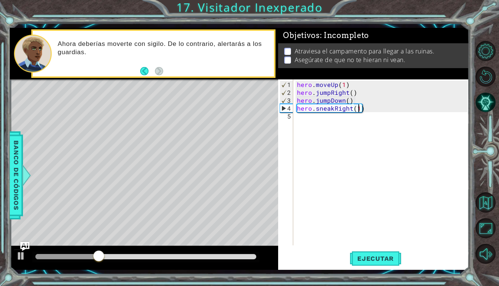
click at [310, 121] on div "hero . moveUp ( 1 ) hero . jumpRight ( ) hero . jumpDown ( ) hero . sneakRight …" at bounding box center [382, 172] width 175 height 182
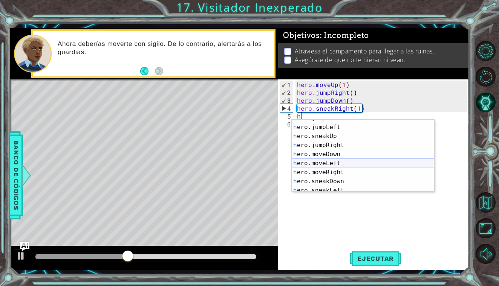
scroll to position [41, 0]
click at [344, 162] on div "h ero.sneakUp Toca enter h ero.jumpRight Toca enter h ero.moveDown Toca enter h…" at bounding box center [362, 160] width 142 height 90
type textarea "hero.sneakDown(1)"
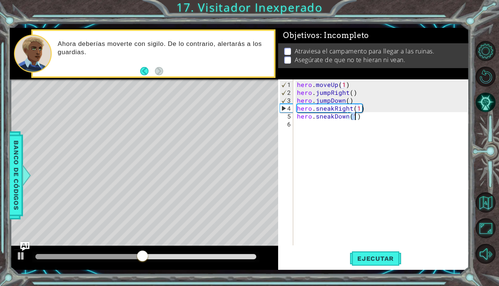
click at [316, 126] on div "hero . moveUp ( 1 ) hero . jumpRight ( ) hero . jumpDown ( ) hero . sneakRight …" at bounding box center [382, 172] width 175 height 182
type textarea "h"
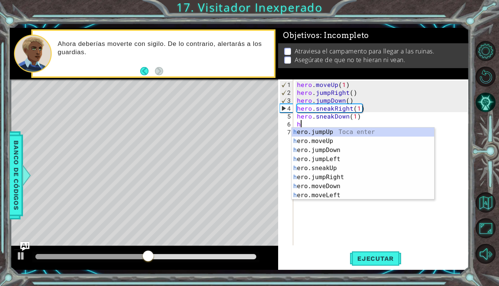
scroll to position [0, 0]
click at [336, 179] on div "h ero.jumpUp Toca enter h ero.moveUp Toca enter h ero.jumpDown Toca enter h ero…" at bounding box center [362, 173] width 142 height 90
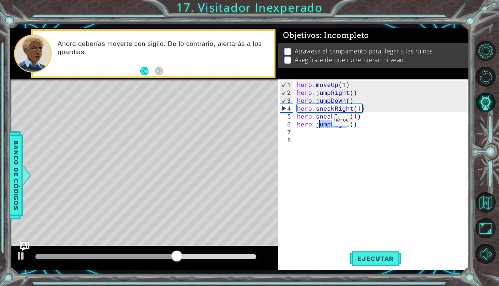
drag, startPoint x: 346, startPoint y: 124, endPoint x: 319, endPoint y: 124, distance: 27.9
click at [319, 124] on div "hero . moveUp ( 1 ) hero . jumpRight ( ) hero . jumpDown ( ) hero . sneakRight …" at bounding box center [382, 172] width 175 height 182
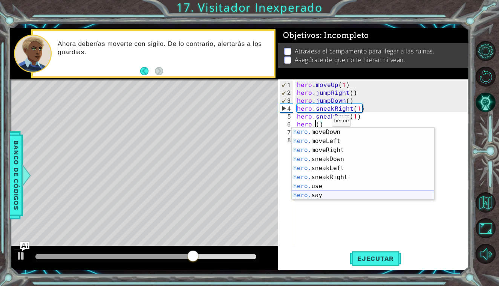
scroll to position [54, 0]
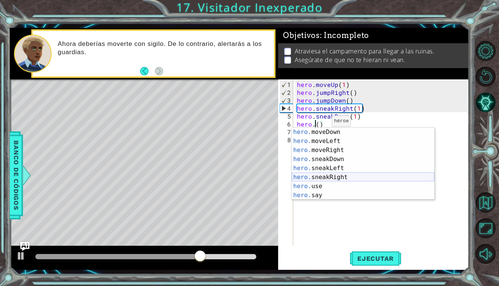
click at [341, 176] on div "hero. moveDown Toca enter hero. moveLeft Toca enter hero. moveRight Toca enter …" at bounding box center [362, 173] width 142 height 90
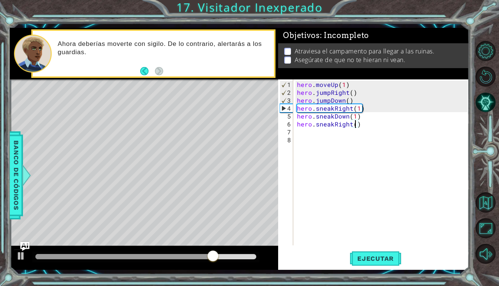
scroll to position [0, 4]
type textarea "hero.sneakRight(2)"
click at [381, 258] on span "Ejecutar" at bounding box center [375, 259] width 52 height 8
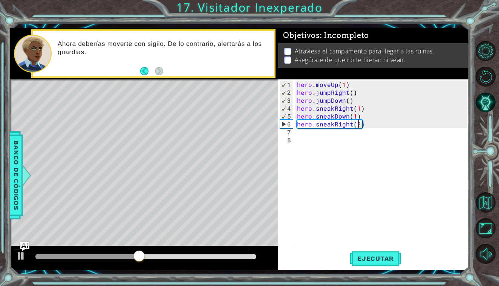
click at [333, 134] on div "hero . moveUp ( 1 ) hero . jumpRight ( ) hero . jumpDown ( ) hero . sneakRight …" at bounding box center [382, 172] width 175 height 182
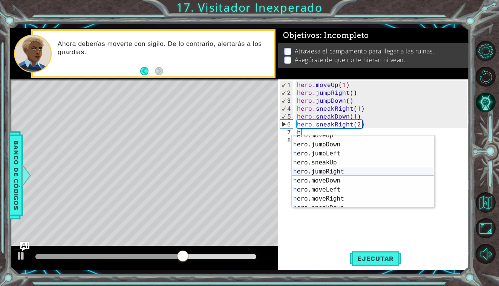
scroll to position [14, 0]
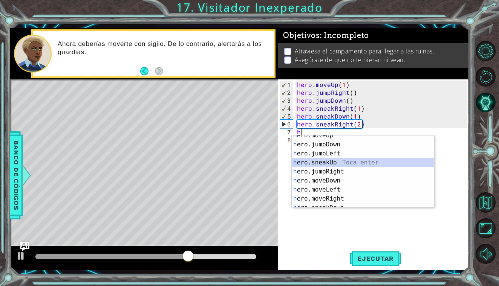
click at [347, 162] on div "h ero.moveUp Toca enter h ero.jumpDown Toca enter h ero.jumpLeft Toca enter h e…" at bounding box center [362, 176] width 142 height 90
type textarea "hero.sneakUp(1)"
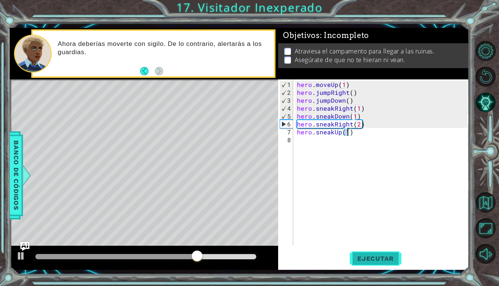
click at [366, 255] on span "Ejecutar" at bounding box center [375, 259] width 52 height 8
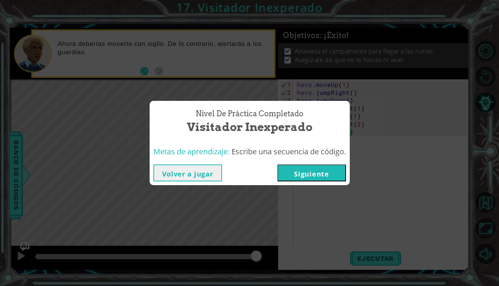
click at [308, 177] on button "Siguiente" at bounding box center [311, 173] width 69 height 17
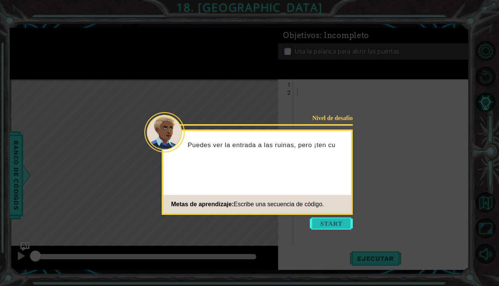
click at [324, 226] on button "Start" at bounding box center [331, 224] width 43 height 12
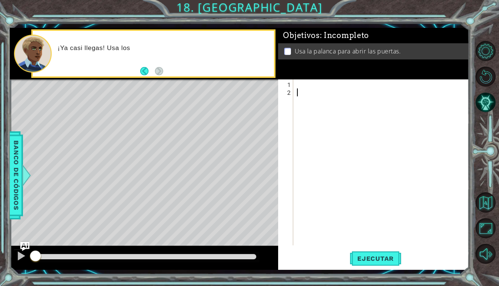
click at [306, 86] on div at bounding box center [382, 172] width 175 height 182
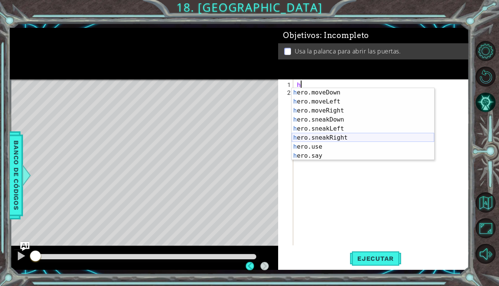
scroll to position [54, 0]
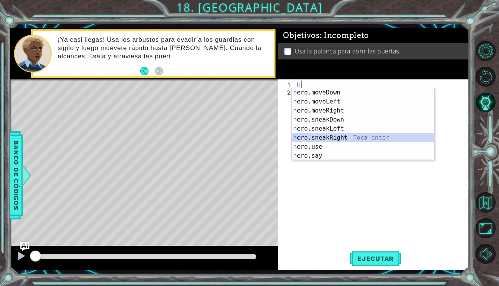
click at [326, 137] on div "h ero.moveDown Toca enter h ero.moveLeft Toca enter h ero.moveRight Toca enter …" at bounding box center [362, 133] width 142 height 90
type textarea "hero.sneakRight(1)"
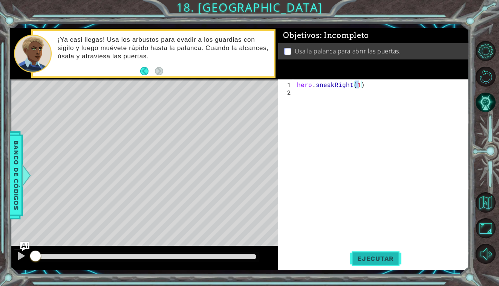
click at [394, 264] on button "Ejecutar" at bounding box center [375, 258] width 52 height 19
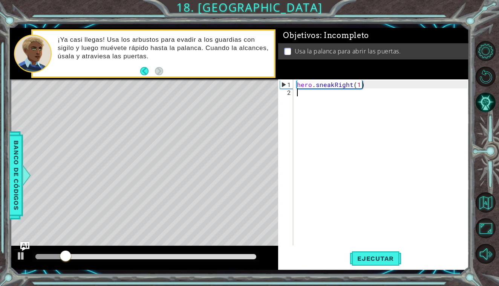
click at [327, 94] on div "hero . sneakRight ( 1 )" at bounding box center [382, 172] width 175 height 182
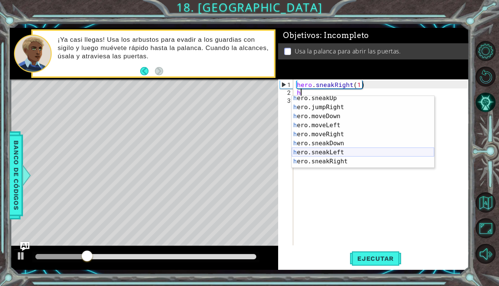
scroll to position [0, 0]
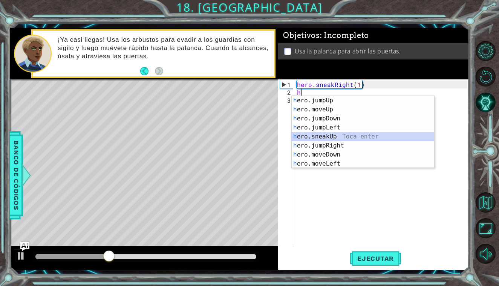
click at [351, 138] on div "h ero.jumpUp Toca enter h ero.moveUp Toca enter h ero.jumpDown Toca enter h ero…" at bounding box center [362, 141] width 142 height 90
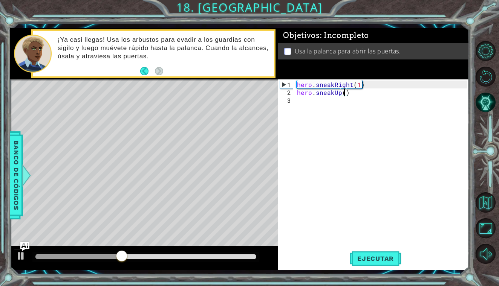
scroll to position [0, 3]
type textarea "hero.sneakUp(2)"
click at [382, 257] on span "Ejecutar" at bounding box center [375, 259] width 52 height 8
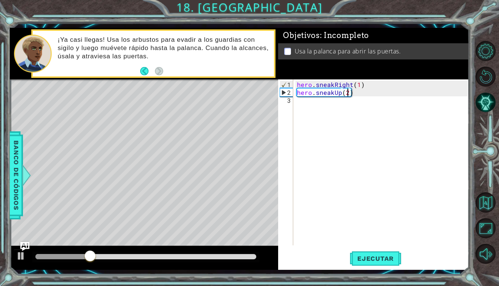
click at [316, 105] on div "hero . sneakRight ( 1 ) hero . sneakUp ( 2 )" at bounding box center [382, 172] width 175 height 182
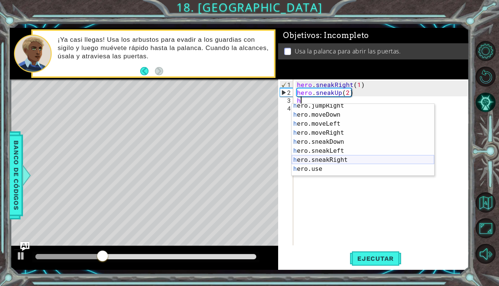
scroll to position [54, 0]
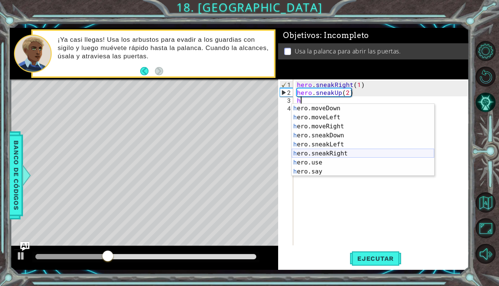
click at [338, 154] on div "h ero.moveDown Toca enter h ero.moveLeft Toca enter h ero.moveRight Toca enter …" at bounding box center [362, 149] width 142 height 90
type textarea "hero.sneakRight(1)"
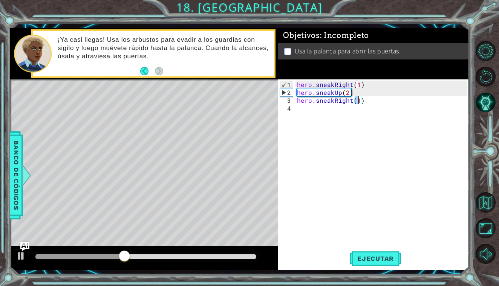
click at [321, 110] on div "hero . sneakRight ( 1 ) hero . sneakUp ( 2 ) hero . sneakRight ( 1 )" at bounding box center [382, 172] width 175 height 182
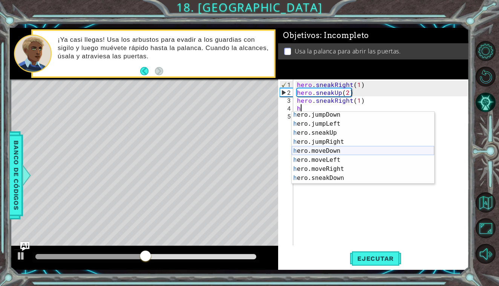
scroll to position [0, 0]
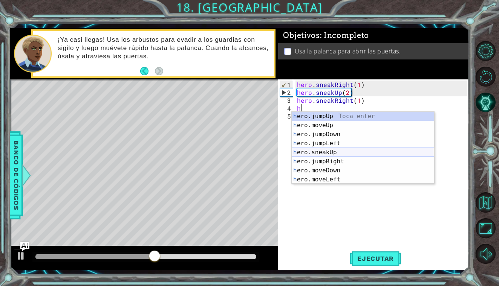
click at [340, 150] on div "h ero.jumpUp Toca enter h ero.moveUp Toca enter h ero.jumpDown Toca enter h ero…" at bounding box center [362, 157] width 142 height 90
type textarea "hero.sneakUp(1)"
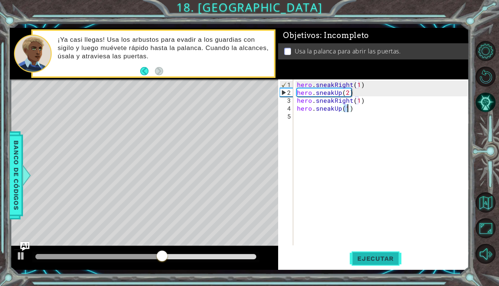
click at [394, 256] on span "Ejecutar" at bounding box center [375, 259] width 52 height 8
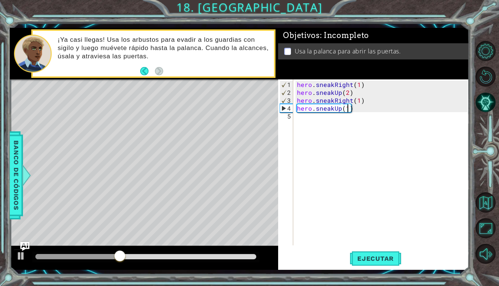
click at [308, 118] on div "hero . sneakRight ( 1 ) hero . sneakUp ( 2 ) hero . sneakRight ( 1 ) hero . sne…" at bounding box center [382, 172] width 175 height 182
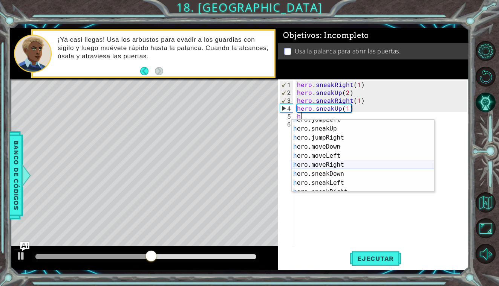
scroll to position [54, 0]
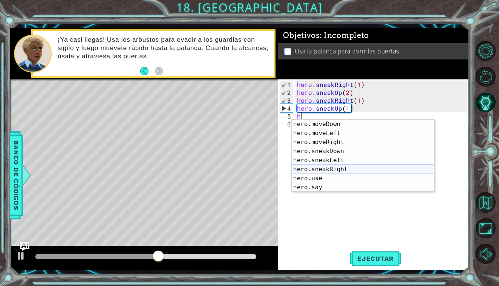
click at [345, 168] on div "h ero.moveDown Toca enter h ero.moveLeft Toca enter h ero.moveRight Toca enter …" at bounding box center [362, 165] width 142 height 90
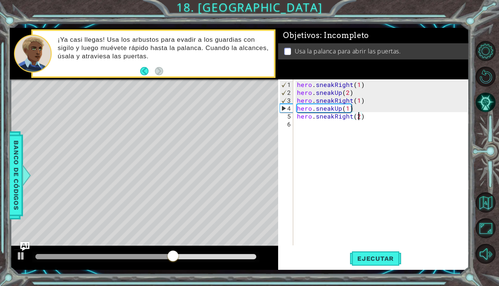
scroll to position [0, 4]
type textarea "hero.sneakRight(2)"
click at [387, 259] on span "Ejecutar" at bounding box center [375, 259] width 52 height 8
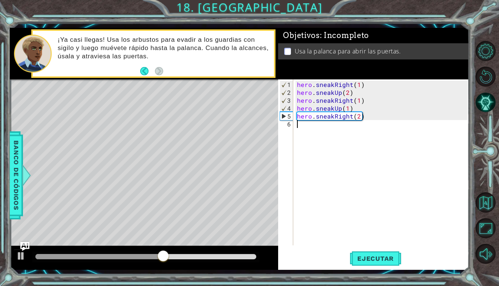
drag, startPoint x: 384, startPoint y: 120, endPoint x: 366, endPoint y: 120, distance: 18.1
click at [366, 120] on div "hero . sneakRight ( 1 ) hero . sneakUp ( 2 ) hero . sneakRight ( 1 ) hero . sne…" at bounding box center [382, 172] width 175 height 182
click at [359, 116] on div "hero . sneakRight ( 1 ) hero . sneakUp ( 2 ) hero . sneakRight ( 1 ) hero . sne…" at bounding box center [382, 172] width 175 height 182
type textarea "hero.sneakRight(1)"
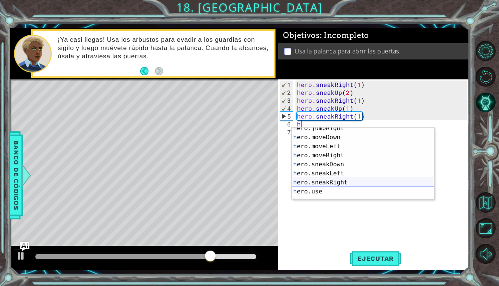
scroll to position [54, 0]
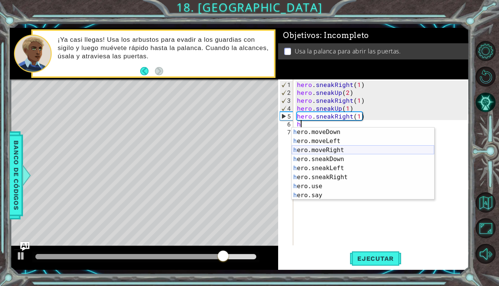
click at [358, 151] on div "h ero.moveDown Toca enter h ero.moveLeft Toca enter h ero.moveRight Toca enter …" at bounding box center [362, 173] width 142 height 90
type textarea "hero.moveRight(1)"
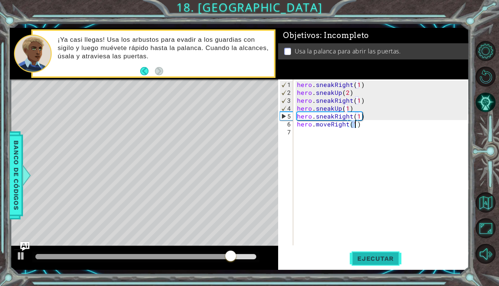
click at [372, 253] on button "Ejecutar" at bounding box center [375, 258] width 52 height 19
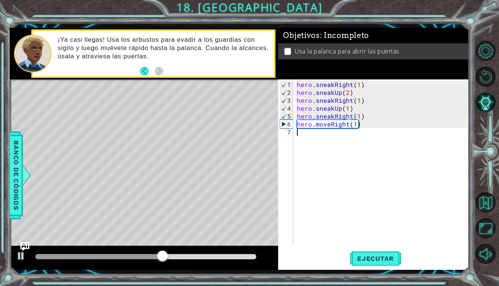
click at [333, 136] on div "hero . sneakRight ( 1 ) hero . sneakUp ( 2 ) hero . sneakRight ( 1 ) hero . sne…" at bounding box center [382, 172] width 175 height 182
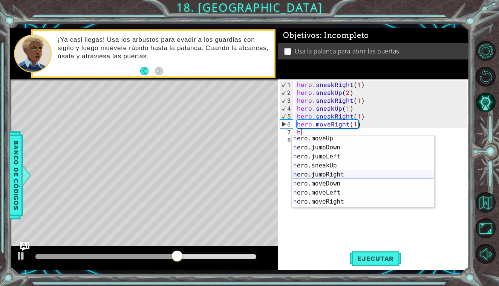
scroll to position [19, 0]
click at [345, 175] on div "h ero.jumpDown Toca enter h ero.jumpLeft Toca enter h ero.sneakUp Toca enter h …" at bounding box center [362, 179] width 142 height 90
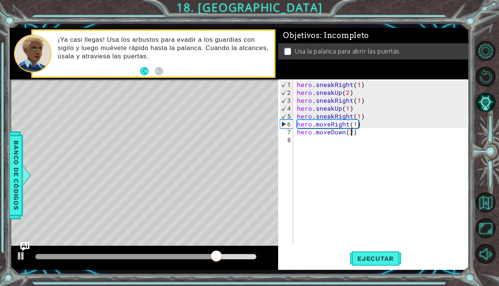
scroll to position [0, 3]
type textarea "hero.moveDown(1)"
click at [330, 138] on div "hero . sneakRight ( 1 ) hero . sneakUp ( 2 ) hero . sneakRight ( 1 ) hero . sne…" at bounding box center [382, 172] width 175 height 182
type textarea "h"
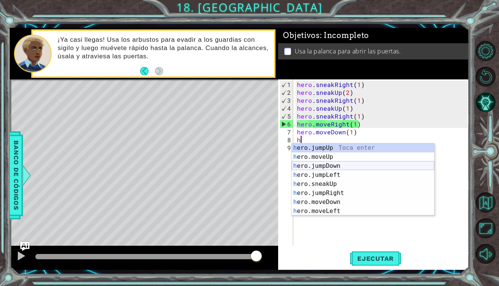
click at [342, 166] on div "h ero.jumpUp Toca enter h ero.moveUp Toca enter h ero.jumpDown Toca enter h ero…" at bounding box center [362, 188] width 142 height 90
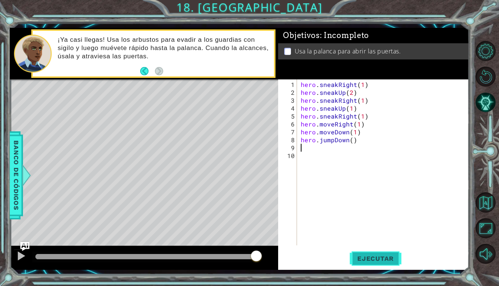
click at [369, 256] on span "Ejecutar" at bounding box center [375, 259] width 52 height 8
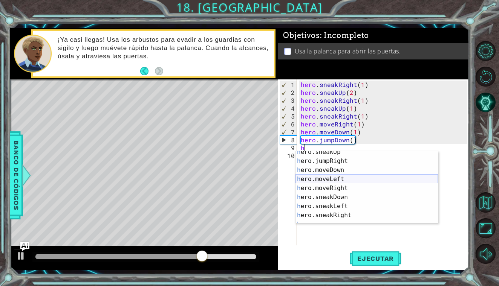
scroll to position [38, 0]
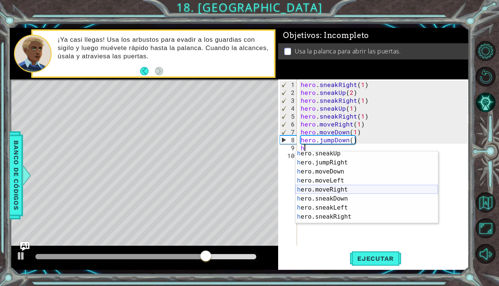
click at [348, 186] on div "h ero.sneakUp Toca enter h ero.jumpRight Toca enter h ero.moveDown Toca enter h…" at bounding box center [366, 194] width 142 height 90
type textarea "hero.moveRight(1)"
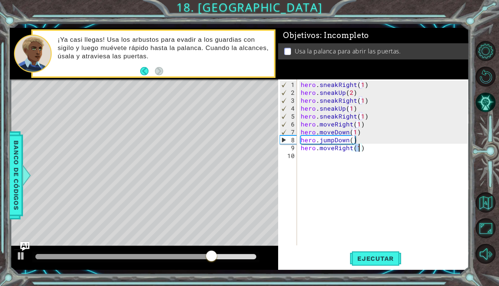
click at [331, 151] on div "hero . sneakRight ( 1 ) hero . sneakUp ( 2 ) hero . sneakRight ( 1 ) hero . sne…" at bounding box center [385, 172] width 172 height 182
type textarea "h"
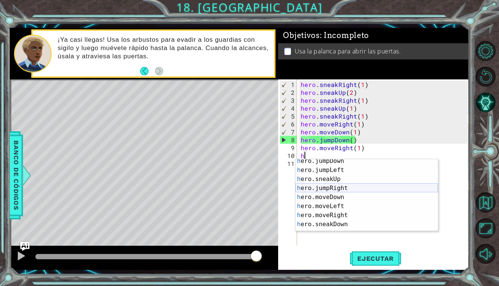
scroll to position [0, 0]
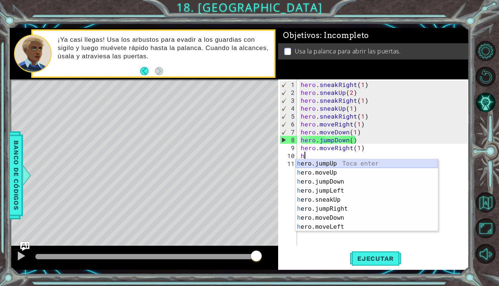
click at [348, 163] on div "h ero.jumpUp Toca enter h ero.moveUp Toca enter h ero.jumpDown Toca enter h ero…" at bounding box center [366, 204] width 142 height 90
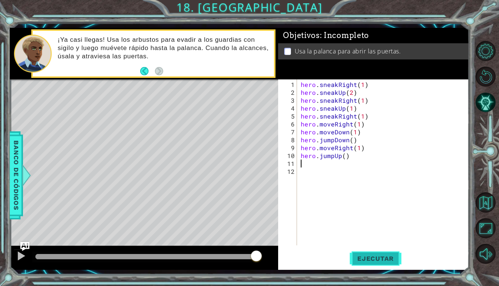
click at [376, 260] on span "Ejecutar" at bounding box center [375, 259] width 52 height 8
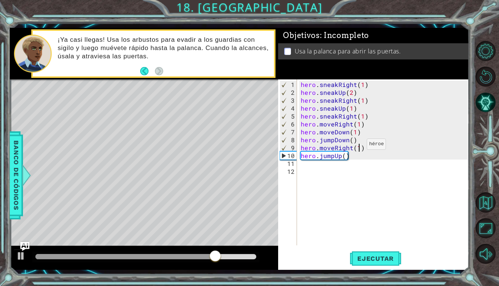
click at [357, 147] on div "hero . sneakRight ( 1 ) hero . sneakUp ( 2 ) hero . sneakRight ( 1 ) hero . sne…" at bounding box center [385, 172] width 172 height 182
type textarea "hero.moveRight(2)"
click at [366, 253] on button "Ejecutar" at bounding box center [375, 258] width 52 height 19
click at [310, 165] on div "hero . sneakRight ( 1 ) hero . sneakUp ( 2 ) hero . sneakRight ( 1 ) hero . sne…" at bounding box center [385, 172] width 172 height 182
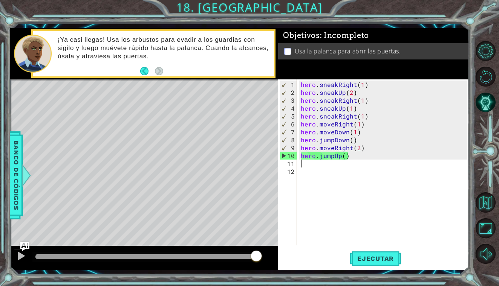
scroll to position [0, 0]
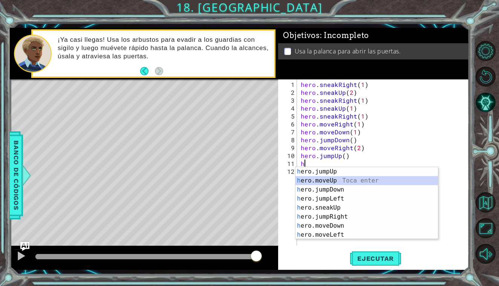
click at [339, 182] on div "h ero.jumpUp Toca enter h ero.moveUp Toca enter h ero.jumpDown Toca enter h ero…" at bounding box center [366, 212] width 142 height 90
type textarea "hero.moveUp(1)"
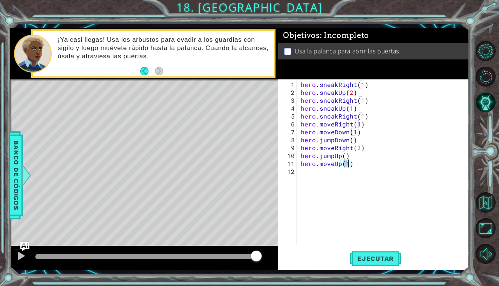
click at [326, 174] on div "hero . sneakRight ( 1 ) hero . sneakUp ( 2 ) hero . sneakRight ( 1 ) hero . sne…" at bounding box center [385, 172] width 172 height 182
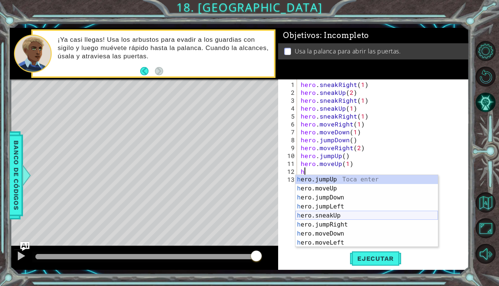
scroll to position [54, 0]
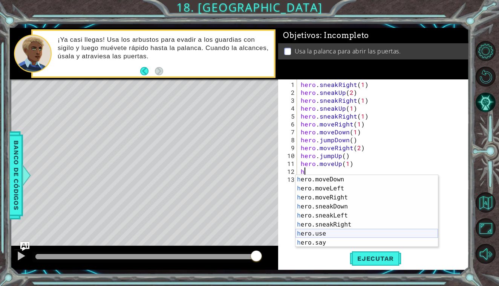
click at [326, 232] on div "h ero.moveDown Toca enter h ero.moveLeft Toca enter h ero.moveRight Toca enter …" at bounding box center [366, 220] width 142 height 90
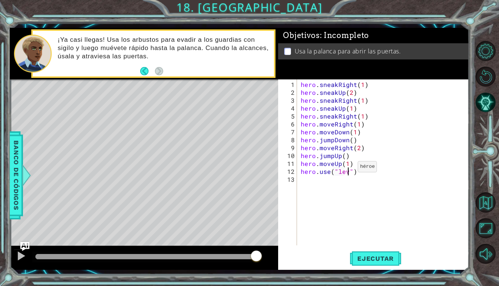
scroll to position [0, 3]
type textarea "hero.use("lever")"
click at [375, 262] on span "Ejecutar" at bounding box center [375, 259] width 52 height 8
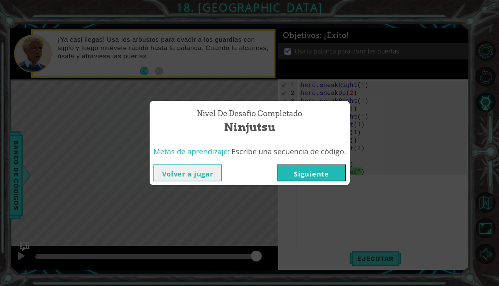
click at [311, 167] on button "Siguiente" at bounding box center [311, 173] width 69 height 17
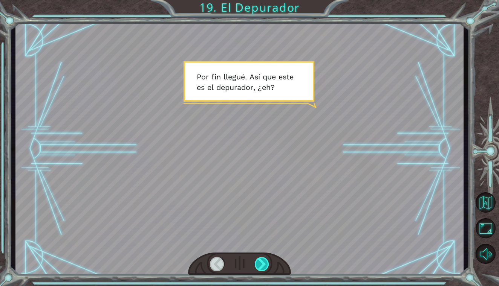
click at [260, 265] on div at bounding box center [262, 264] width 14 height 14
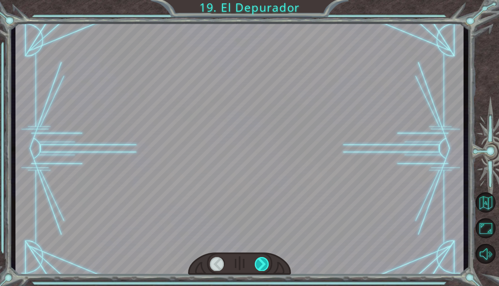
click at [260, 265] on div at bounding box center [262, 264] width 14 height 14
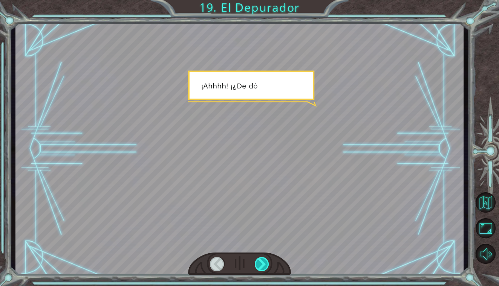
click at [260, 264] on div at bounding box center [262, 264] width 14 height 14
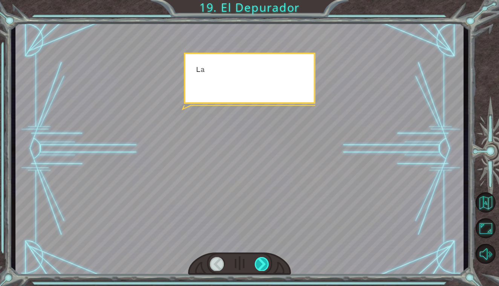
click at [260, 264] on div at bounding box center [262, 264] width 14 height 14
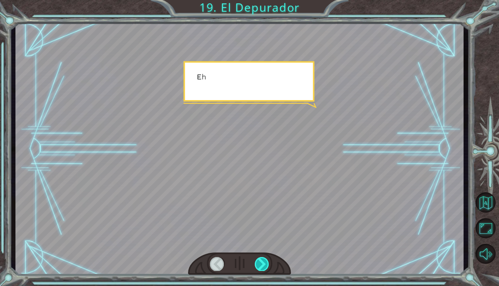
click at [260, 264] on div at bounding box center [262, 264] width 14 height 14
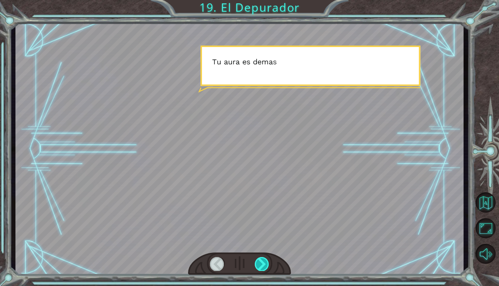
click at [260, 264] on div at bounding box center [262, 264] width 14 height 14
click at [260, 265] on div at bounding box center [262, 264] width 14 height 14
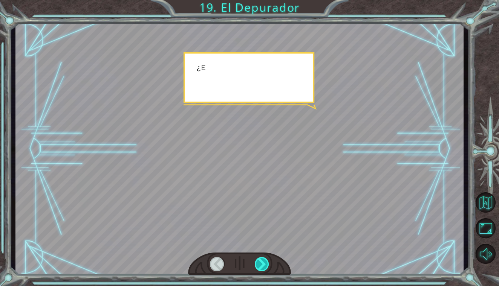
click at [260, 265] on div at bounding box center [262, 264] width 14 height 14
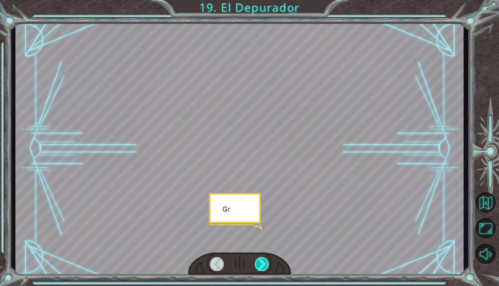
click at [260, 265] on div at bounding box center [262, 264] width 14 height 14
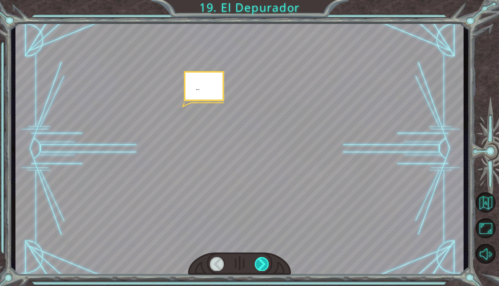
click at [260, 265] on div at bounding box center [262, 264] width 14 height 14
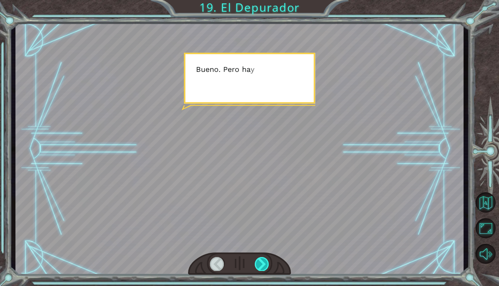
click at [260, 265] on div at bounding box center [262, 264] width 14 height 14
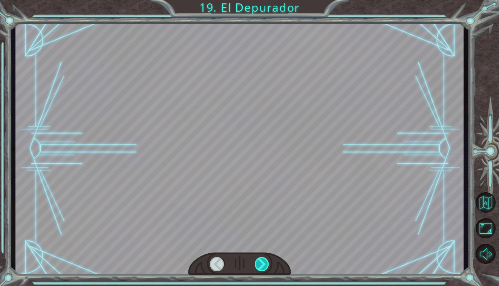
click at [260, 265] on div at bounding box center [262, 264] width 14 height 14
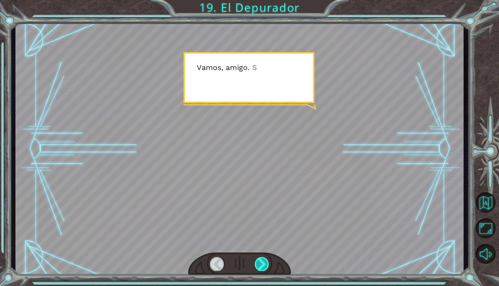
click at [260, 265] on div at bounding box center [262, 264] width 14 height 14
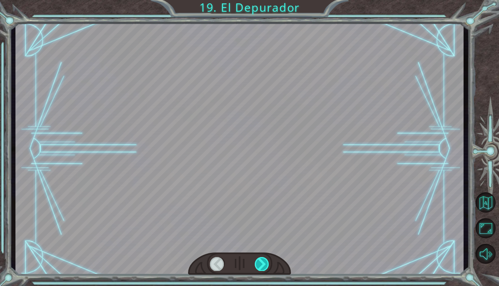
click at [260, 265] on div at bounding box center [262, 264] width 14 height 14
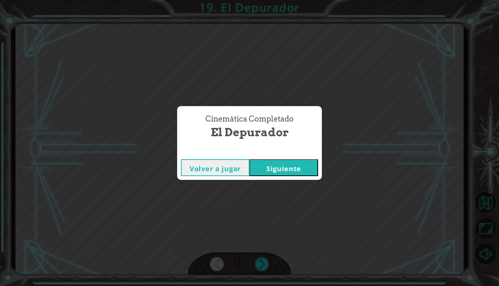
click at [284, 157] on div "Volver a jugar [GEOGRAPHIC_DATA]" at bounding box center [249, 168] width 145 height 24
click at [284, 169] on button "Siguiente" at bounding box center [283, 167] width 69 height 17
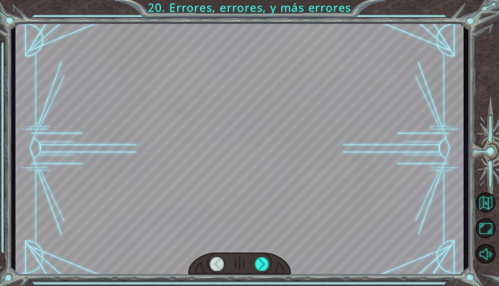
click at [267, 257] on div at bounding box center [239, 264] width 103 height 23
click at [262, 268] on div at bounding box center [262, 264] width 14 height 14
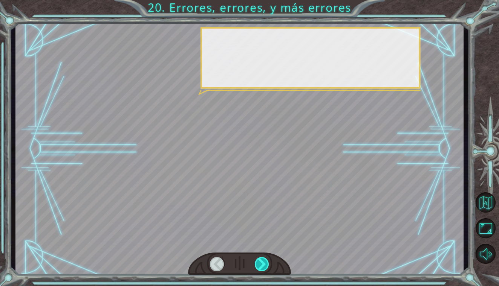
click at [262, 268] on div at bounding box center [262, 264] width 14 height 14
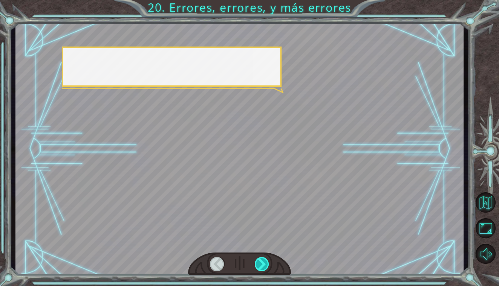
click at [262, 268] on div at bounding box center [262, 264] width 14 height 14
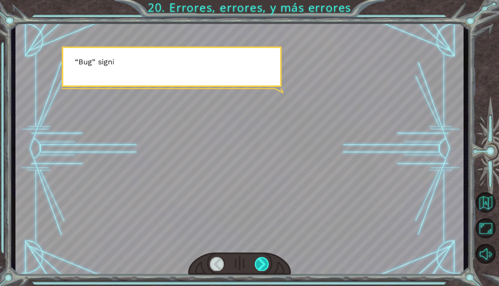
click at [262, 268] on div at bounding box center [262, 264] width 14 height 14
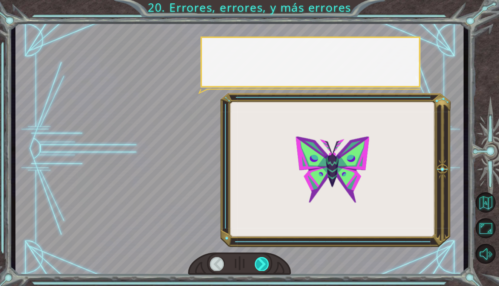
click at [262, 268] on div at bounding box center [262, 264] width 14 height 14
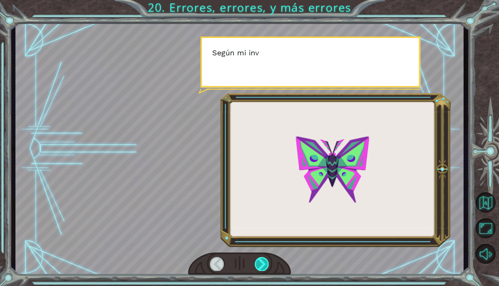
click at [262, 268] on div at bounding box center [262, 264] width 14 height 14
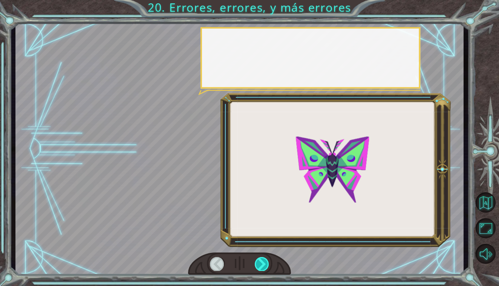
click at [262, 268] on div at bounding box center [262, 264] width 14 height 14
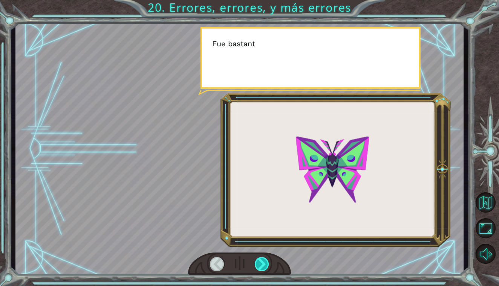
click at [262, 268] on div at bounding box center [262, 264] width 14 height 14
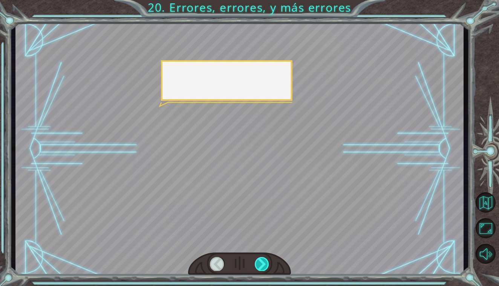
click at [262, 268] on div at bounding box center [262, 264] width 14 height 14
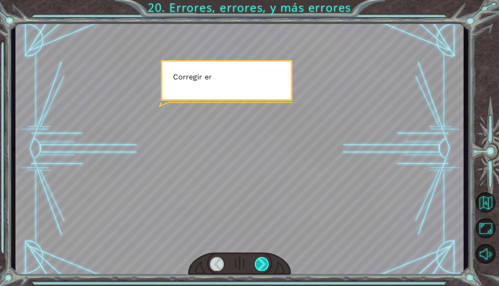
click at [262, 268] on div at bounding box center [262, 264] width 14 height 14
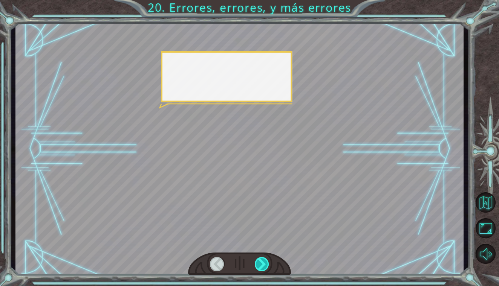
click at [262, 268] on div at bounding box center [262, 264] width 14 height 14
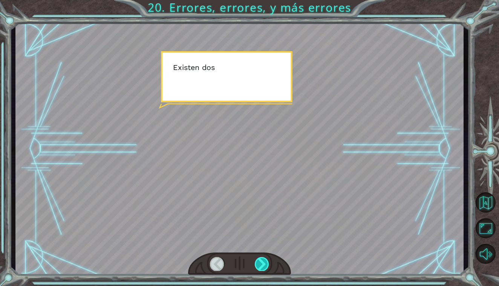
click at [262, 268] on div at bounding box center [262, 264] width 14 height 14
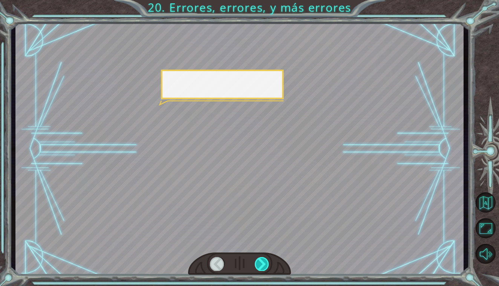
click at [262, 268] on div at bounding box center [262, 264] width 14 height 14
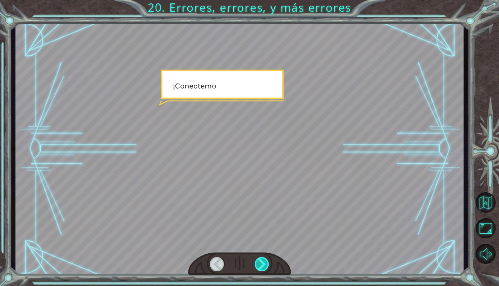
click at [262, 268] on div at bounding box center [262, 264] width 14 height 14
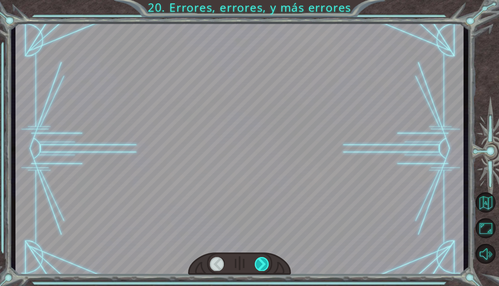
click at [262, 268] on div at bounding box center [262, 264] width 14 height 14
click at [262, 0] on div "¡ T i e n e s e l d e p u r a d o r ! N a d a m a l . H a b l e m o s s o b r e…" at bounding box center [249, 0] width 499 height 0
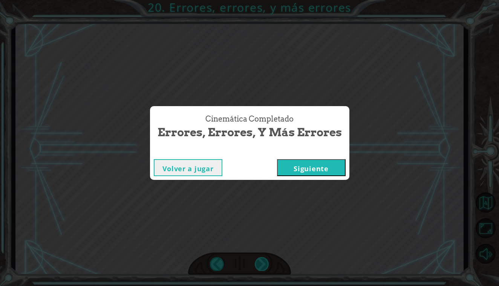
click at [262, 268] on div "Cinemática Completado Errores, errores, y más errores Volver a jugar [GEOGRAPHI…" at bounding box center [249, 143] width 499 height 286
click at [315, 161] on button "Siguiente" at bounding box center [311, 167] width 69 height 17
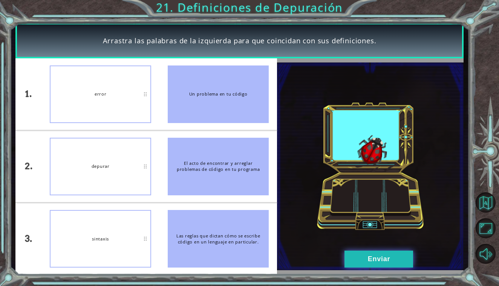
click at [377, 256] on button "Enviar" at bounding box center [378, 259] width 69 height 17
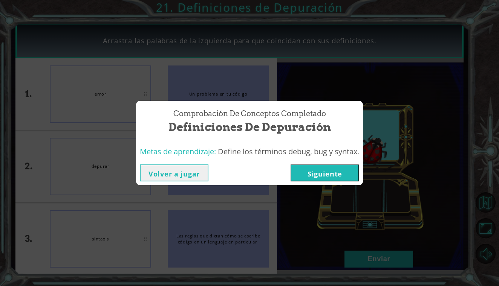
click at [322, 173] on button "Siguiente" at bounding box center [324, 173] width 69 height 17
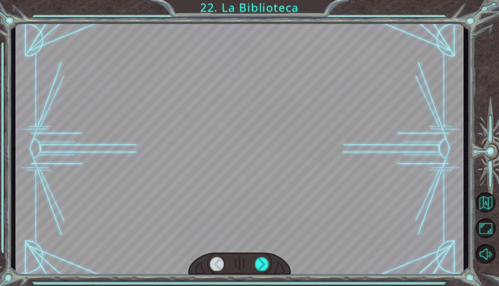
click at [261, 256] on div at bounding box center [239, 264] width 103 height 23
click at [264, 266] on div at bounding box center [262, 264] width 14 height 14
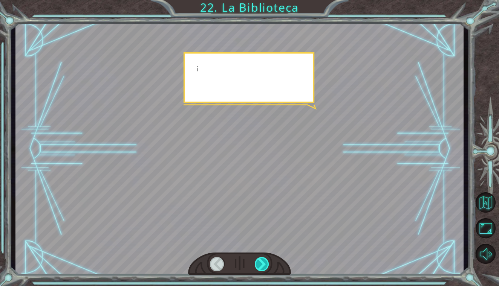
click at [264, 266] on div at bounding box center [262, 264] width 14 height 14
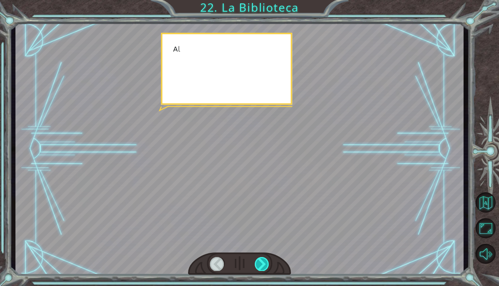
click at [264, 266] on div at bounding box center [262, 264] width 14 height 14
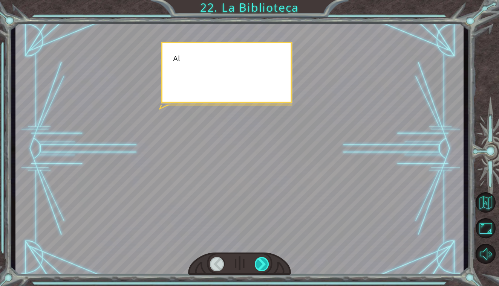
click at [264, 266] on div at bounding box center [262, 264] width 14 height 14
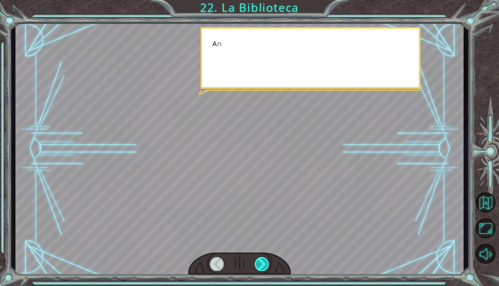
click at [264, 266] on div at bounding box center [262, 264] width 14 height 14
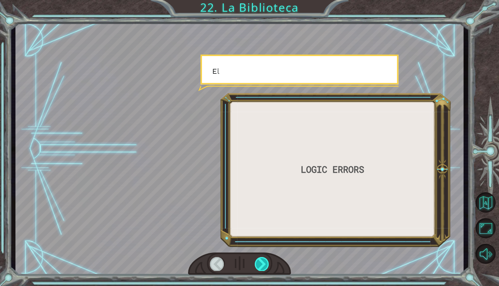
click at [264, 266] on div at bounding box center [262, 264] width 14 height 14
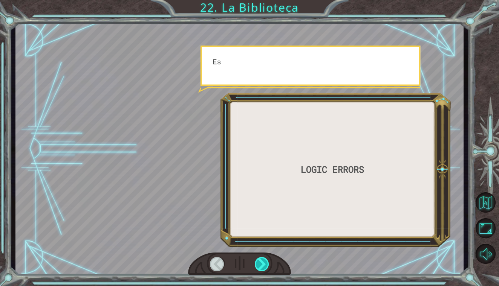
click at [264, 266] on div at bounding box center [262, 264] width 14 height 14
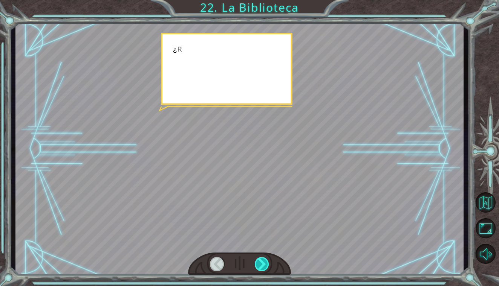
click at [264, 266] on div at bounding box center [262, 264] width 14 height 14
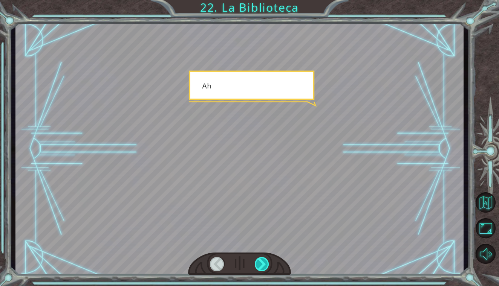
click at [264, 266] on div at bounding box center [262, 264] width 14 height 14
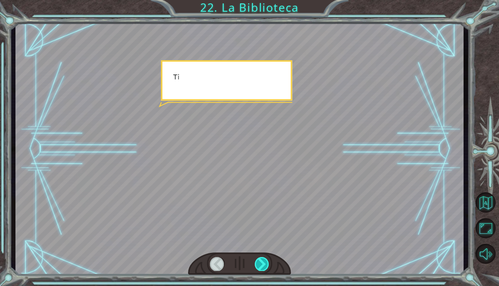
click at [264, 266] on div at bounding box center [262, 264] width 14 height 14
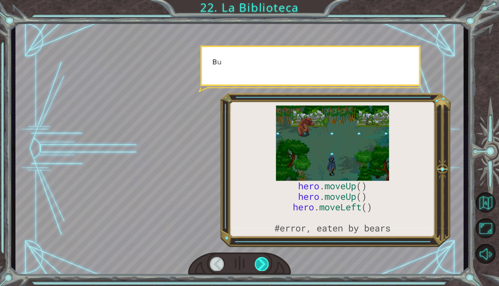
click at [264, 266] on div at bounding box center [262, 264] width 14 height 14
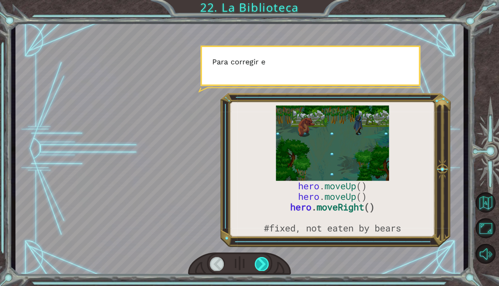
click at [264, 266] on div at bounding box center [262, 264] width 14 height 14
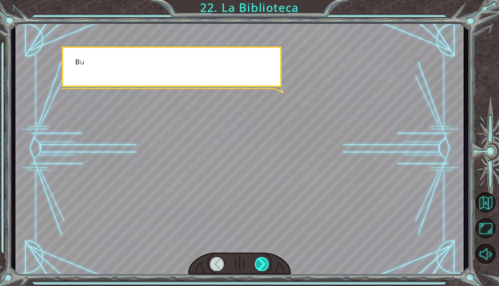
click at [264, 266] on div at bounding box center [262, 264] width 14 height 14
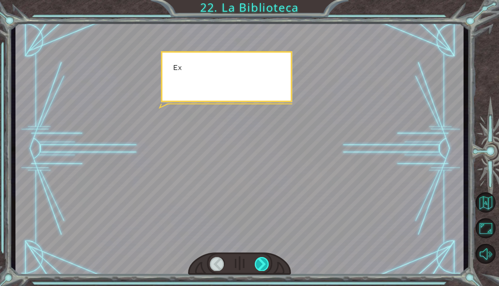
click at [264, 266] on div at bounding box center [262, 264] width 14 height 14
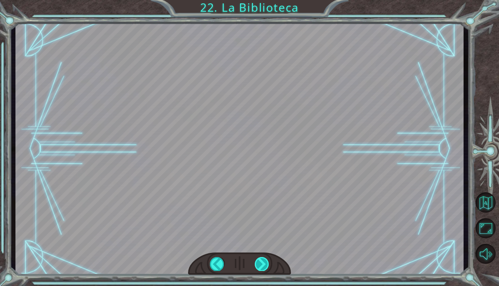
click at [264, 0] on div "hero . moveUp () hero . moveUp () hero . moveRight () #fixed, not eaten by bear…" at bounding box center [249, 0] width 499 height 0
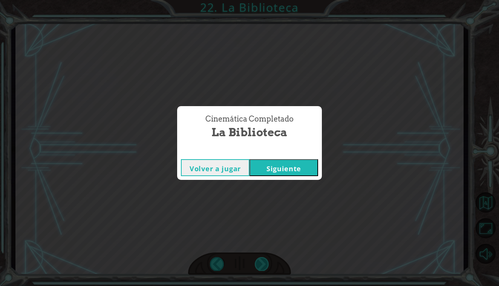
click at [264, 266] on div "Cinemática Completado La Biblioteca Volver a jugar [GEOGRAPHIC_DATA]" at bounding box center [249, 143] width 499 height 286
click at [284, 168] on button "Siguiente" at bounding box center [283, 167] width 69 height 17
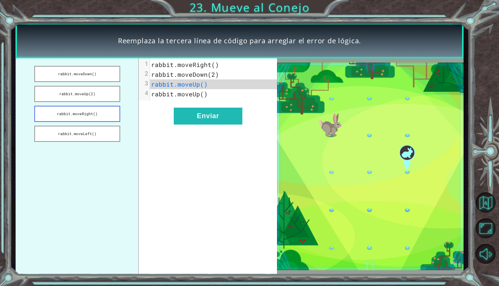
click at [94, 114] on button "rabbit.moveRight()" at bounding box center [77, 114] width 86 height 16
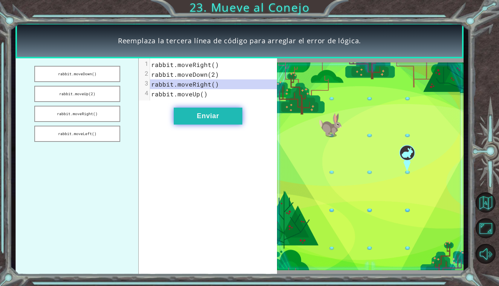
click at [232, 115] on button "Enviar" at bounding box center [208, 116] width 69 height 17
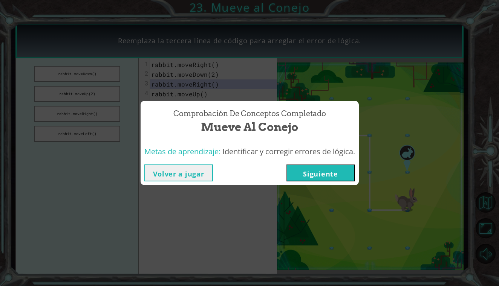
click at [315, 181] on button "Siguiente" at bounding box center [320, 173] width 69 height 17
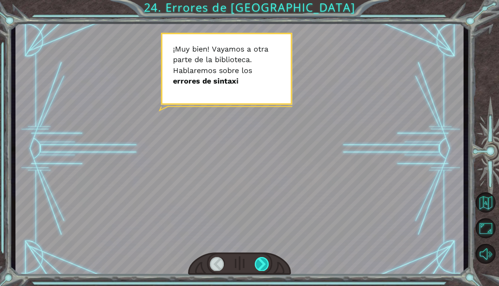
click at [264, 260] on div at bounding box center [262, 264] width 14 height 14
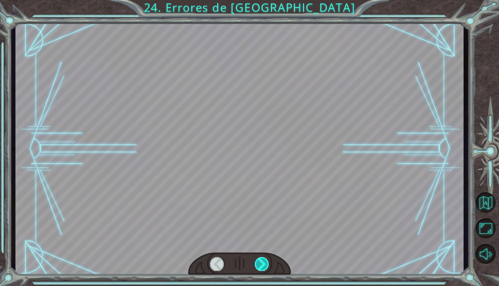
click at [264, 260] on div at bounding box center [262, 264] width 14 height 14
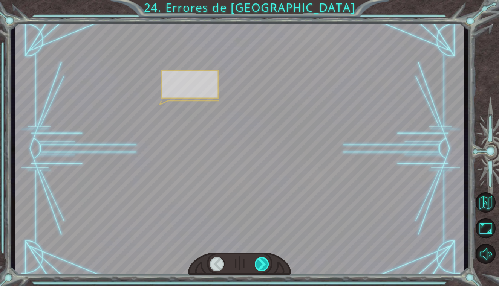
click at [264, 260] on div at bounding box center [262, 264] width 14 height 14
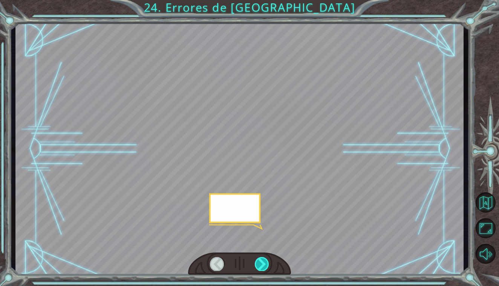
click at [264, 260] on div at bounding box center [262, 264] width 14 height 14
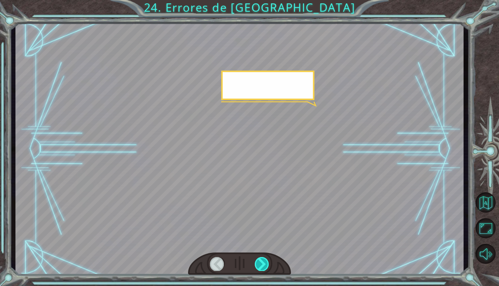
click at [264, 260] on div at bounding box center [262, 264] width 14 height 14
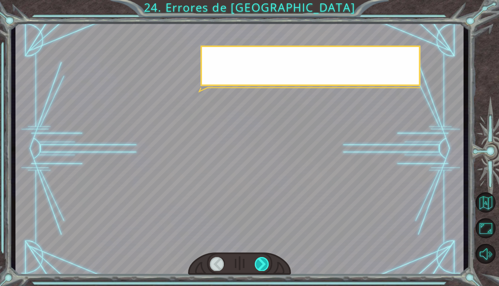
click at [264, 260] on div at bounding box center [262, 264] width 14 height 14
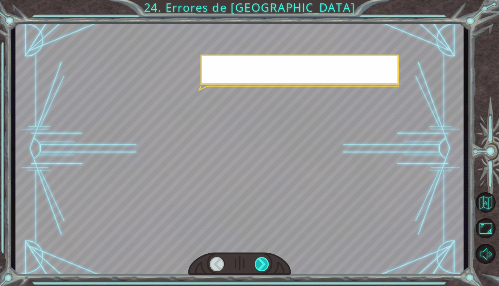
click at [264, 260] on div at bounding box center [262, 264] width 14 height 14
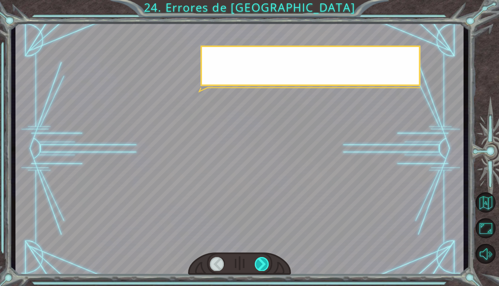
click at [264, 260] on div at bounding box center [262, 264] width 14 height 14
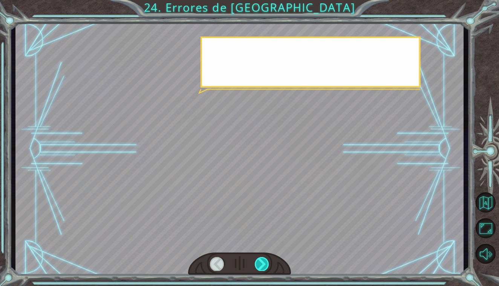
click at [264, 260] on div at bounding box center [262, 264] width 14 height 14
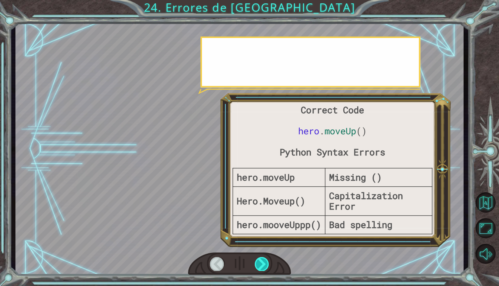
click at [264, 260] on div at bounding box center [262, 264] width 14 height 14
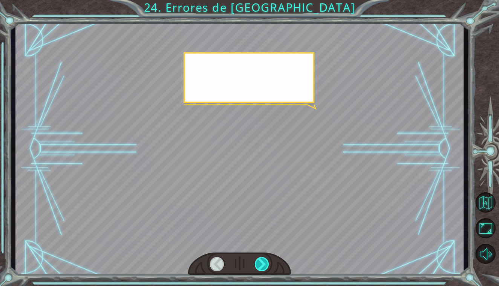
click at [264, 260] on div at bounding box center [262, 264] width 14 height 14
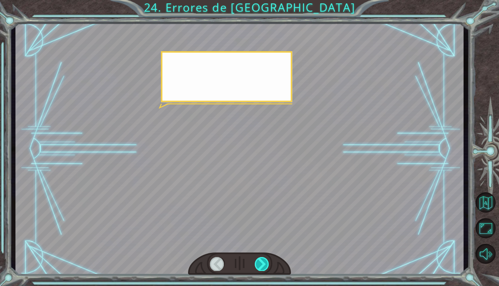
click at [264, 260] on div at bounding box center [262, 264] width 14 height 14
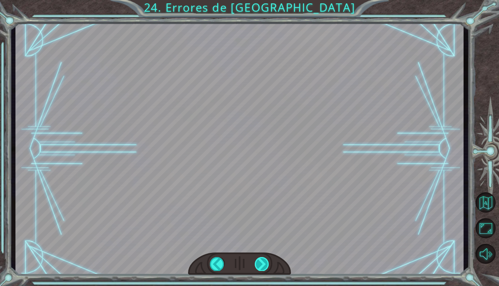
click at [264, 260] on div at bounding box center [262, 264] width 14 height 14
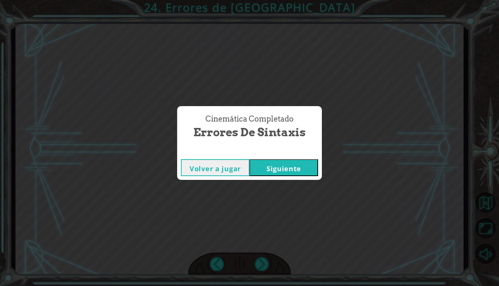
click at [291, 159] on button "Siguiente" at bounding box center [283, 167] width 69 height 17
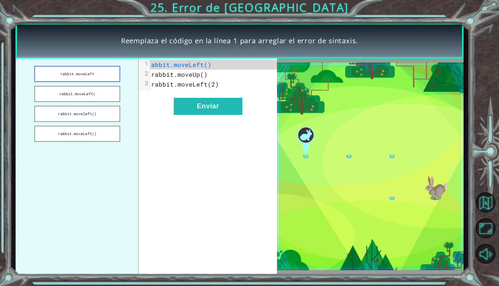
click at [88, 79] on button "rabbit.moveLeft" at bounding box center [77, 74] width 86 height 16
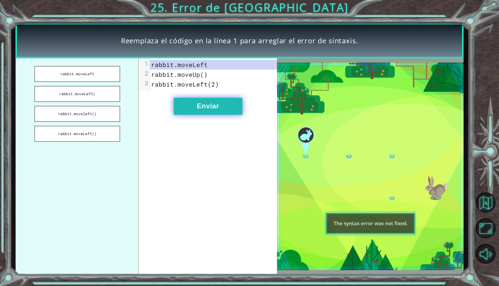
click at [227, 111] on button "Enviar" at bounding box center [208, 106] width 69 height 17
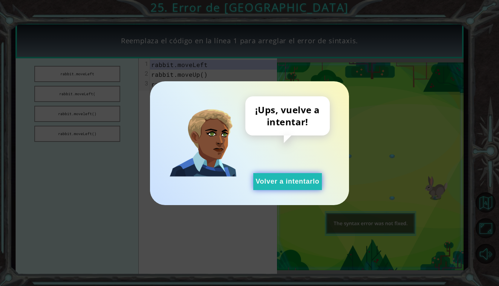
click at [292, 179] on button "Volver a intentarlo" at bounding box center [287, 181] width 69 height 17
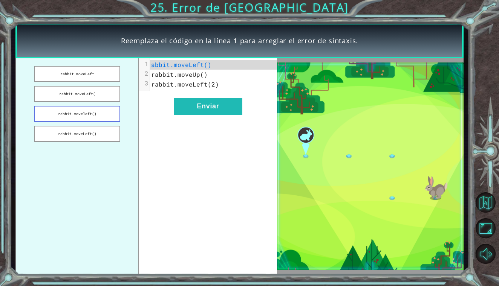
click at [105, 118] on button "rabbit.moveleft()" at bounding box center [77, 114] width 86 height 16
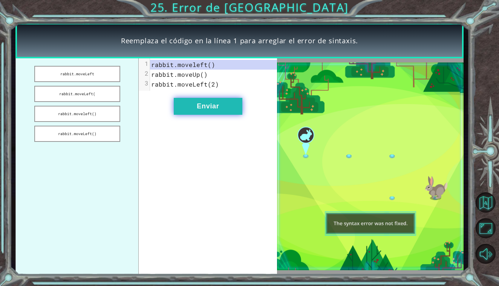
click at [221, 103] on button "Enviar" at bounding box center [208, 106] width 69 height 17
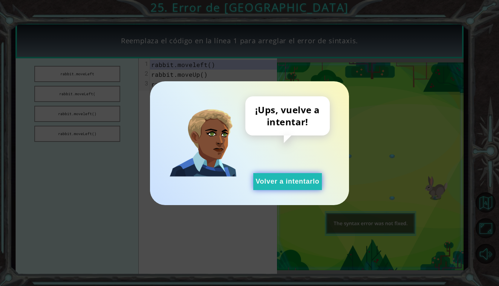
click at [286, 189] on button "Volver a intentarlo" at bounding box center [287, 181] width 69 height 17
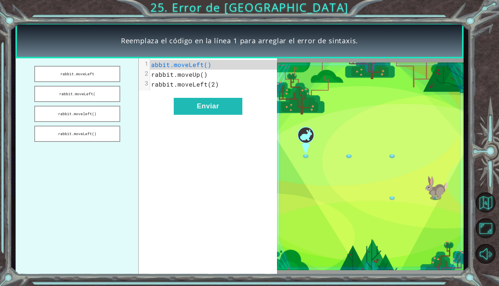
click at [202, 77] on span "rabbit.moveUp()" at bounding box center [179, 74] width 56 height 8
click at [215, 64] on pre "abbit.moveLeft()" at bounding box center [213, 65] width 127 height 10
click at [154, 63] on span "abbit.moveLeft()" at bounding box center [181, 65] width 60 height 8
click at [151, 64] on span "abbit.moveLeft()" at bounding box center [181, 65] width 60 height 8
click at [78, 135] on button "rabbit.moveLeft()" at bounding box center [77, 134] width 86 height 16
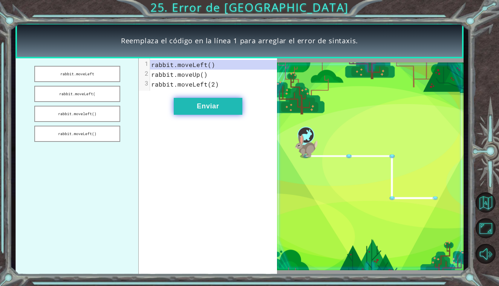
click at [223, 98] on button "Enviar" at bounding box center [208, 106] width 69 height 17
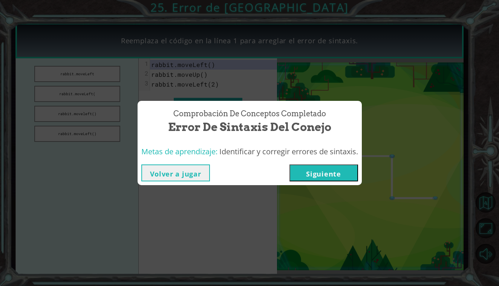
click at [333, 173] on button "Siguiente" at bounding box center [323, 173] width 69 height 17
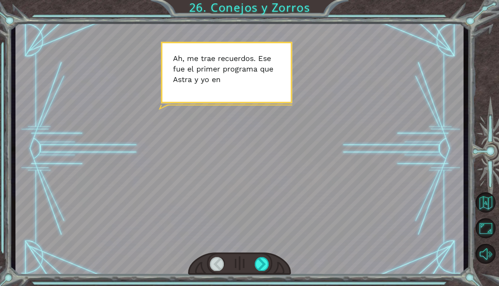
click at [260, 272] on div at bounding box center [239, 264] width 103 height 23
click at [260, 267] on div at bounding box center [262, 264] width 14 height 14
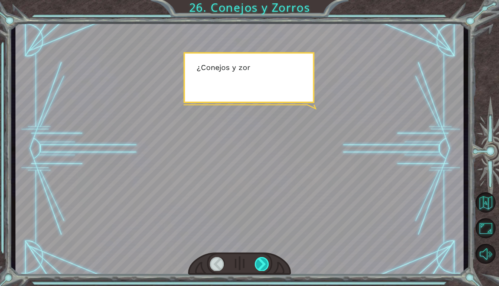
click at [260, 267] on div at bounding box center [262, 264] width 14 height 14
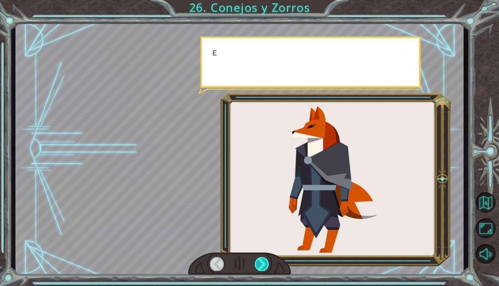
click at [260, 267] on div at bounding box center [262, 264] width 14 height 14
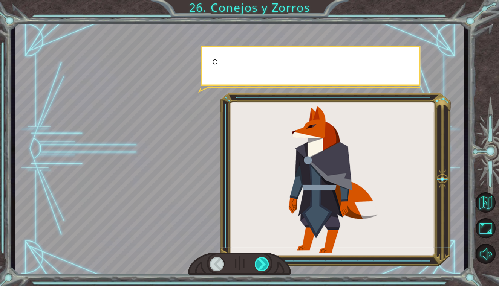
click at [260, 267] on div at bounding box center [262, 264] width 14 height 14
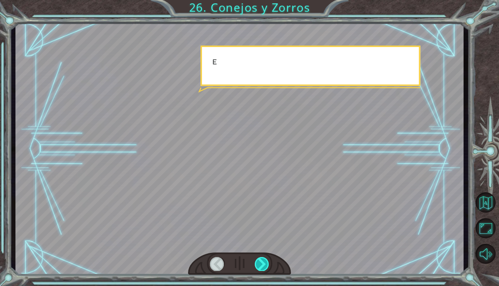
click at [260, 267] on div at bounding box center [262, 264] width 14 height 14
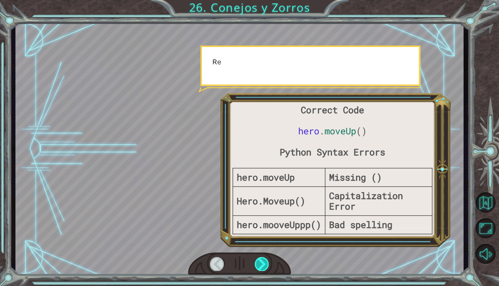
click at [260, 267] on div at bounding box center [262, 264] width 14 height 14
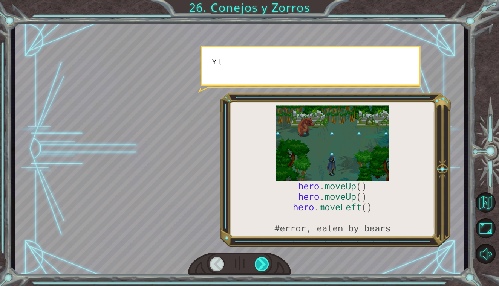
click at [260, 267] on div at bounding box center [262, 264] width 14 height 14
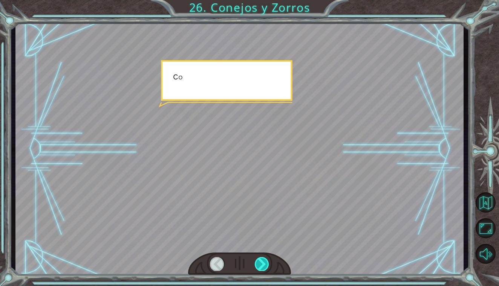
click at [260, 267] on div at bounding box center [262, 264] width 14 height 14
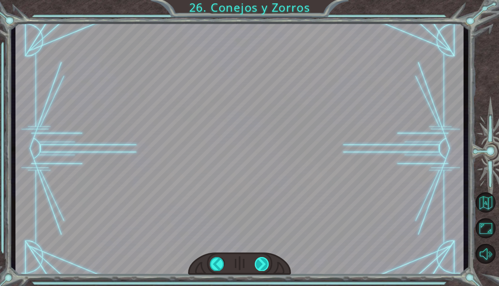
click at [260, 0] on div "hero . moveUp () hero . moveUp () hero . moveLeft () #error, eaten by bears A h…" at bounding box center [249, 0] width 499 height 0
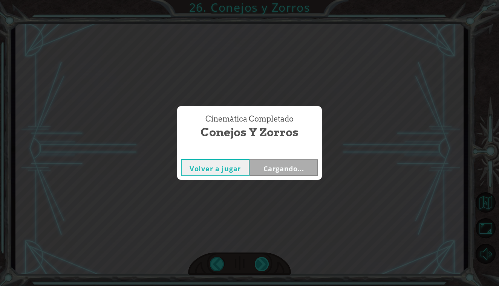
click at [260, 267] on div "Cinemática Completado Conejos y Zorros Volver a jugar Cargando..." at bounding box center [249, 143] width 499 height 286
click at [303, 169] on button "Siguiente" at bounding box center [283, 167] width 69 height 17
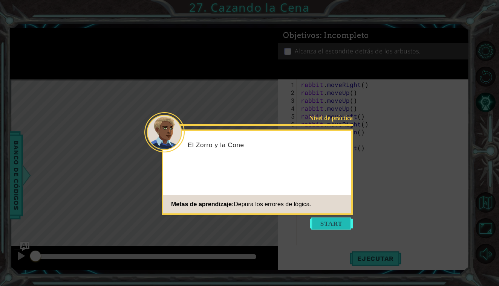
click at [339, 229] on button "Start" at bounding box center [331, 224] width 43 height 12
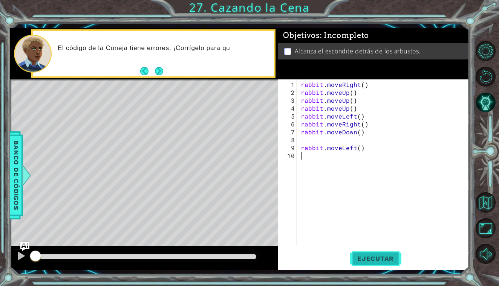
click at [377, 259] on span "Ejecutar" at bounding box center [375, 259] width 52 height 8
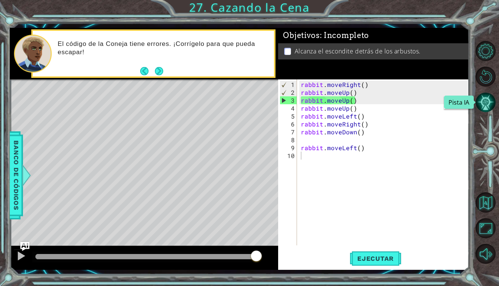
click at [487, 109] on button "Pista IA" at bounding box center [485, 102] width 20 height 20
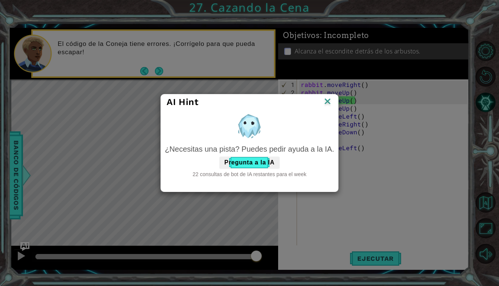
click at [258, 171] on div "22 consultas de bot de IA restantes para el week" at bounding box center [249, 175] width 169 height 8
click at [259, 168] on button "Pregunta a la IA" at bounding box center [249, 163] width 60 height 12
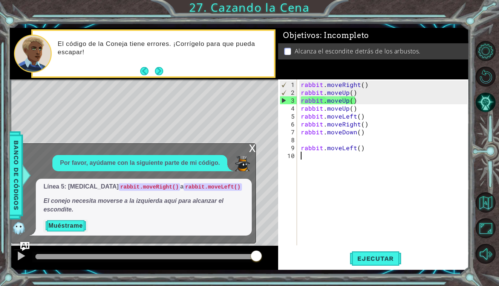
click at [68, 226] on button "Muéstrame" at bounding box center [65, 226] width 44 height 12
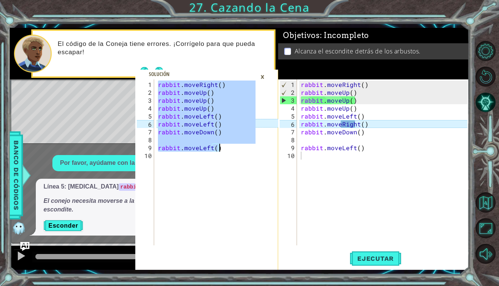
drag, startPoint x: 159, startPoint y: 84, endPoint x: 229, endPoint y: 150, distance: 95.9
click at [229, 150] on div "rabbit . moveRight ( ) rabbit . moveUp ( ) rabbit . moveUp ( ) rabbit . moveUp …" at bounding box center [207, 172] width 103 height 182
type textarea "rabbit.moveLeft()"
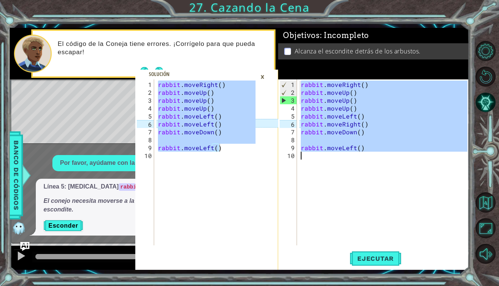
drag, startPoint x: 299, startPoint y: 84, endPoint x: 374, endPoint y: 176, distance: 118.6
click at [374, 176] on div "rabbit . moveRight ( ) rabbit . moveUp ( ) rabbit . moveUp ( ) rabbit . moveUp …" at bounding box center [384, 172] width 171 height 182
paste textarea "Code Area"
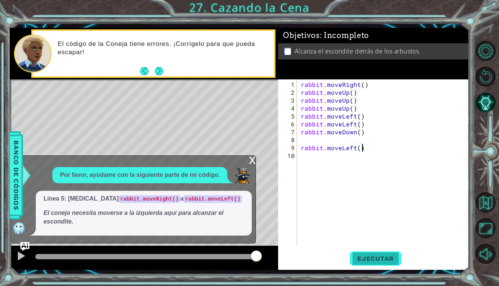
click at [372, 259] on span "Ejecutar" at bounding box center [375, 259] width 52 height 8
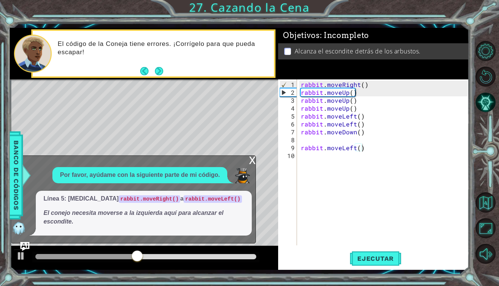
click at [251, 163] on div "x" at bounding box center [252, 160] width 7 height 8
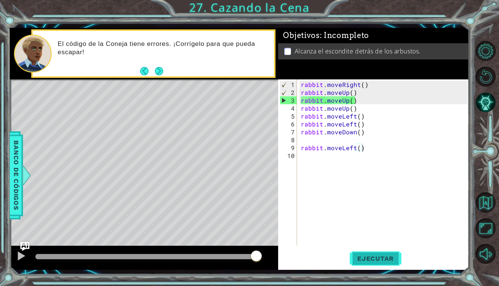
click at [372, 260] on span "Ejecutar" at bounding box center [375, 259] width 52 height 8
click at [375, 259] on span "Ejecutar" at bounding box center [375, 259] width 52 height 8
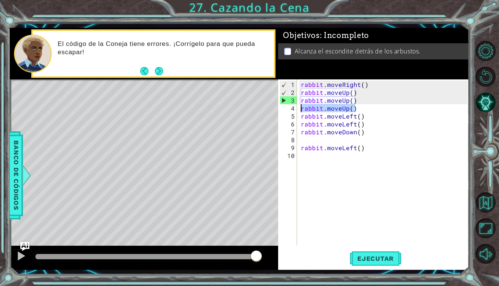
drag, startPoint x: 359, startPoint y: 108, endPoint x: 291, endPoint y: 110, distance: 68.2
click at [291, 110] on div "rabbit.moveLeft() 1 2 3 4 5 6 7 8 9 10 rabbit . moveRight ( ) rabbit . moveUp (…" at bounding box center [372, 162] width 189 height 166
type textarea "rabbit.moveUp()"
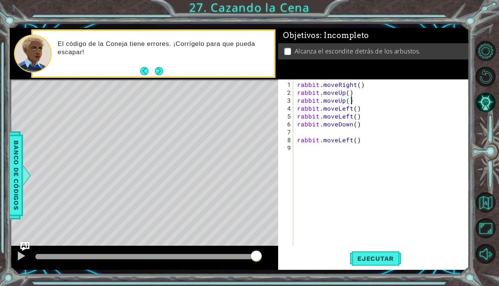
click at [349, 102] on div "rabbit . moveRight ( ) rabbit . moveUp ( ) rabbit . moveUp ( ) rabbit . moveLef…" at bounding box center [382, 172] width 175 height 182
click at [384, 255] on span "Ejecutar" at bounding box center [375, 259] width 52 height 8
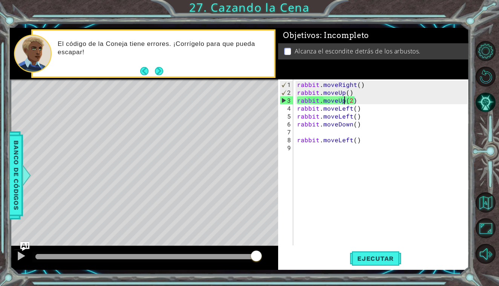
click at [344, 102] on div "rabbit . moveRight ( ) rabbit . moveUp ( ) rabbit . moveUp ( 2 ) rabbit . moveL…" at bounding box center [382, 172] width 175 height 182
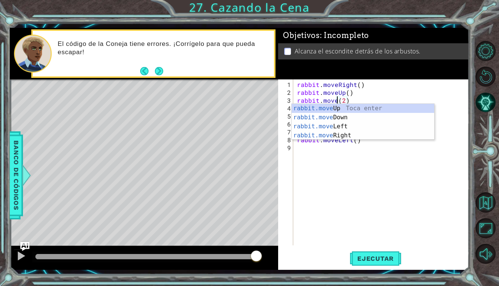
scroll to position [0, 3]
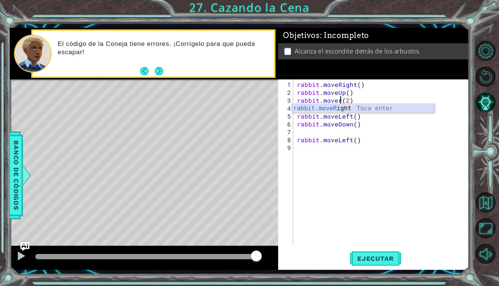
click at [350, 111] on div "rabbit.moveR ight Toca enter" at bounding box center [362, 117] width 142 height 27
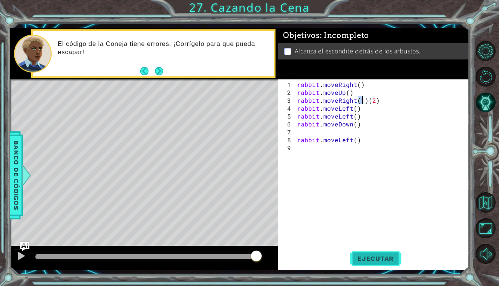
click at [375, 257] on span "Ejecutar" at bounding box center [375, 259] width 52 height 8
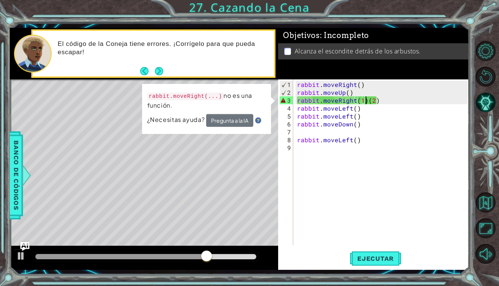
click at [365, 101] on div "rabbit . moveRight ( ) rabbit . moveUp ( ) rabbit . moveRight ( 1 ) ( 2 ) rabbi…" at bounding box center [382, 172] width 175 height 182
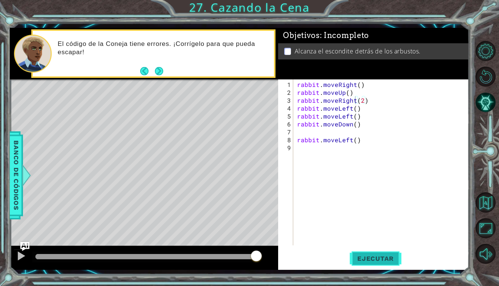
click at [373, 254] on button "Ejecutar" at bounding box center [375, 258] width 52 height 19
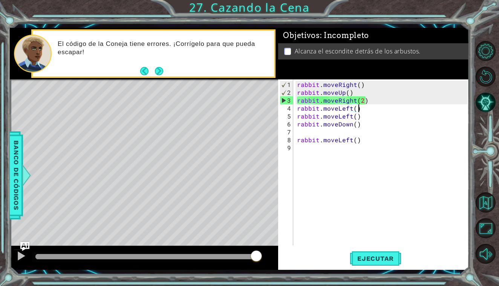
drag, startPoint x: 372, startPoint y: 109, endPoint x: 365, endPoint y: 110, distance: 7.2
click at [365, 110] on div "rabbit . moveRight ( ) rabbit . moveUp ( ) rabbit . moveRight ( 2 ) rabbit . mo…" at bounding box center [382, 172] width 175 height 182
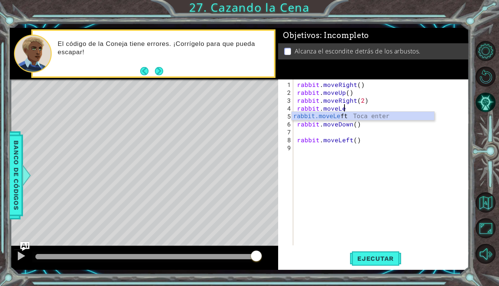
scroll to position [0, 2]
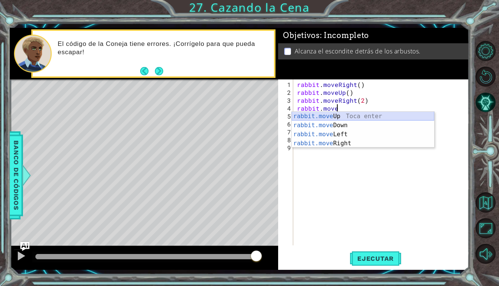
click at [364, 115] on div "rabbit.move Up Toca enter rabbit.move Down Toca enter rabbit.move Left Toca ent…" at bounding box center [362, 139] width 142 height 54
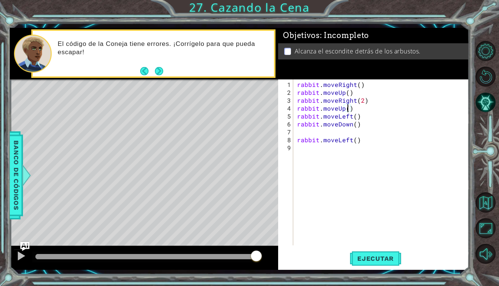
scroll to position [0, 3]
click at [392, 263] on button "Ejecutar" at bounding box center [375, 258] width 52 height 19
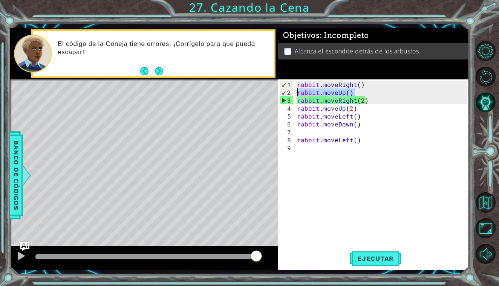
drag, startPoint x: 357, startPoint y: 94, endPoint x: 296, endPoint y: 92, distance: 61.0
click at [296, 92] on div "rabbit . moveRight ( ) rabbit . moveUp ( ) rabbit . moveRight ( 2 ) rabbit . mo…" at bounding box center [382, 172] width 175 height 182
type textarea "rabbit.moveUp()"
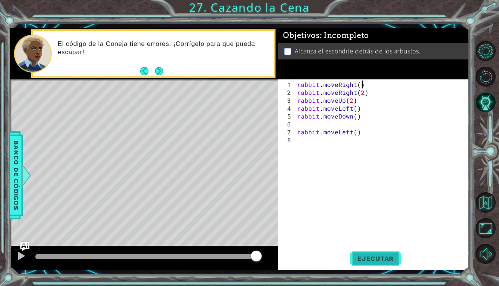
click at [363, 255] on span "Ejecutar" at bounding box center [375, 259] width 52 height 8
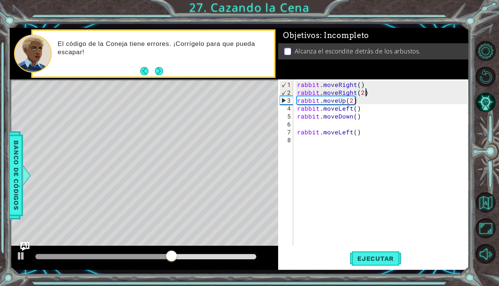
click at [365, 93] on div "rabbit . moveRight ( ) rabbit . moveRight ( 2 ) rabbit . moveUp ( 2 ) rabbit . …" at bounding box center [382, 172] width 175 height 182
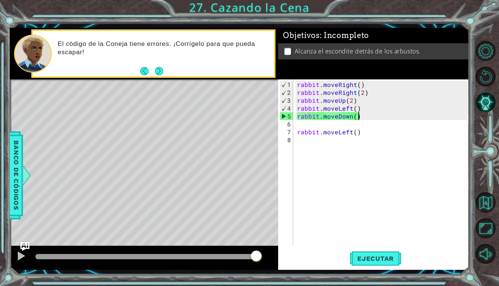
click at [363, 117] on div "rabbit . moveRight ( ) rabbit . moveRight ( 2 ) rabbit . moveUp ( 2 ) rabbit . …" at bounding box center [382, 172] width 175 height 182
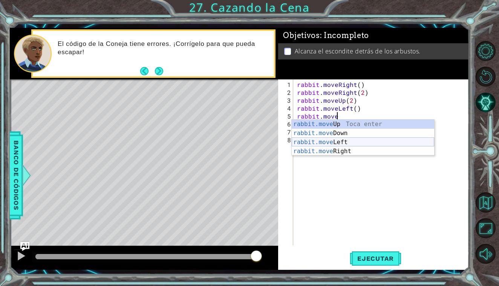
click at [366, 143] on div "rabbit.move Up Toca enter rabbit.move Down Toca enter rabbit.move Left Toca ent…" at bounding box center [362, 147] width 142 height 54
type textarea "rabbit.moveLeft(1)"
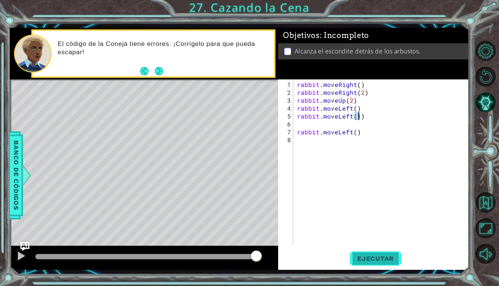
click at [377, 262] on span "Ejecutar" at bounding box center [375, 259] width 52 height 8
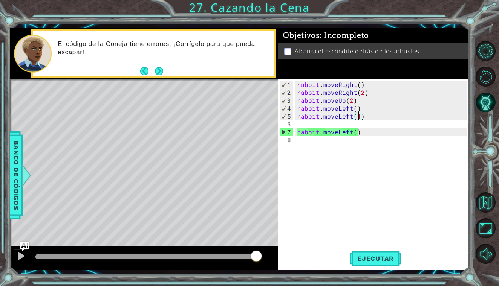
click at [344, 123] on div "rabbit . moveRight ( ) rabbit . moveRight ( 2 ) rabbit . moveUp ( 2 ) rabbit . …" at bounding box center [382, 172] width 175 height 182
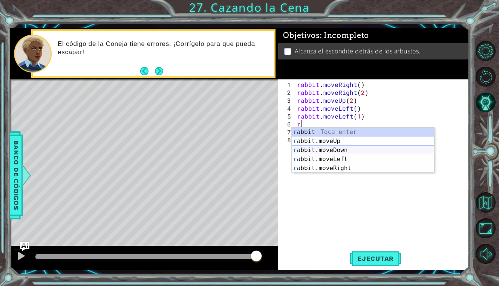
click at [349, 149] on div "r abbit Toca enter r abbit.moveUp Toca enter r abbit.moveDown Toca enter r abbi…" at bounding box center [362, 159] width 142 height 63
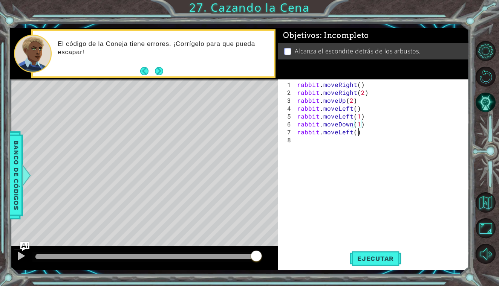
click at [373, 133] on div "rabbit . moveRight ( ) rabbit . moveRight ( 2 ) rabbit . moveUp ( 2 ) rabbit . …" at bounding box center [382, 172] width 175 height 182
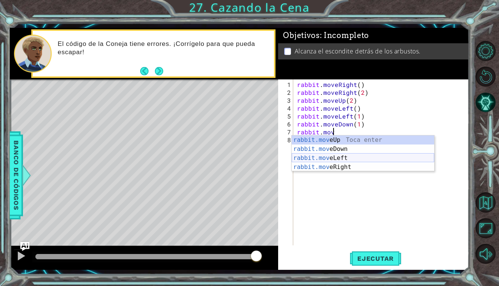
click at [366, 157] on div "rabbit.mov eUp Toca enter rabbit.mov eDown Toca enter rabbit.mov eLeft Toca ent…" at bounding box center [362, 163] width 142 height 54
type textarea "rabbit.moveLeft(1)"
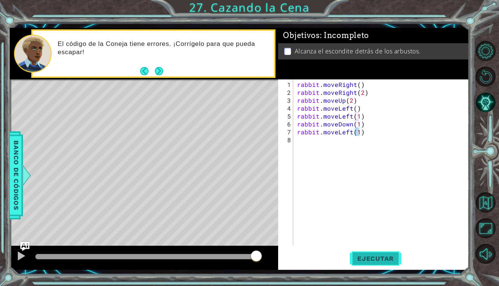
click at [374, 258] on span "Ejecutar" at bounding box center [375, 259] width 52 height 8
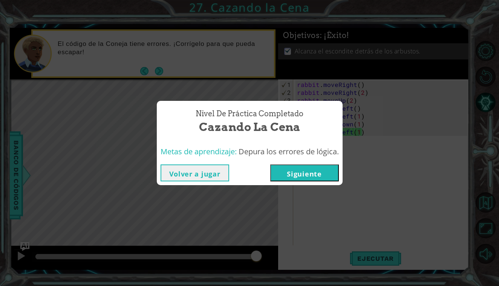
click at [328, 168] on button "Siguiente" at bounding box center [304, 173] width 69 height 17
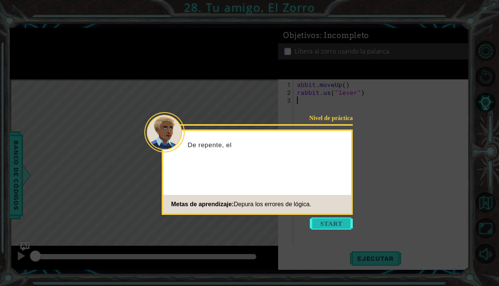
click at [348, 223] on button "Start" at bounding box center [331, 224] width 43 height 12
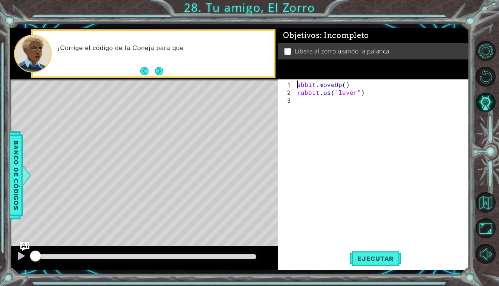
click at [297, 83] on div "abbit . moveUp ( ) rabbit . us ( "lever" )" at bounding box center [382, 172] width 175 height 182
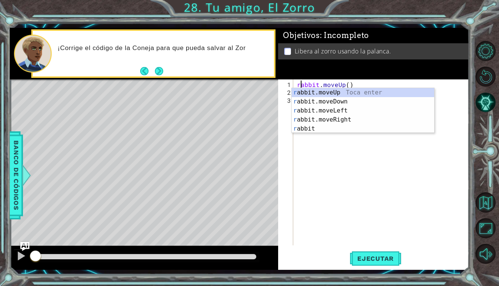
scroll to position [0, 0]
type textarea "rabbit.moveUp()"
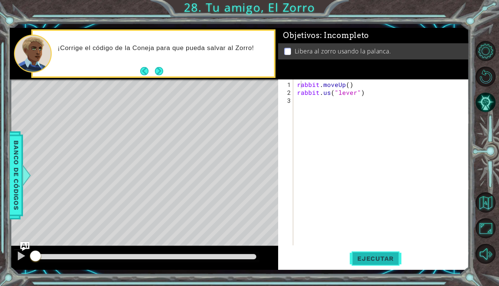
click at [374, 259] on span "Ejecutar" at bounding box center [375, 259] width 52 height 8
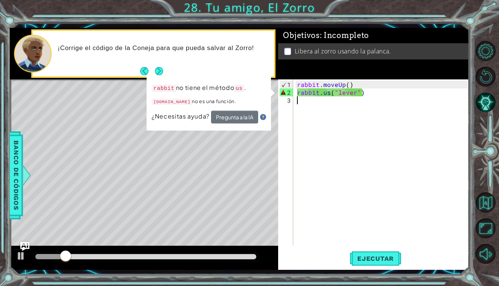
click at [387, 98] on div "rabbit . moveUp ( ) rabbit . us ( "lever" )" at bounding box center [382, 172] width 175 height 182
click at [330, 92] on div "rabbit . moveUp ( ) rabbit . us ( "lever" )" at bounding box center [382, 172] width 175 height 182
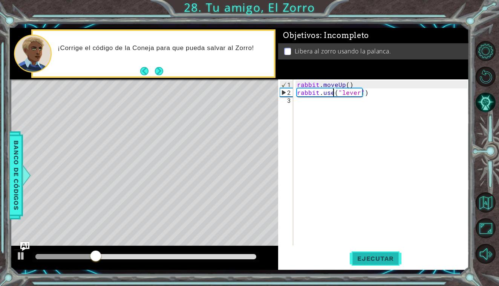
type textarea "rabbit.use("lever")"
click at [383, 262] on span "Ejecutar" at bounding box center [375, 259] width 52 height 8
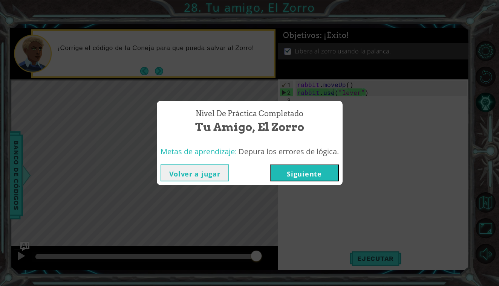
click at [314, 178] on button "Siguiente" at bounding box center [304, 173] width 69 height 17
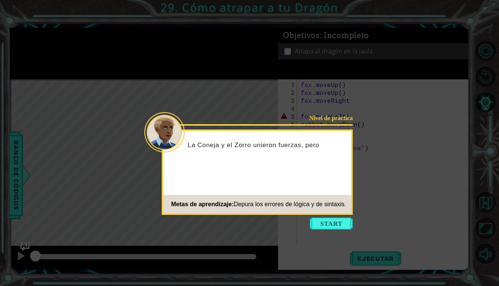
click at [342, 230] on icon at bounding box center [249, 143] width 499 height 286
click at [341, 227] on button "Start" at bounding box center [331, 224] width 43 height 12
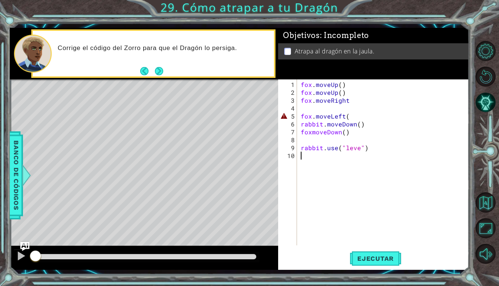
click at [352, 115] on div "fox . moveUp ( ) fox . moveUp ( ) fox . moveRight fox . moveLeft ( rabbit . mov…" at bounding box center [384, 172] width 171 height 182
click at [369, 255] on button "Ejecutar" at bounding box center [375, 258] width 52 height 19
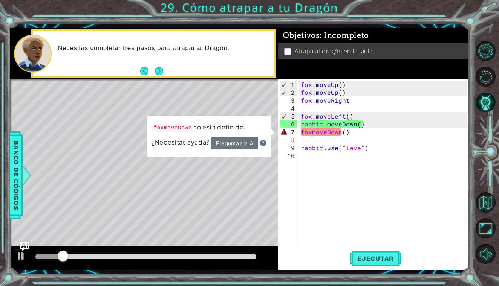
click at [313, 133] on div "fox . moveUp ( ) fox . moveUp ( ) fox . moveRight fox . moveLeft ( ) rabbit . m…" at bounding box center [384, 172] width 171 height 182
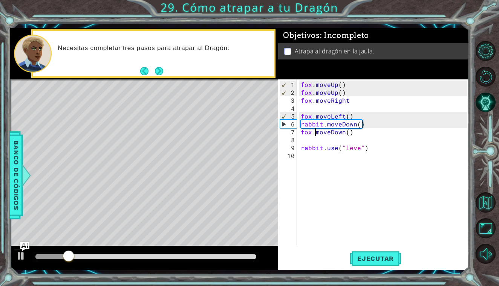
scroll to position [0, 1]
type textarea "fox.moveDown()"
click at [362, 256] on span "Ejecutar" at bounding box center [375, 259] width 52 height 8
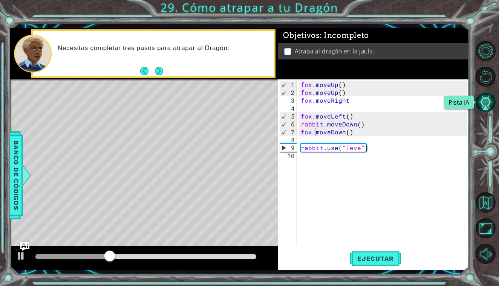
click at [485, 106] on button "Pista IA" at bounding box center [485, 102] width 20 height 20
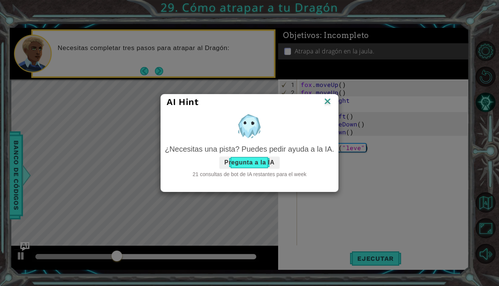
click at [257, 163] on button "Pregunta a la IA" at bounding box center [249, 163] width 60 height 12
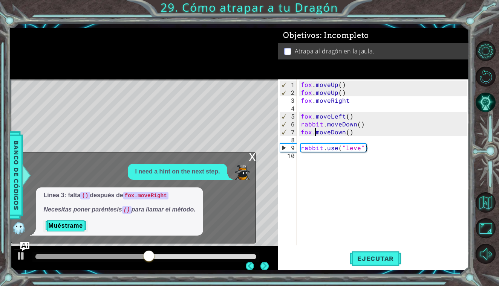
scroll to position [0, 0]
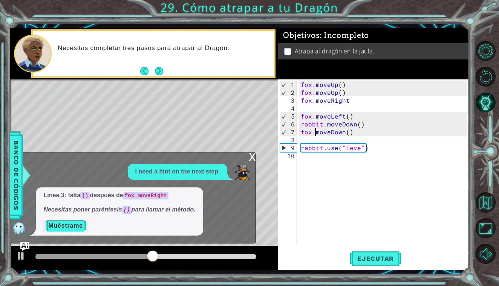
click at [79, 224] on button "Muéstrame" at bounding box center [65, 226] width 44 height 12
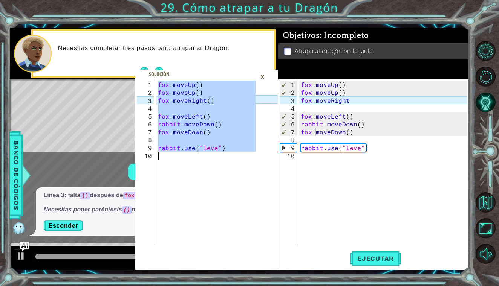
drag, startPoint x: 156, startPoint y: 85, endPoint x: 272, endPoint y: 177, distance: 147.6
click at [272, 177] on div "fox.moveUp() 1 2 3 4 5 6 7 8 9 10 fox . moveUp ( ) fox . moveUp ( ) fox . moveR…" at bounding box center [206, 174] width 143 height 191
type textarea "rabbit.use("leve")"
click at [302, 84] on div "fox . moveUp ( ) fox . moveUp ( ) fox . moveRight fox . moveLeft ( ) rabbit . m…" at bounding box center [384, 172] width 171 height 182
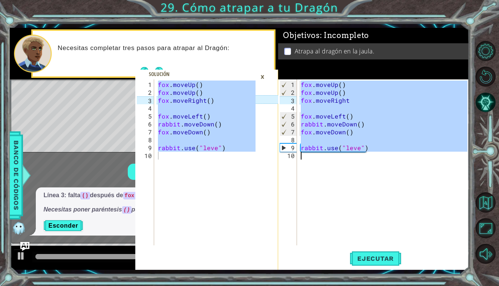
drag, startPoint x: 302, startPoint y: 84, endPoint x: 415, endPoint y: 198, distance: 160.6
click at [415, 198] on div "fox . moveUp ( ) fox . moveUp ( ) fox . moveRight fox . moveLeft ( ) rabbit . m…" at bounding box center [384, 172] width 171 height 182
type textarea "rabbit.use("leve")"
paste textarea "Code Area"
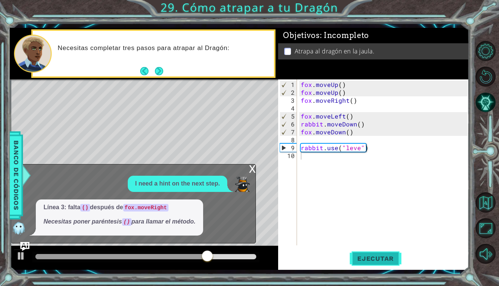
click at [391, 261] on span "Ejecutar" at bounding box center [375, 259] width 52 height 8
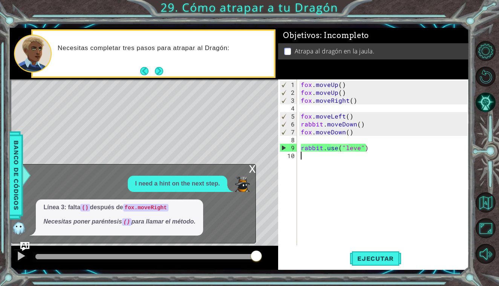
click at [250, 172] on div "x" at bounding box center [252, 169] width 7 height 8
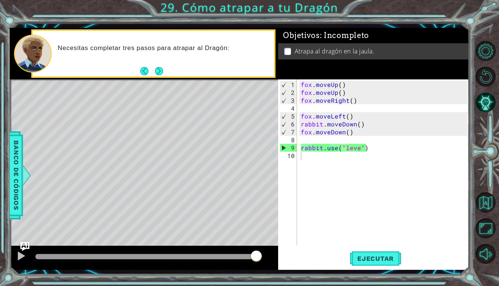
click at [307, 158] on div "fox . moveUp ( ) fox . moveUp ( ) fox . moveRight ( ) fox . moveLeft ( ) rabbit…" at bounding box center [384, 172] width 171 height 182
type textarea "h"
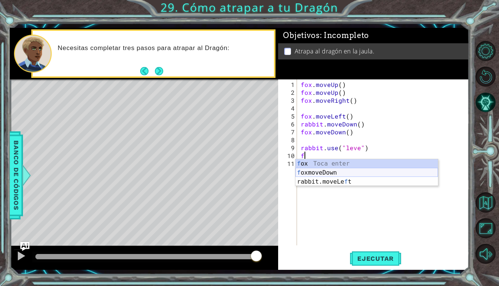
click at [331, 173] on div "f ox Toca enter f oxmoveDown Toca enter rabbit.moveLe f t Toca enter" at bounding box center [366, 181] width 142 height 45
type textarea "foxmoveDown"
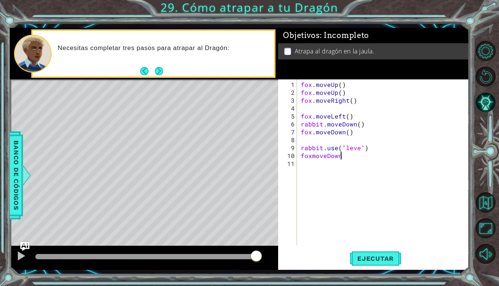
click at [321, 163] on div "fox . moveUp ( ) fox . moveUp ( ) fox . moveRight ( ) fox . moveLeft ( ) rabbit…" at bounding box center [384, 172] width 171 height 182
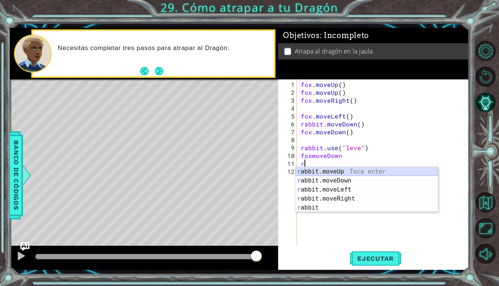
click at [363, 175] on div "r abbit.moveUp Toca enter r abbit.moveDown Toca enter r abbit.moveLeft Toca ent…" at bounding box center [366, 198] width 142 height 63
type textarea "rabbit.moveUp(1)"
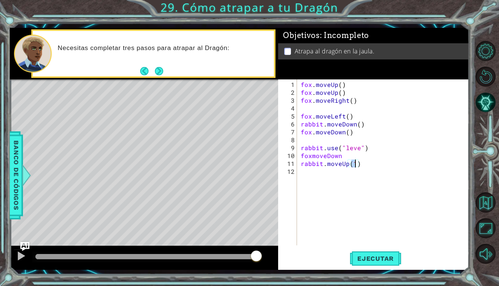
click at [339, 169] on div "fox . moveUp ( ) fox . moveUp ( ) fox . moveRight ( ) fox . moveLeft ( ) rabbit…" at bounding box center [384, 172] width 171 height 182
type textarea "r"
click at [365, 252] on button "Ejecutar" at bounding box center [375, 258] width 52 height 19
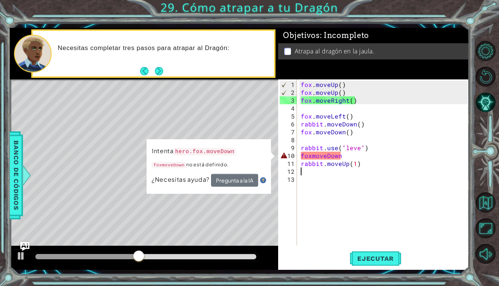
click at [313, 155] on div "fox . moveUp ( ) fox . moveUp ( ) fox . moveRight ( ) fox . moveLeft ( ) rabbit…" at bounding box center [384, 172] width 171 height 182
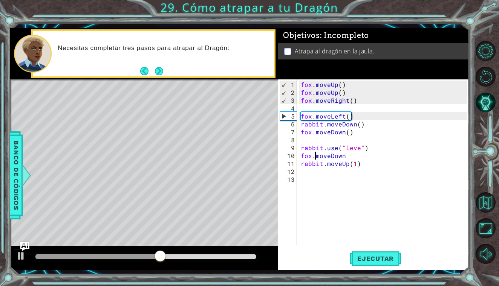
scroll to position [0, 1]
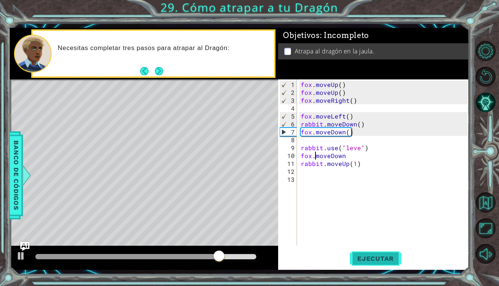
type textarea "fox.moveDown"
click at [376, 253] on button "Ejecutar" at bounding box center [375, 258] width 52 height 19
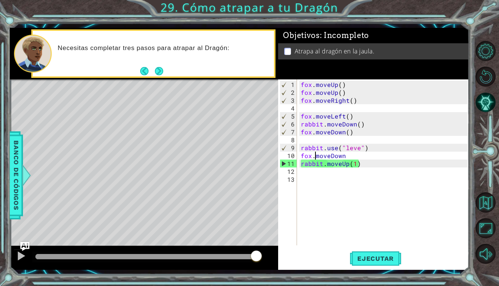
click at [312, 176] on div "fox . moveUp ( ) fox . moveUp ( ) fox . moveRight ( ) fox . moveLeft ( ) rabbit…" at bounding box center [384, 172] width 171 height 182
click at [310, 171] on div "fox . moveUp ( ) fox . moveUp ( ) fox . moveRight ( ) fox . moveLeft ( ) rabbit…" at bounding box center [384, 172] width 171 height 182
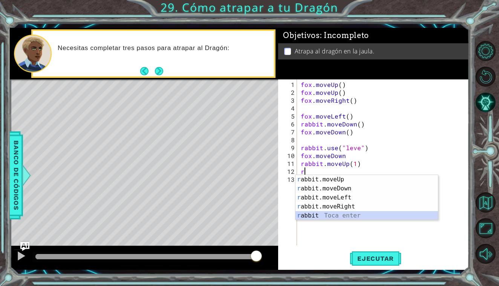
click at [328, 217] on div "r abbit.moveUp Toca enter r abbit.moveDown Toca enter r abbit.moveLeft Toca ent…" at bounding box center [366, 206] width 142 height 63
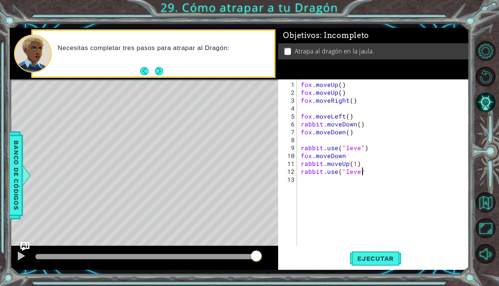
scroll to position [0, 4]
click at [365, 257] on span "Ejecutar" at bounding box center [375, 259] width 52 height 8
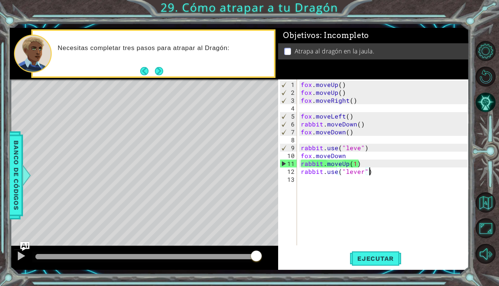
click at [354, 162] on div "fox . moveUp ( ) fox . moveUp ( ) fox . moveRight ( ) fox . moveLeft ( ) rabbit…" at bounding box center [384, 172] width 171 height 182
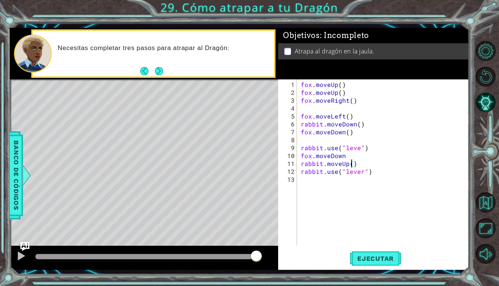
scroll to position [0, 3]
type textarea "rabbit.moveUp(2)"
click at [379, 266] on button "Ejecutar" at bounding box center [375, 258] width 52 height 19
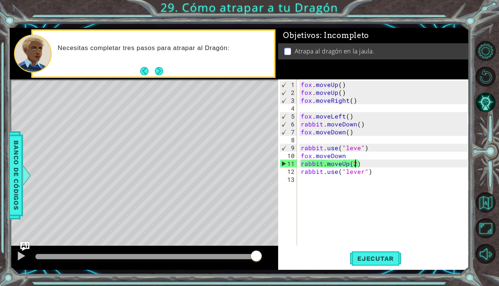
click at [307, 108] on div "fox . moveUp ( ) fox . moveUp ( ) fox . moveRight ( ) fox . moveLeft ( ) rabbit…" at bounding box center [384, 172] width 171 height 182
type textarea "fox.moveRight()"
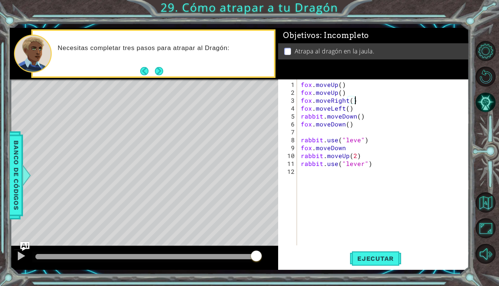
click at [301, 134] on div "fox . moveUp ( ) fox . moveUp ( ) fox . moveRight ( ) fox . moveLeft ( ) rabbit…" at bounding box center [384, 172] width 171 height 182
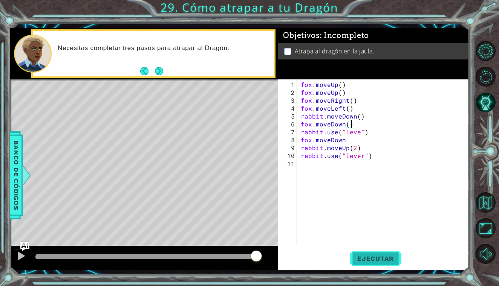
click at [378, 262] on span "Ejecutar" at bounding box center [375, 259] width 52 height 8
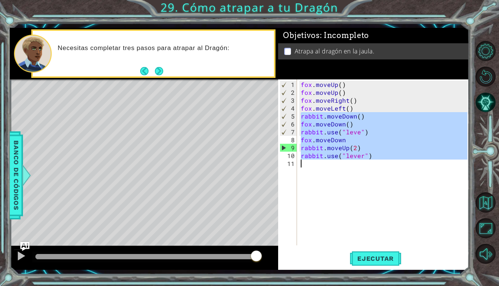
drag, startPoint x: 299, startPoint y: 116, endPoint x: 444, endPoint y: 238, distance: 188.9
click at [444, 238] on div "fox . moveUp ( ) fox . moveUp ( ) fox . moveRight ( ) fox . moveLeft ( ) rabbit…" at bounding box center [384, 172] width 171 height 182
type textarea "rabbit.use("lever")"
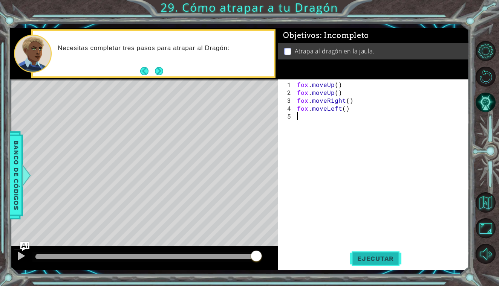
click at [385, 260] on span "Ejecutar" at bounding box center [375, 259] width 52 height 8
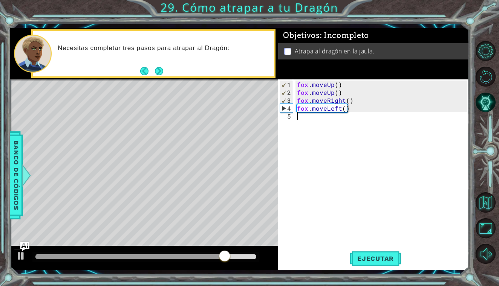
click at [357, 108] on div "fox . moveUp ( ) fox . moveUp ( ) fox . moveRight ( ) fox . moveLeft ( )" at bounding box center [382, 172] width 175 height 182
click at [349, 108] on div "fox . moveUp ( ) fox . moveUp ( ) fox . moveRight ( ) fox . moveLeft ( )" at bounding box center [382, 172] width 175 height 182
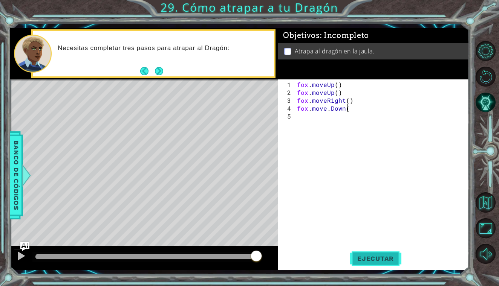
scroll to position [0, 3]
type textarea "fox.move.Down()"
click at [383, 264] on button "Ejecutar" at bounding box center [375, 258] width 52 height 19
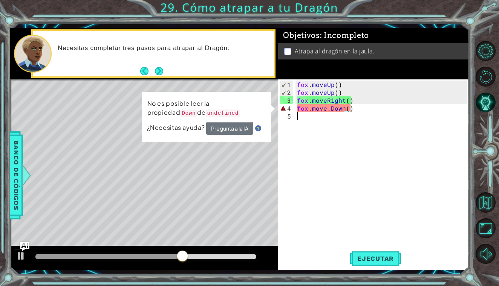
click at [345, 111] on div "fox . moveUp ( ) fox . moveUp ( ) fox . moveRight ( ) fox . move . Down ( )" at bounding box center [382, 172] width 175 height 182
click at [345, 108] on div "fox . moveUp ( ) fox . moveUp ( ) fox . moveRight ( ) fox . move . Down ( )" at bounding box center [382, 172] width 175 height 182
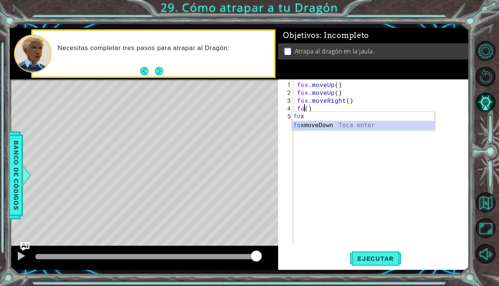
click at [340, 127] on div "fo x Toca enter fo xmoveDown Toca enter" at bounding box center [362, 130] width 142 height 36
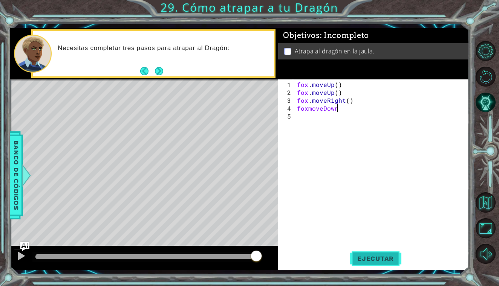
click at [369, 257] on span "Ejecutar" at bounding box center [375, 259] width 52 height 8
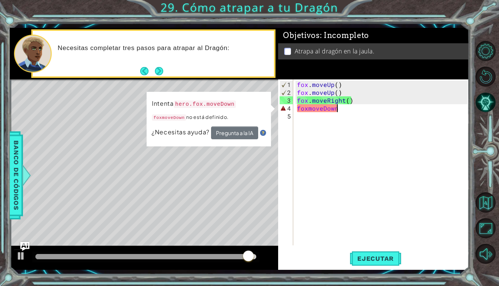
click at [297, 107] on div "fox . moveUp ( ) fox . moveUp ( ) fox . moveRight ( ) foxmoveDown" at bounding box center [382, 172] width 175 height 182
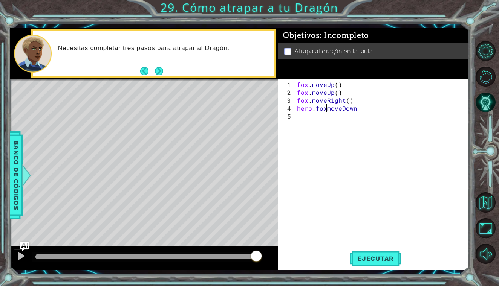
scroll to position [0, 2]
click at [393, 257] on span "Ejecutar" at bounding box center [375, 259] width 52 height 8
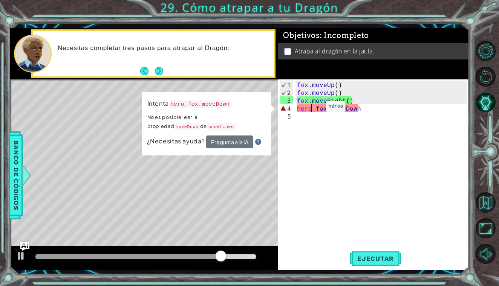
click at [313, 110] on div "fox . moveUp ( ) fox . moveUp ( ) fox . moveRight ( ) hero . fox . [GEOGRAPHIC_…" at bounding box center [382, 172] width 175 height 182
click at [314, 110] on div "fox . moveUp ( ) fox . moveUp ( ) fox . moveRight ( ) hero . fox . [GEOGRAPHIC_…" at bounding box center [382, 172] width 175 height 182
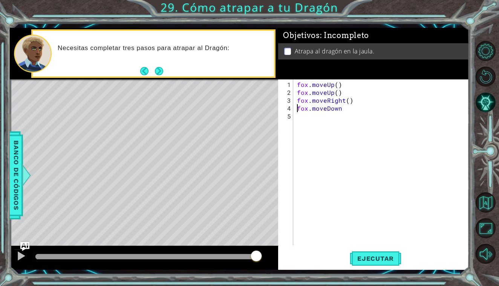
click at [345, 109] on div "fox . moveUp ( ) fox . moveUp ( ) fox . moveRight ( ) fox . [GEOGRAPHIC_DATA]" at bounding box center [382, 172] width 175 height 182
click at [378, 262] on span "Ejecutar" at bounding box center [375, 259] width 52 height 8
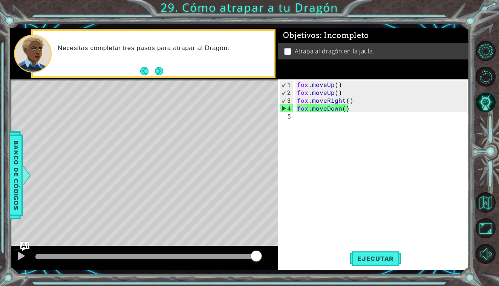
click at [395, 274] on div "rabbit.use("leve") 1 2 3 4 5 6 7 8 9 10 fox . moveUp ( ) fox . moveUp ( ) fox .…" at bounding box center [239, 149] width 459 height 252
click at [387, 261] on span "Ejecutar" at bounding box center [375, 259] width 52 height 8
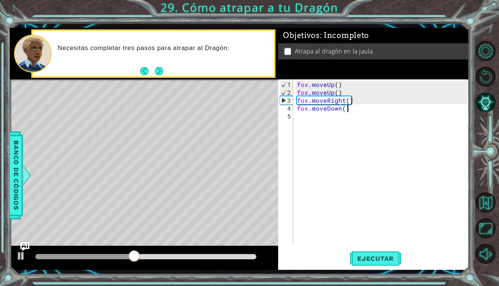
click at [353, 110] on div "fox . moveUp ( ) fox . moveUp ( ) fox . moveRight ( ) fox . moveDown ( )" at bounding box center [382, 172] width 175 height 182
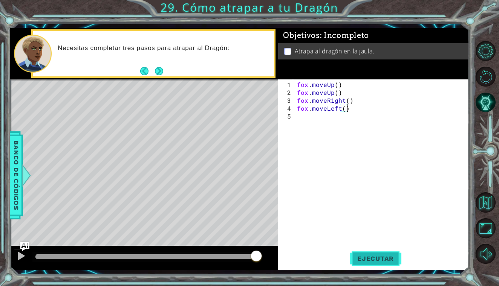
type textarea "fox.moveLeft()"
click at [382, 264] on button "Ejecutar" at bounding box center [375, 258] width 52 height 19
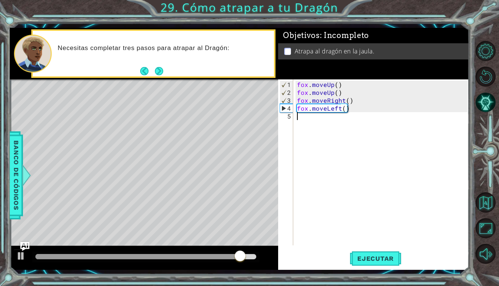
click at [313, 114] on div "fox . moveUp ( ) fox . moveUp ( ) fox . moveRight ( ) fox . moveLeft ( )" at bounding box center [382, 172] width 175 height 182
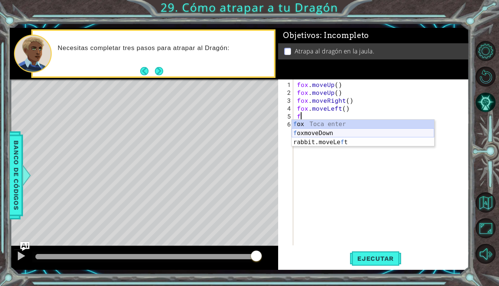
click at [326, 132] on div "f ox Toca enter f oxmoveDown Toca enter rabbit.moveLe f t Toca enter" at bounding box center [362, 142] width 142 height 45
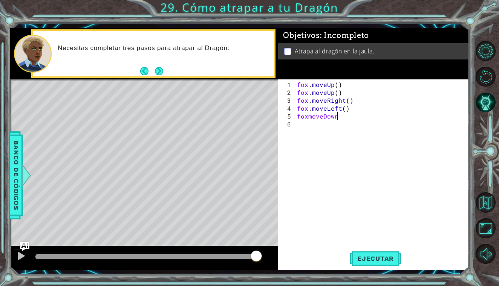
click at [307, 119] on div "fox . moveUp ( ) fox . moveUp ( ) fox . moveRight ( ) fox . moveLeft ( ) foxmov…" at bounding box center [382, 172] width 175 height 182
click at [371, 258] on span "Ejecutar" at bounding box center [375, 259] width 52 height 8
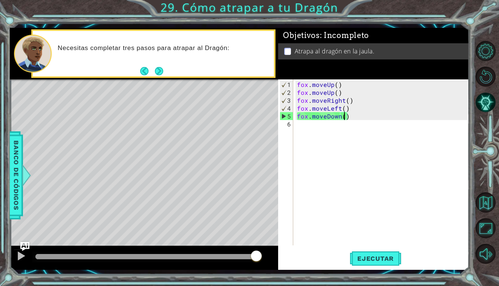
click at [344, 118] on div "fox . moveUp ( ) fox . moveUp ( ) fox . moveRight ( ) fox . moveLeft ( ) fox . …" at bounding box center [382, 172] width 175 height 182
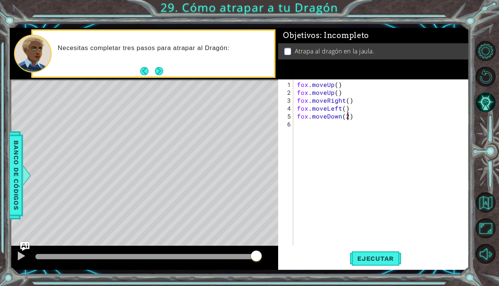
scroll to position [0, 3]
type textarea "fox.moveDown(2)"
click at [371, 254] on button "Ejecutar" at bounding box center [375, 258] width 52 height 19
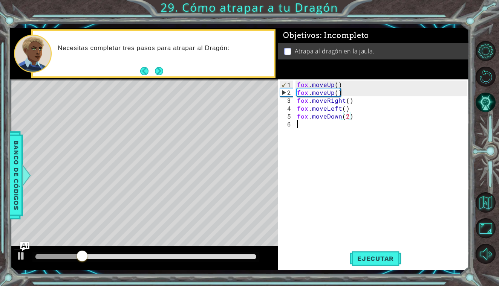
click at [301, 125] on div "fox . moveUp ( ) fox . moveUp ( ) fox . moveRight ( ) fox . moveLeft ( ) fox . …" at bounding box center [382, 172] width 175 height 182
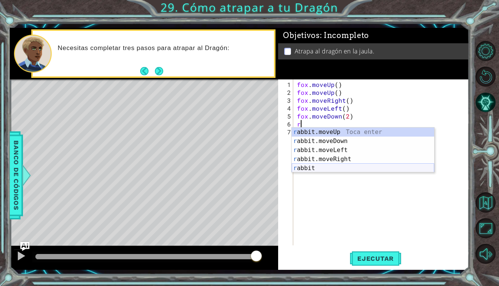
click at [328, 165] on div "r abbit.moveUp Toca enter r abbit.moveDown Toca enter r abbit.moveLeft Toca ent…" at bounding box center [362, 159] width 142 height 63
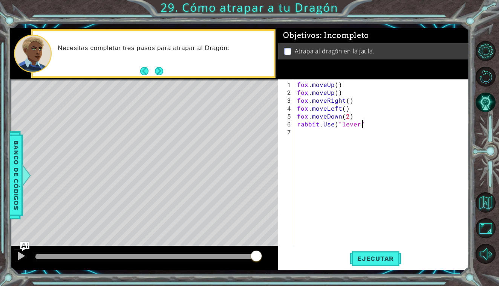
scroll to position [0, 4]
click at [370, 259] on span "Ejecutar" at bounding box center [375, 259] width 52 height 8
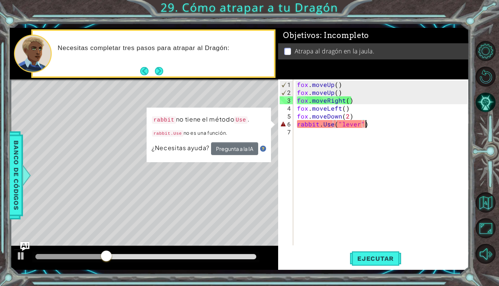
click at [327, 124] on div "fox . moveUp ( ) fox . moveUp ( ) fox . moveRight ( ) fox . moveLeft ( ) fox . …" at bounding box center [382, 172] width 175 height 182
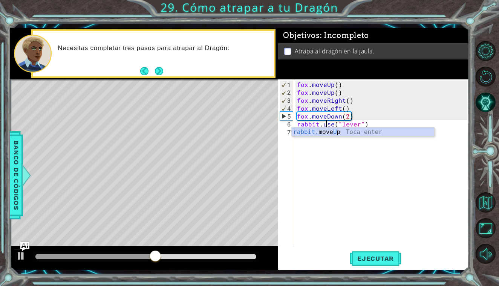
scroll to position [0, 2]
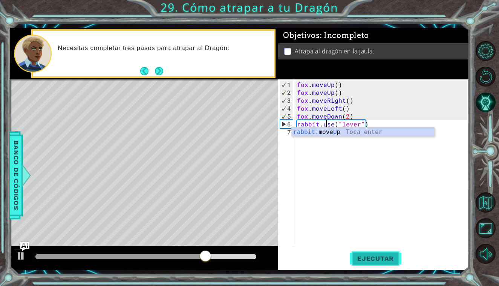
type textarea "rabbit.use("lever")"
click at [366, 260] on span "Ejecutar" at bounding box center [375, 259] width 52 height 8
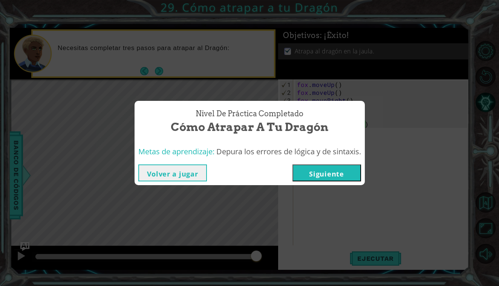
click at [341, 165] on button "Siguiente" at bounding box center [326, 173] width 69 height 17
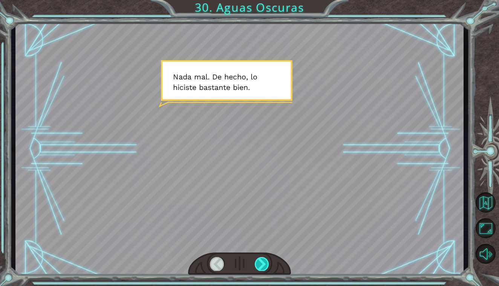
click at [257, 260] on div at bounding box center [262, 264] width 14 height 14
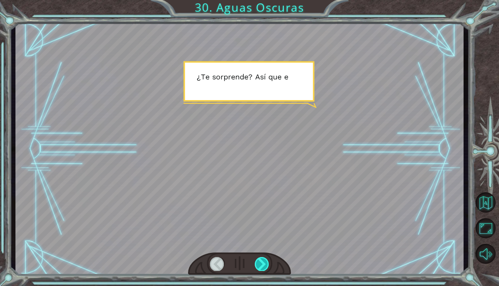
click at [257, 260] on div at bounding box center [262, 264] width 14 height 14
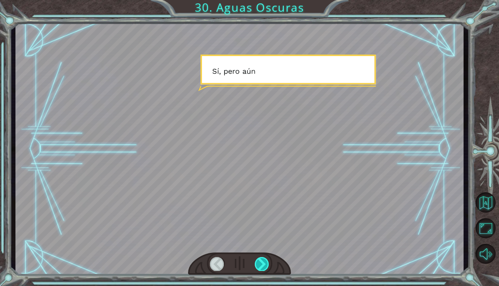
click at [257, 260] on div at bounding box center [262, 264] width 14 height 14
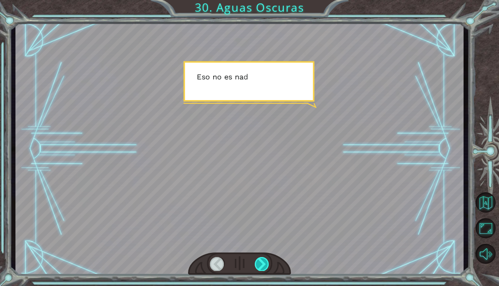
click at [257, 260] on div at bounding box center [262, 264] width 14 height 14
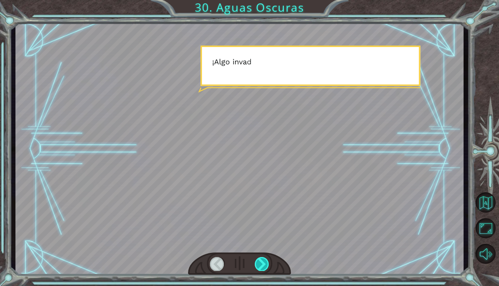
click at [257, 260] on div at bounding box center [262, 264] width 14 height 14
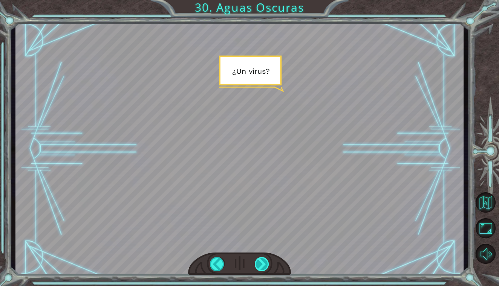
click at [257, 260] on div at bounding box center [262, 264] width 14 height 14
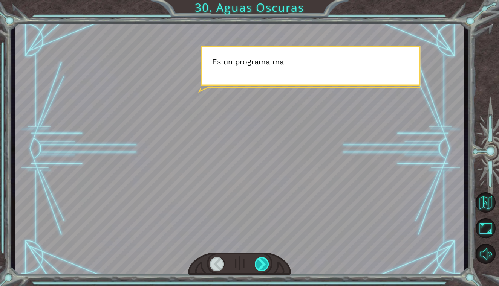
click at [257, 260] on div at bounding box center [262, 264] width 14 height 14
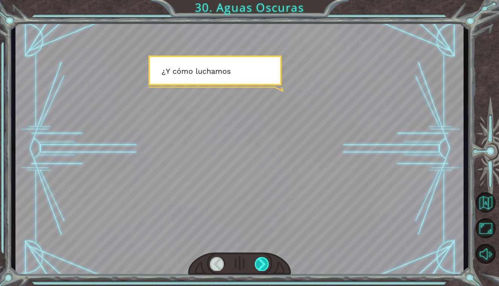
click at [257, 260] on div at bounding box center [262, 264] width 14 height 14
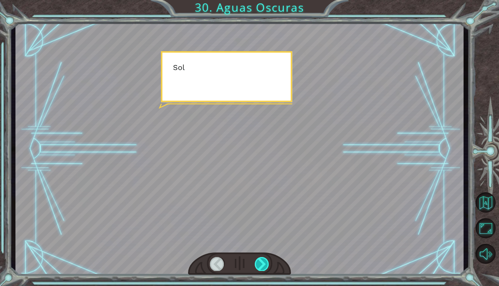
click at [257, 260] on div at bounding box center [262, 264] width 14 height 14
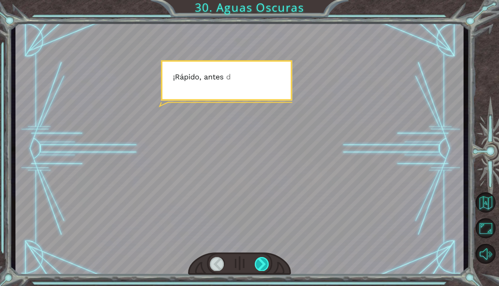
click at [257, 260] on div at bounding box center [262, 264] width 14 height 14
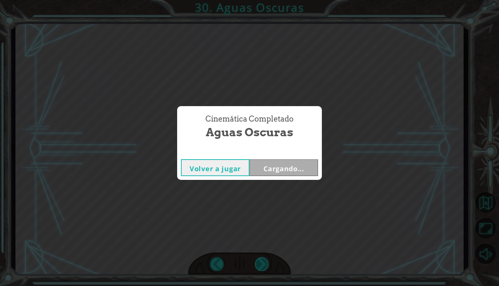
click at [257, 260] on div "Cinemática Completado Aguas Oscuras Volver a jugar Cargando..." at bounding box center [249, 143] width 499 height 286
click at [295, 171] on button "Siguiente" at bounding box center [283, 167] width 69 height 17
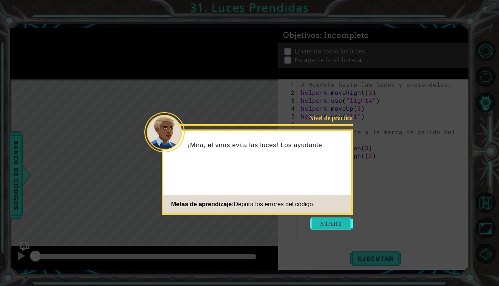
click at [326, 220] on button "Start" at bounding box center [331, 224] width 43 height 12
